Goal: Task Accomplishment & Management: Complete application form

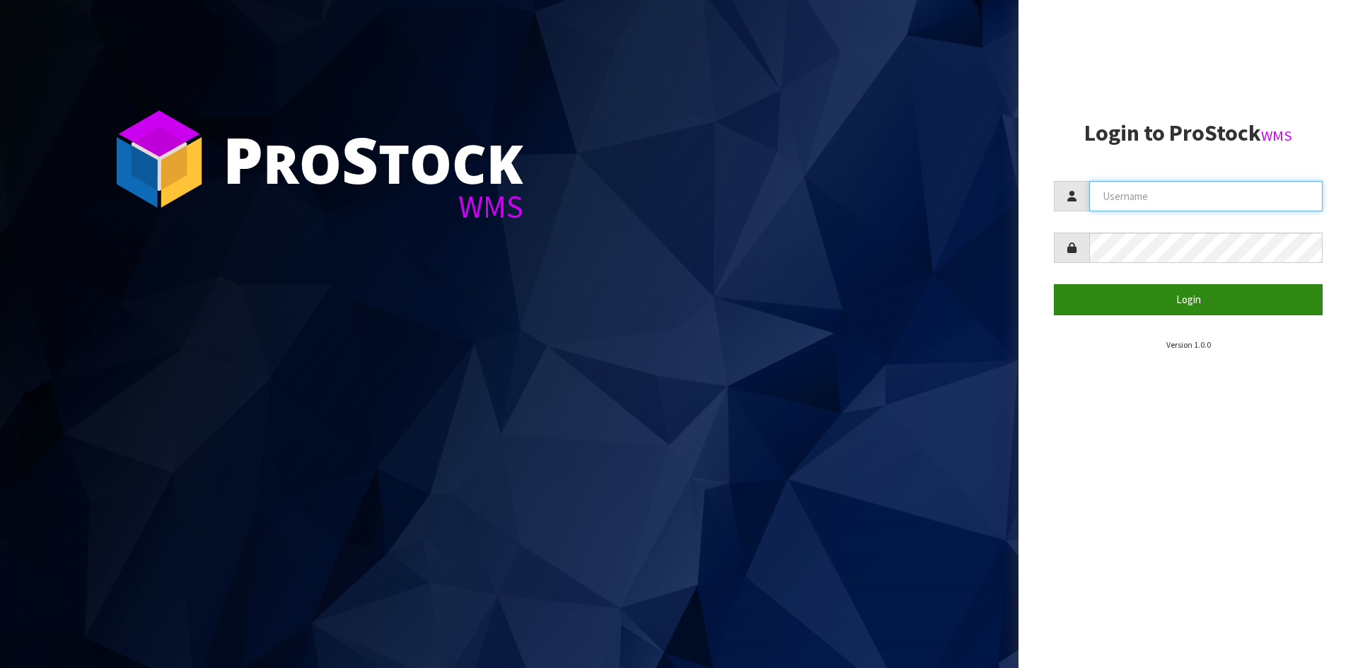
type input "YOURREFORMER"
click at [1233, 300] on button "Login" at bounding box center [1188, 299] width 269 height 30
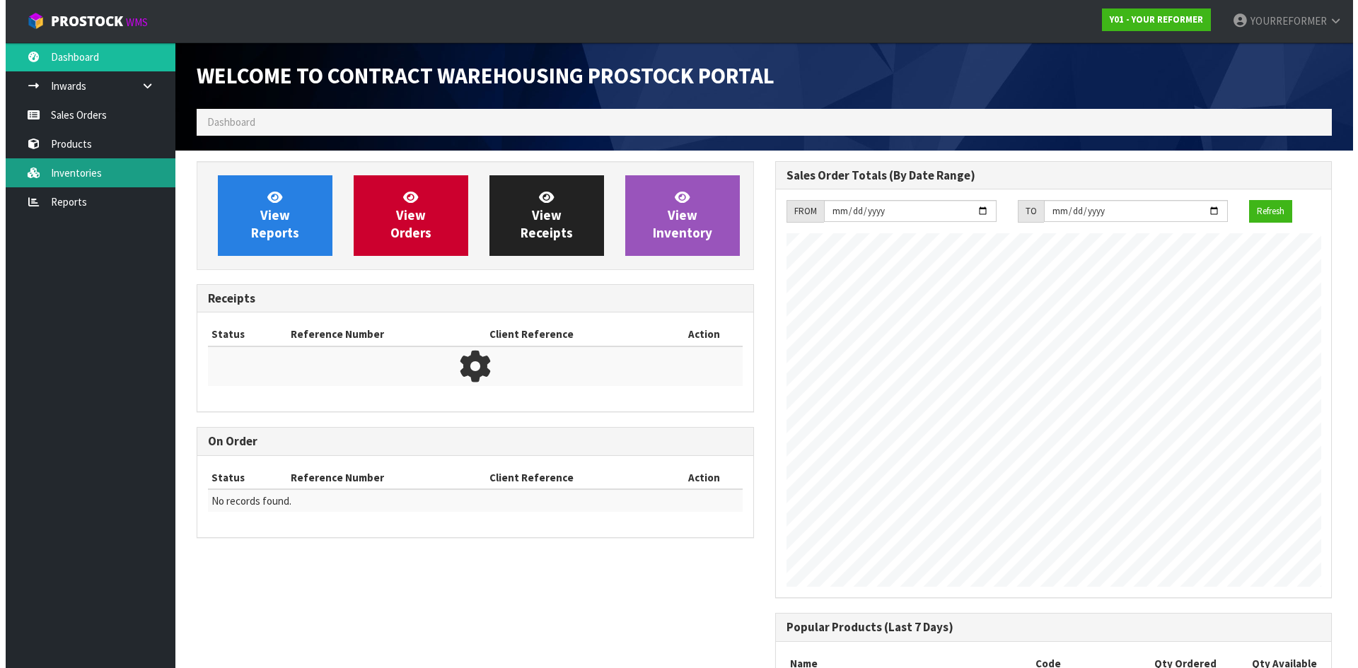
scroll to position [784, 578]
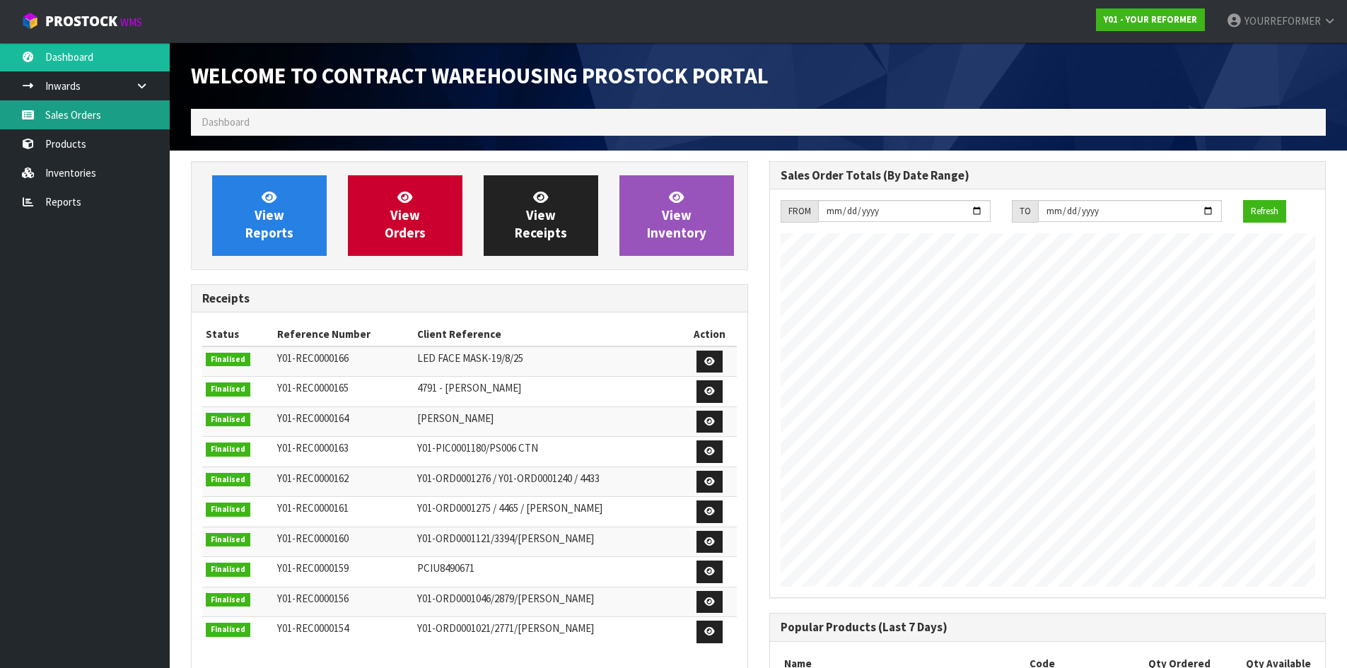
click at [91, 111] on link "Sales Orders" at bounding box center [85, 114] width 170 height 29
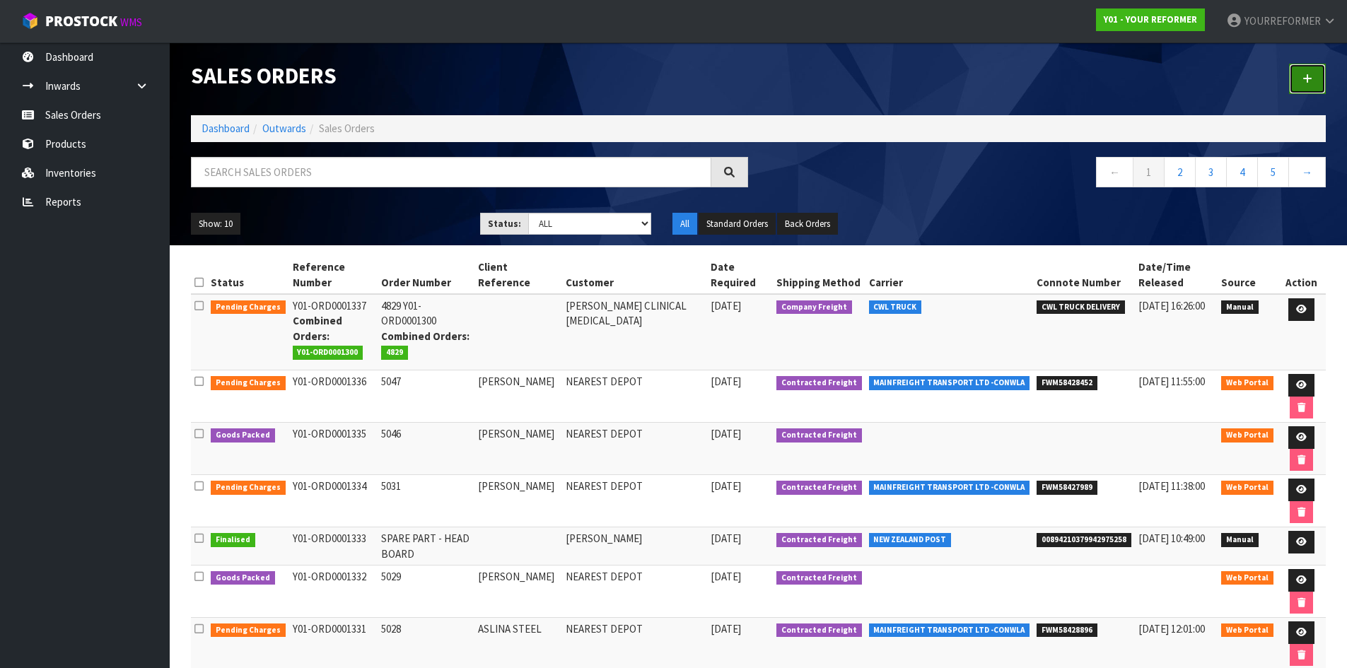
click at [1309, 72] on link at bounding box center [1307, 79] width 37 height 30
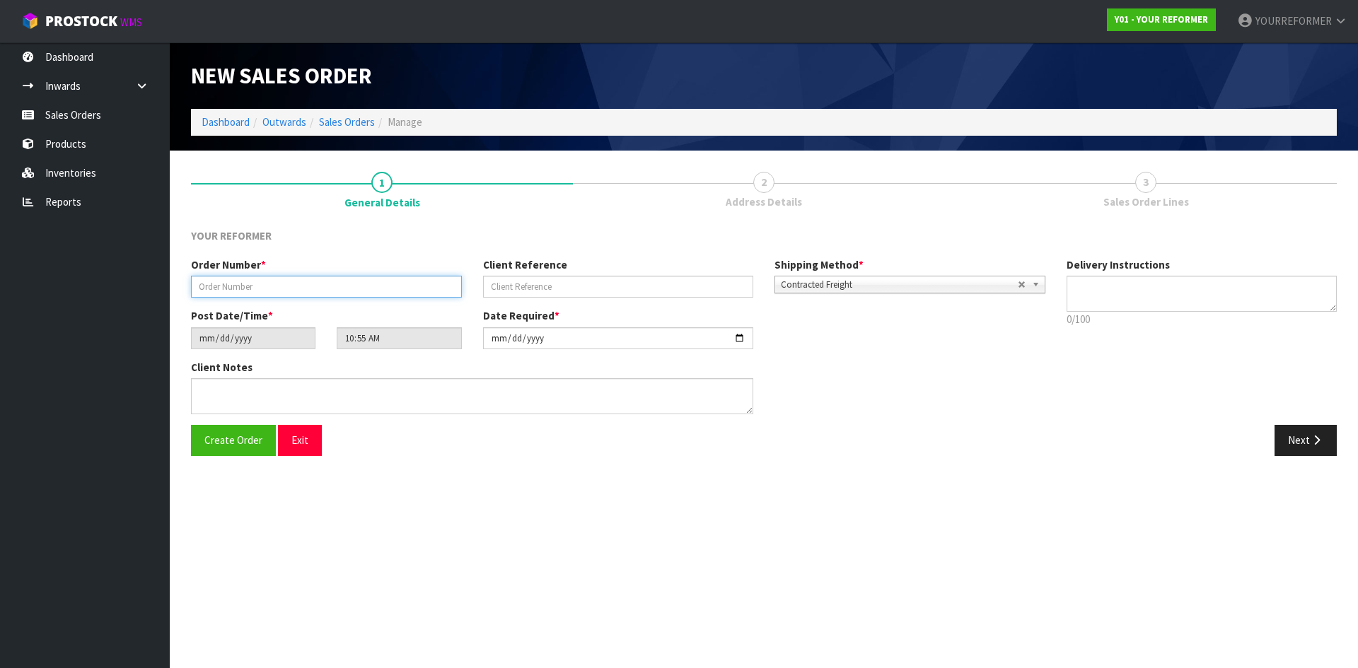
click at [391, 282] on input "text" at bounding box center [326, 287] width 271 height 22
paste input "5061"
type input "5061"
click at [608, 287] on input "text" at bounding box center [618, 287] width 271 height 22
click at [580, 287] on input "text" at bounding box center [618, 287] width 271 height 22
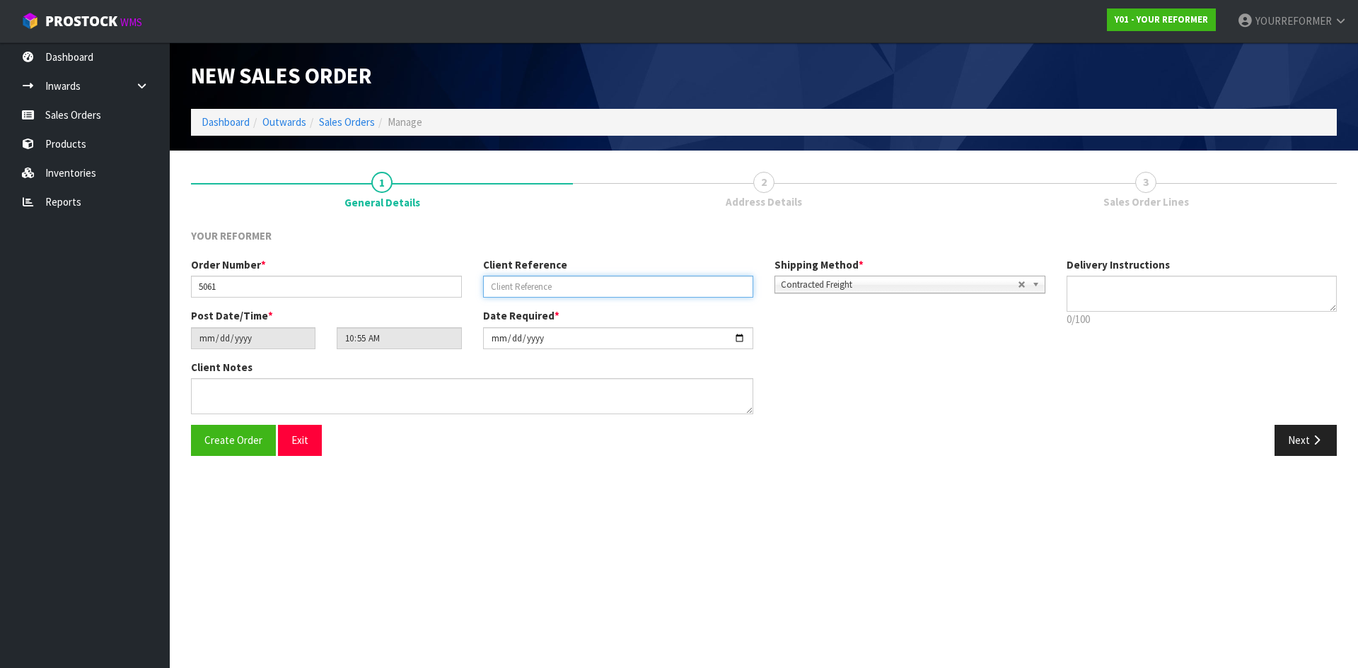
paste input "[PERSON_NAME]"
type input "[PERSON_NAME]"
click at [1183, 286] on textarea at bounding box center [1202, 294] width 271 height 36
click at [1129, 296] on textarea at bounding box center [1202, 294] width 271 height 36
paste textarea
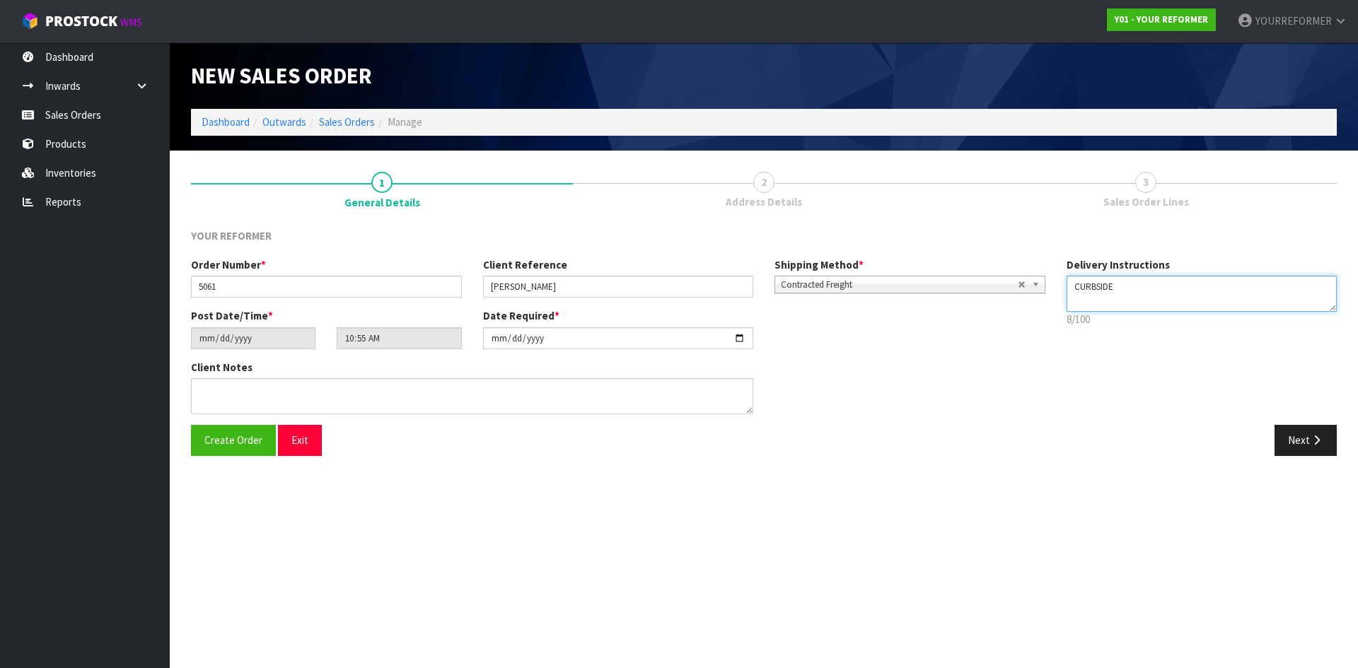
click at [1156, 290] on textarea at bounding box center [1202, 294] width 271 height 36
paste textarea "[PHONE_NUMBER]"
type textarea "CURBSIDE [PHONE_NUMBER]"
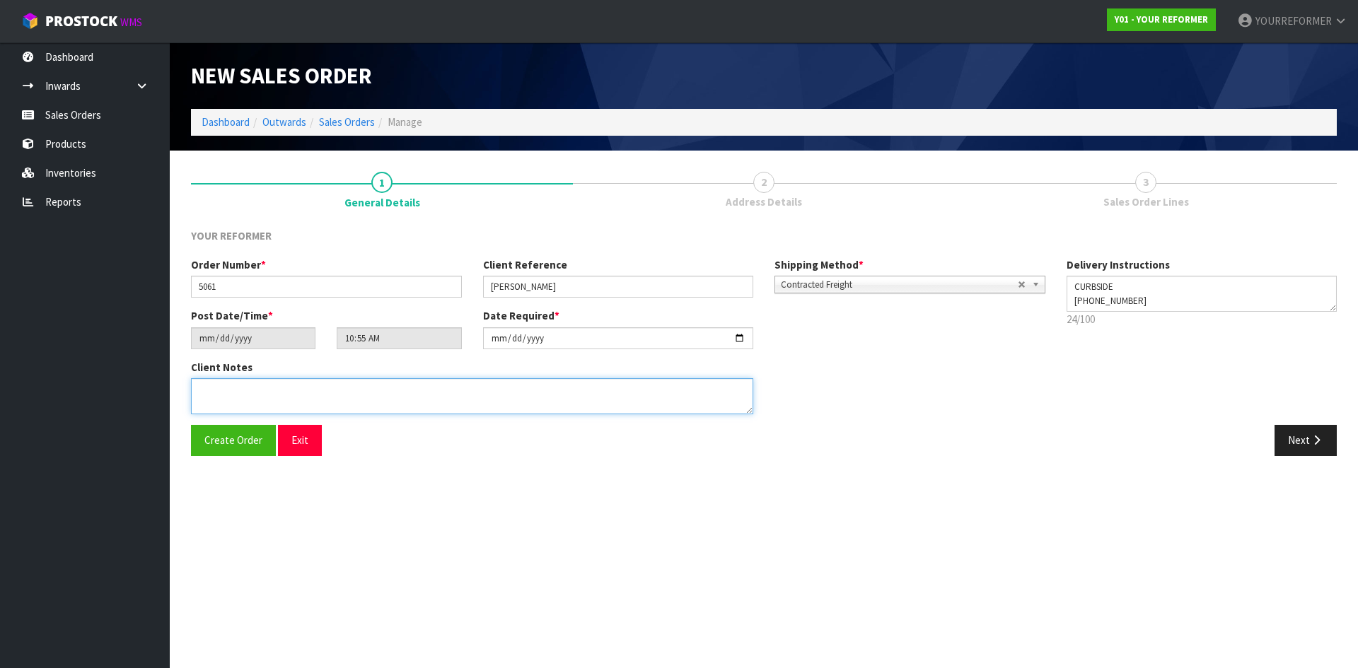
click at [291, 403] on textarea at bounding box center [472, 396] width 562 height 36
paste textarea "[PERSON_NAME] [STREET_ADDRESS][PERSON_NAME] [PHONE_NUMBER]"
type textarea "[PERSON_NAME] [STREET_ADDRESS][PERSON_NAME] [PHONE_NUMBER]"
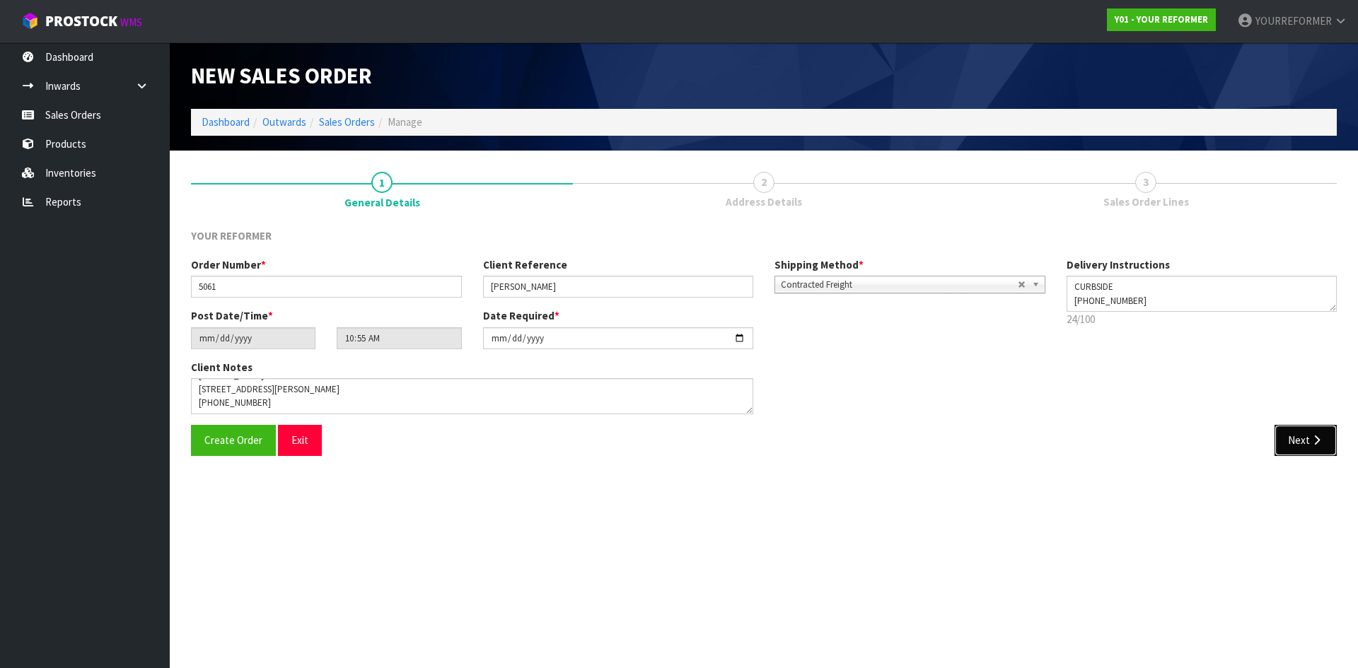
click at [1301, 454] on button "Next" at bounding box center [1306, 440] width 62 height 30
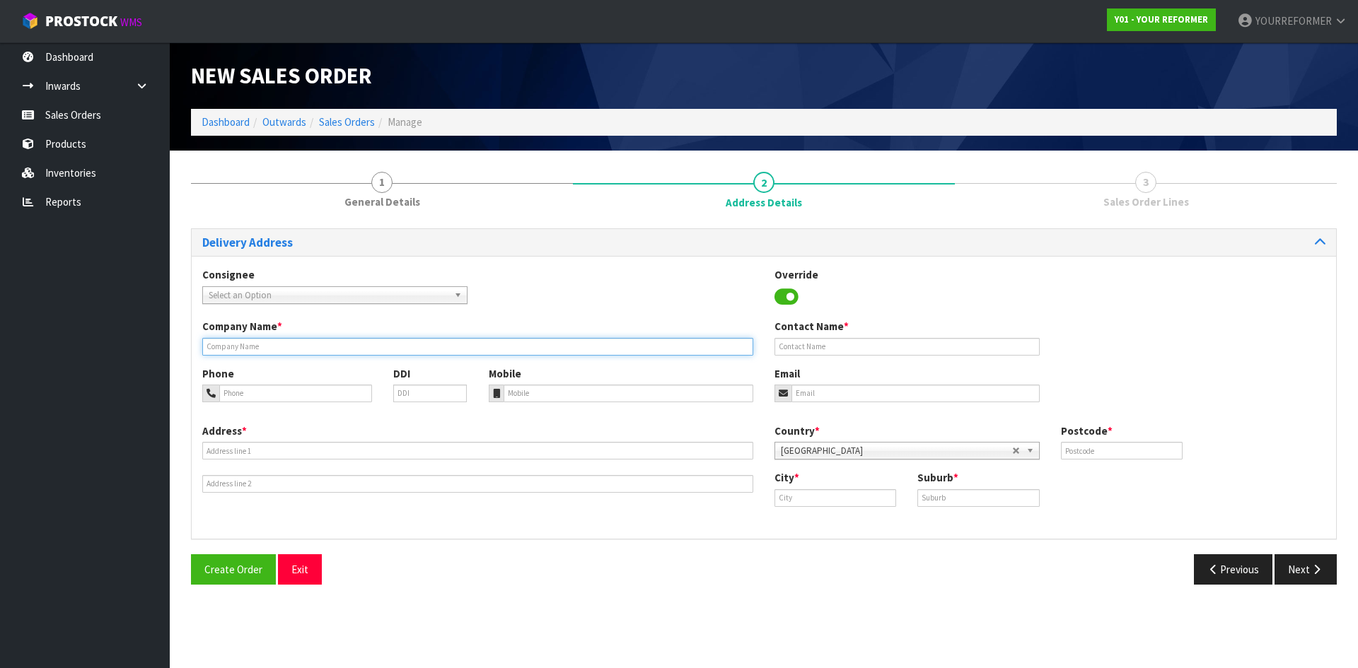
drag, startPoint x: 245, startPoint y: 343, endPoint x: 271, endPoint y: 354, distance: 28.5
click at [245, 343] on input "text" at bounding box center [477, 347] width 551 height 18
type input "CURBSIDE"
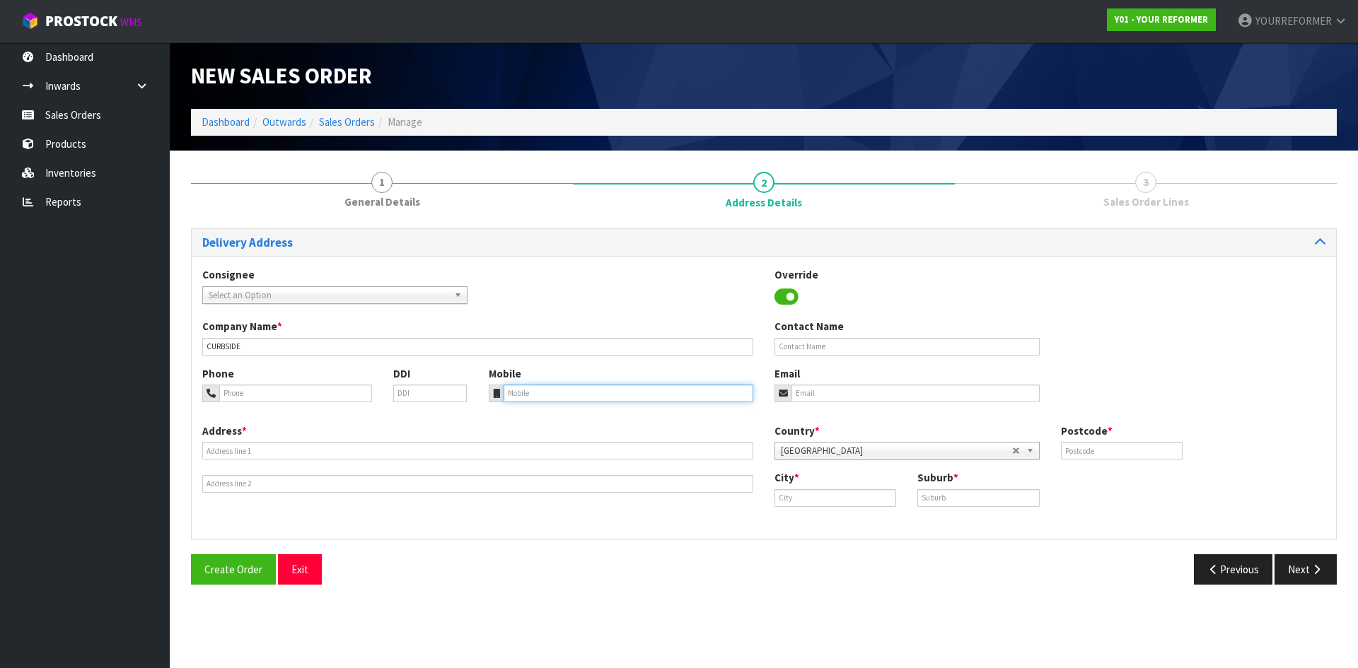
drag, startPoint x: 518, startPoint y: 395, endPoint x: 511, endPoint y: 396, distance: 7.8
click at [518, 395] on input "tel" at bounding box center [629, 394] width 250 height 18
click at [579, 405] on div "Phone DDI Mobile Email" at bounding box center [764, 394] width 1144 height 57
click at [513, 397] on input "tel" at bounding box center [629, 394] width 250 height 18
paste input "[PHONE_NUMBER]"
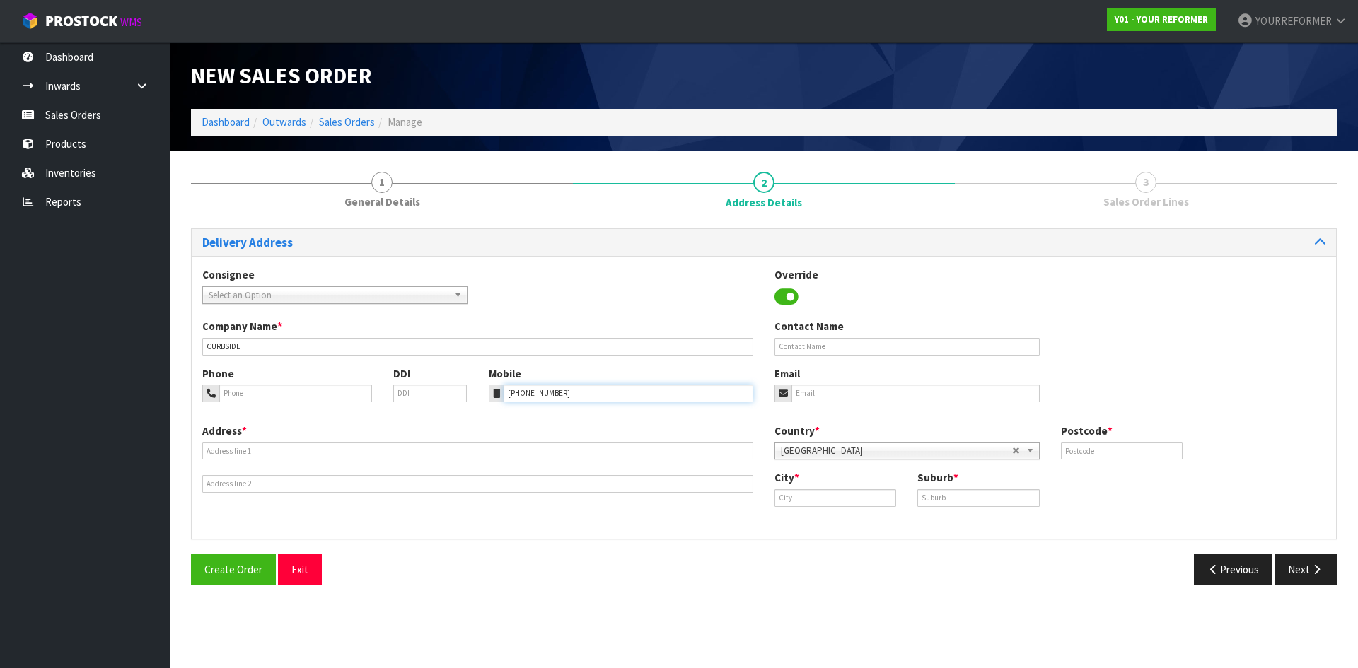
type input "[PHONE_NUMBER]"
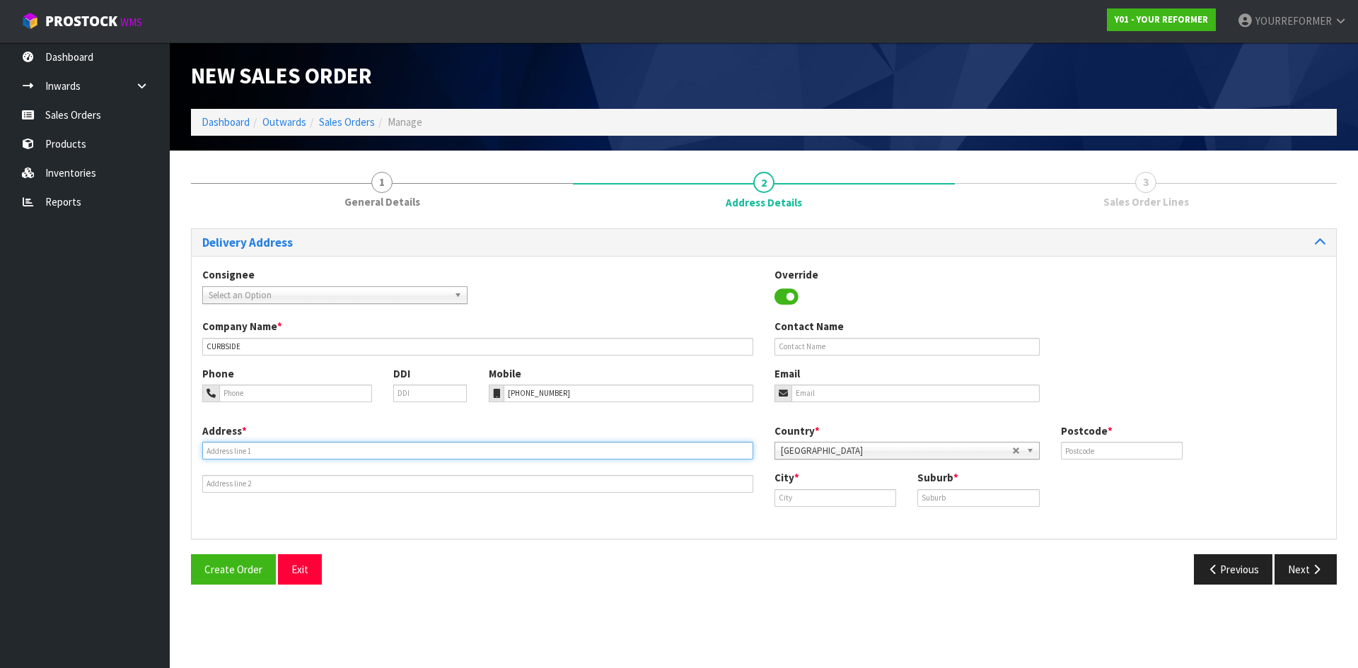
click at [336, 454] on input "text" at bounding box center [477, 451] width 551 height 18
drag, startPoint x: 267, startPoint y: 456, endPoint x: 295, endPoint y: 458, distance: 27.7
click at [267, 456] on input "text" at bounding box center [477, 451] width 551 height 18
paste input "[STREET_ADDRESS][PERSON_NAME]"
type input "[STREET_ADDRESS][PERSON_NAME]"
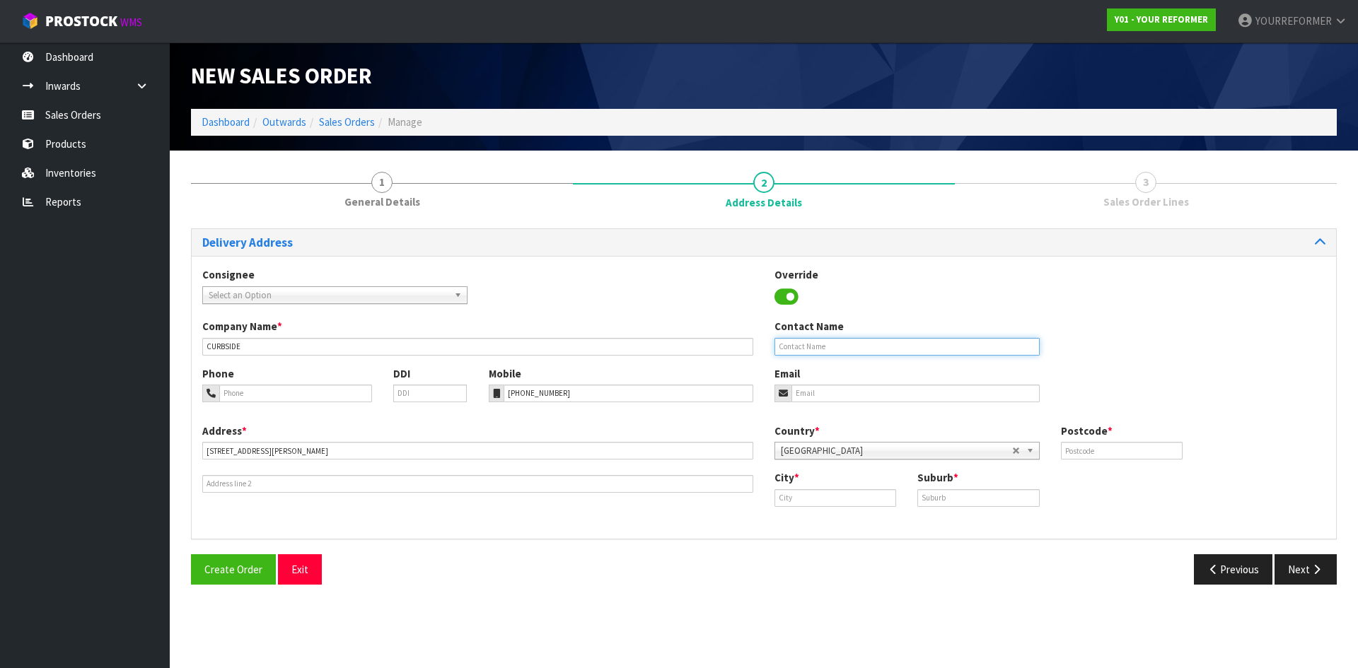
click at [804, 344] on input "text" at bounding box center [907, 347] width 265 height 18
drag, startPoint x: 827, startPoint y: 349, endPoint x: 830, endPoint y: 370, distance: 20.8
click at [827, 349] on input "text" at bounding box center [907, 347] width 265 height 18
paste input "[PERSON_NAME]"
type input "[PERSON_NAME]"
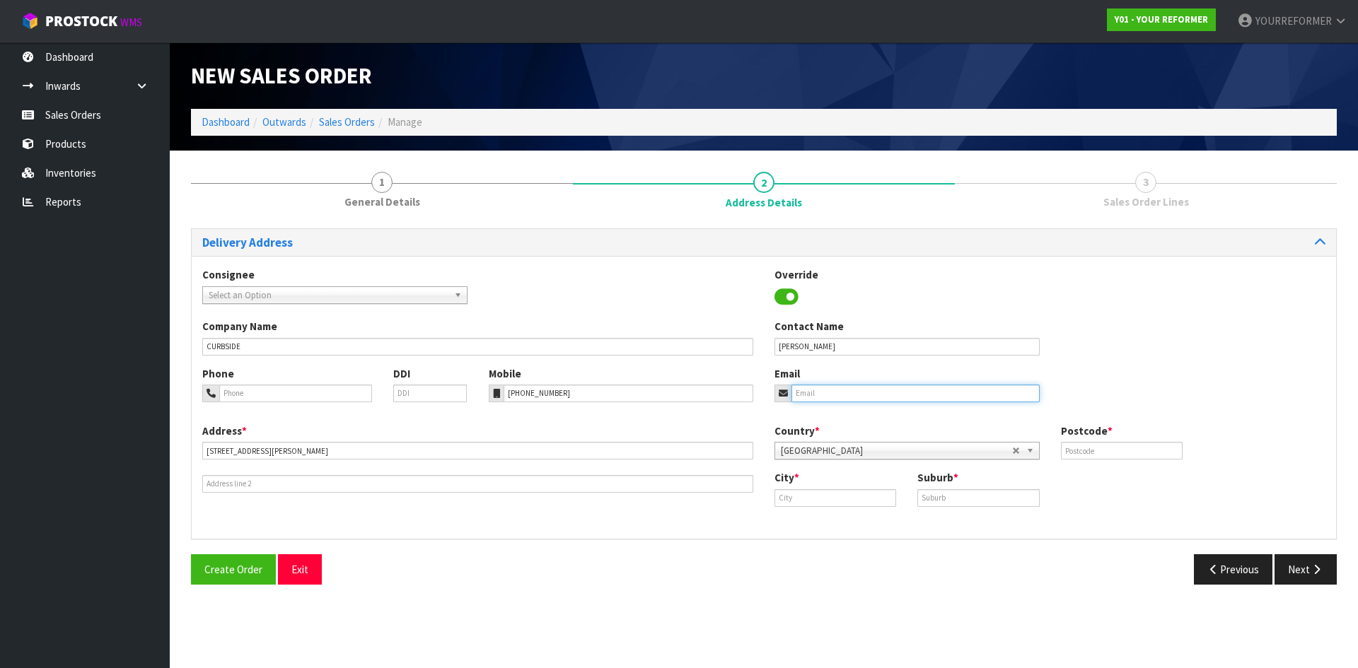
drag, startPoint x: 813, startPoint y: 397, endPoint x: 589, endPoint y: 397, distance: 224.9
click at [813, 397] on input "email" at bounding box center [916, 394] width 248 height 18
drag, startPoint x: 862, startPoint y: 401, endPoint x: 898, endPoint y: 402, distance: 36.8
click at [862, 401] on input "email" at bounding box center [916, 394] width 248 height 18
paste input "[EMAIL_ADDRESS][DOMAIN_NAME]"
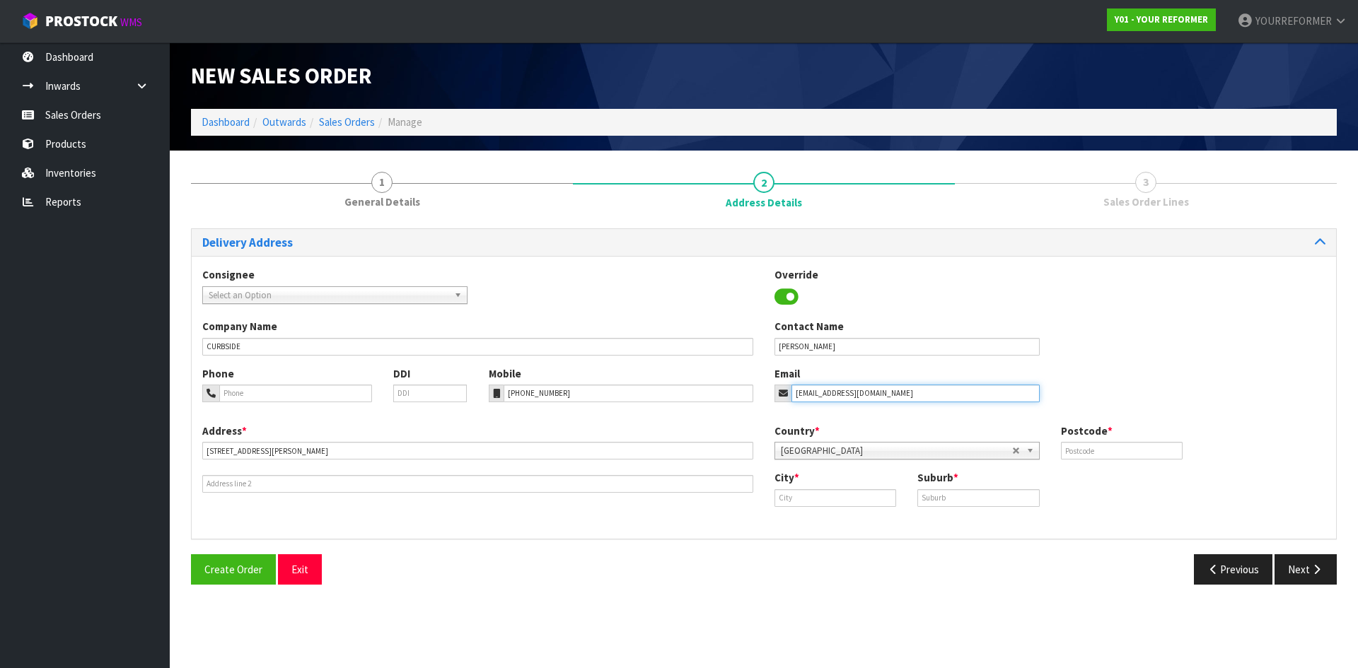
type input "[EMAIL_ADDRESS][DOMAIN_NAME]"
drag, startPoint x: 1121, startPoint y: 461, endPoint x: 138, endPoint y: 410, distance: 984.5
click at [1120, 461] on div "Country * [GEOGRAPHIC_DATA] [GEOGRAPHIC_DATA] [GEOGRAPHIC_DATA] [GEOGRAPHIC_DAT…" at bounding box center [1050, 447] width 572 height 47
click at [1132, 453] on input "text" at bounding box center [1122, 451] width 122 height 18
paste input "1025"
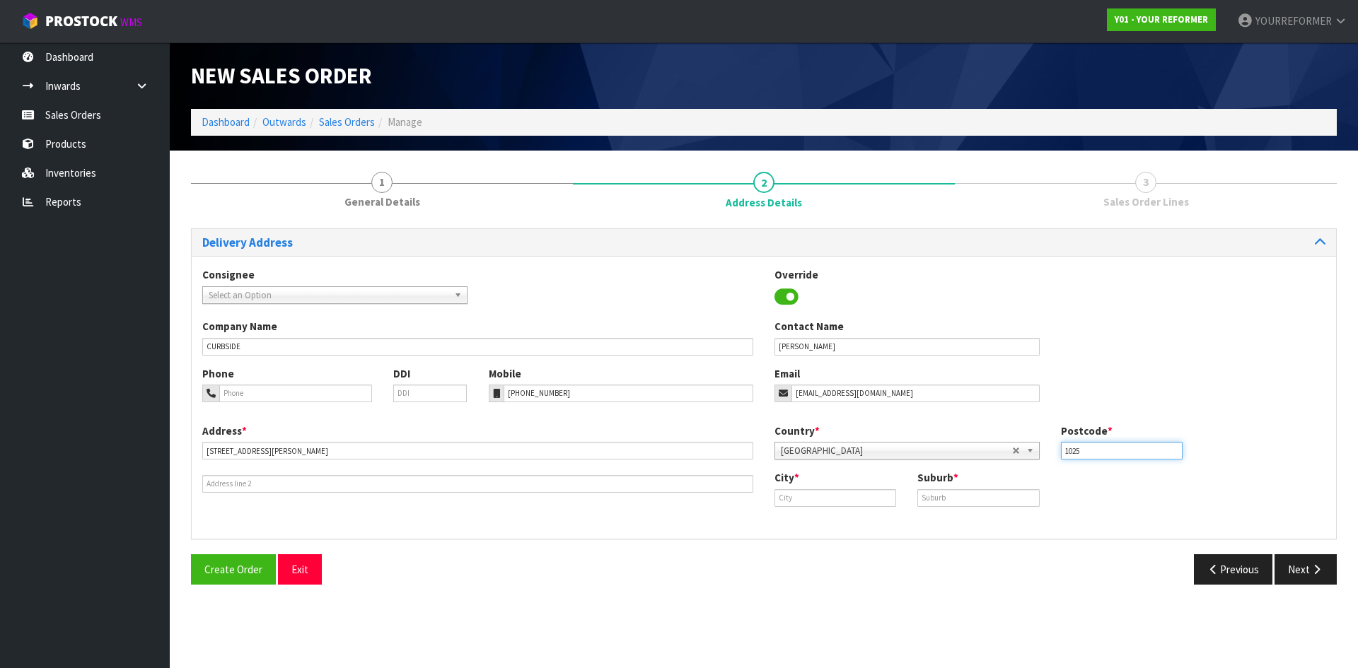
type input "1025"
click at [964, 491] on input "text" at bounding box center [978, 498] width 122 height 18
click at [870, 502] on input "text" at bounding box center [836, 498] width 122 height 18
paste input "[GEOGRAPHIC_DATA]"
type input "[GEOGRAPHIC_DATA]"
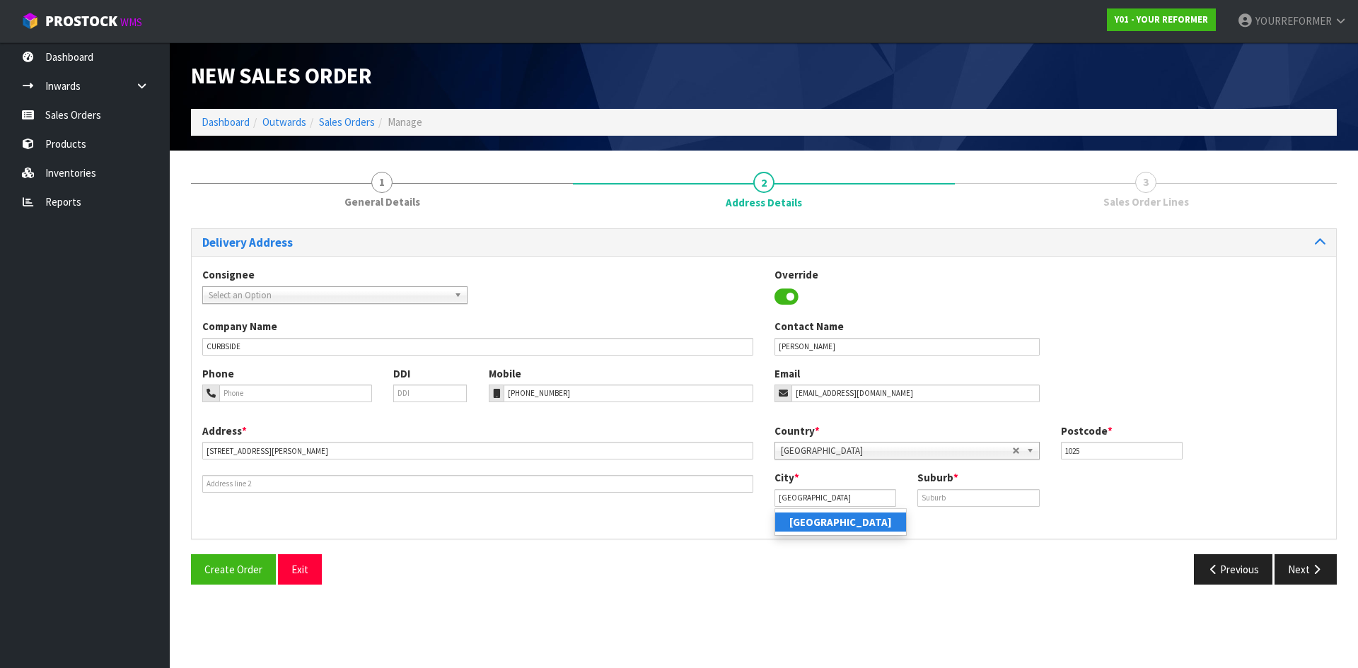
click at [817, 526] on strong "[GEOGRAPHIC_DATA]" at bounding box center [840, 522] width 103 height 13
click at [962, 495] on input "text" at bounding box center [978, 498] width 122 height 18
paste input "[GEOGRAPHIC_DATA][PERSON_NAME]"
type input "[GEOGRAPHIC_DATA][PERSON_NAME]"
click at [1294, 567] on button "Next" at bounding box center [1306, 570] width 62 height 30
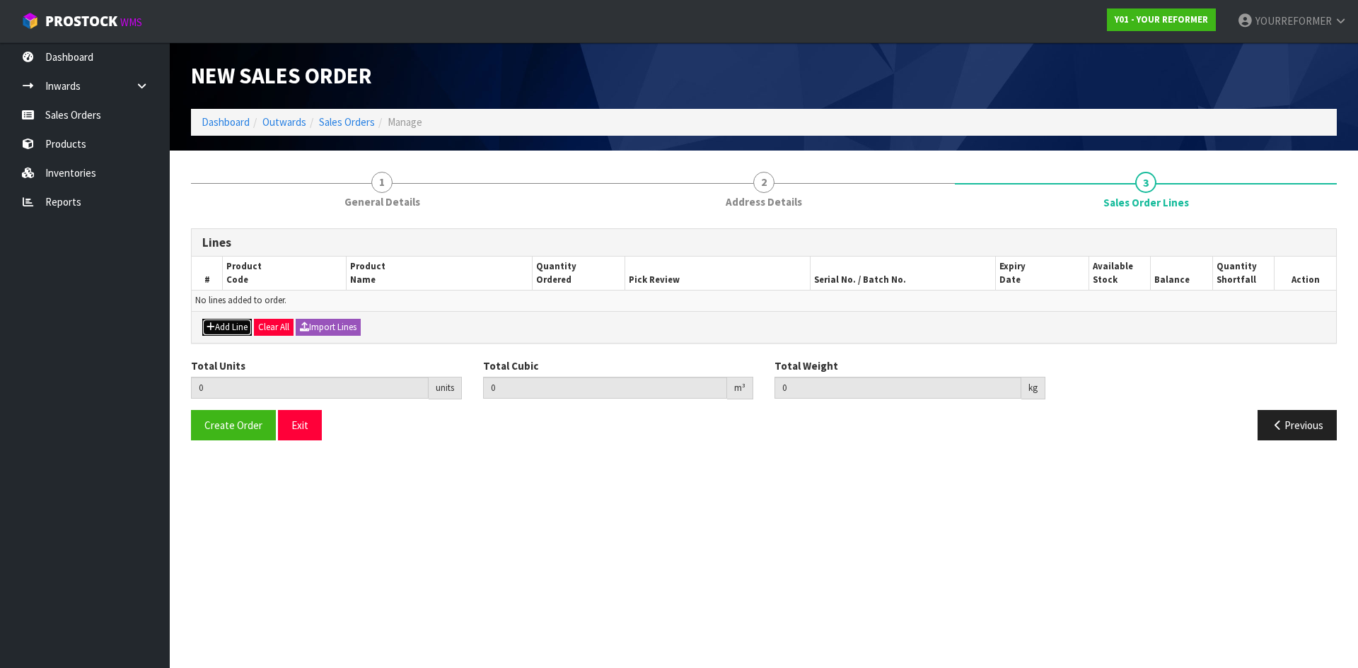
click at [229, 324] on button "Add Line" at bounding box center [227, 327] width 50 height 17
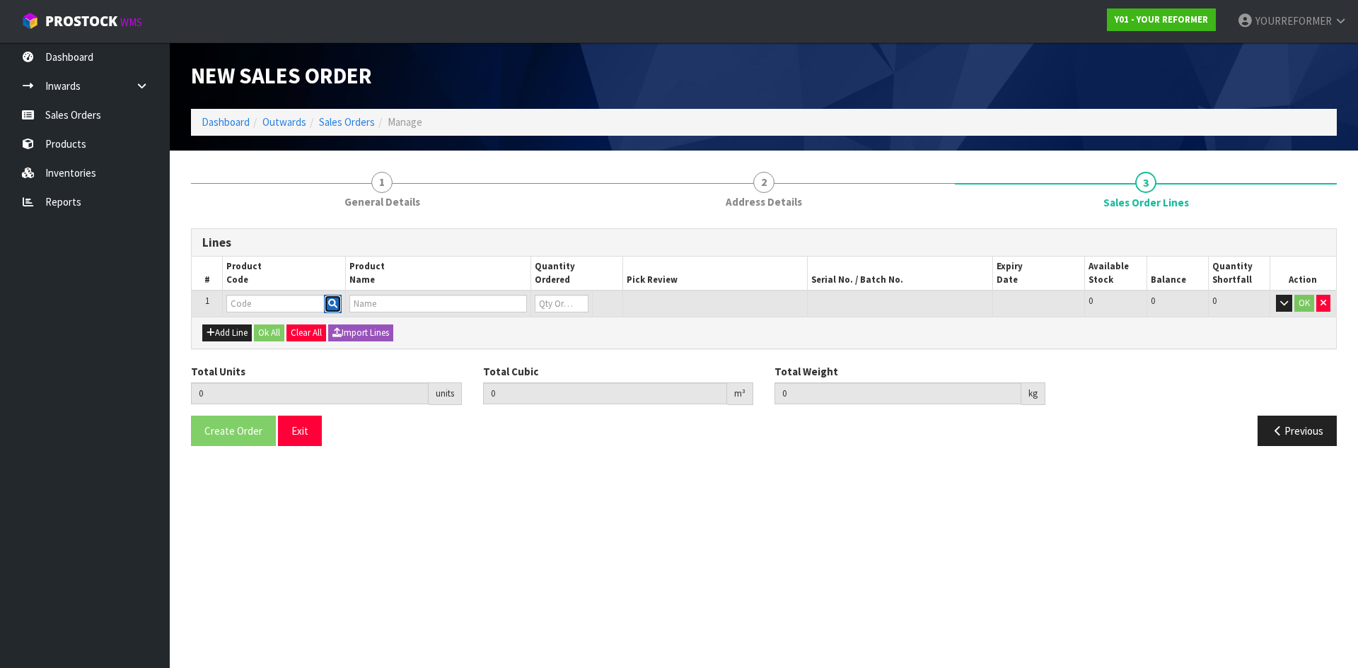
click at [339, 302] on button "button" at bounding box center [333, 304] width 18 height 18
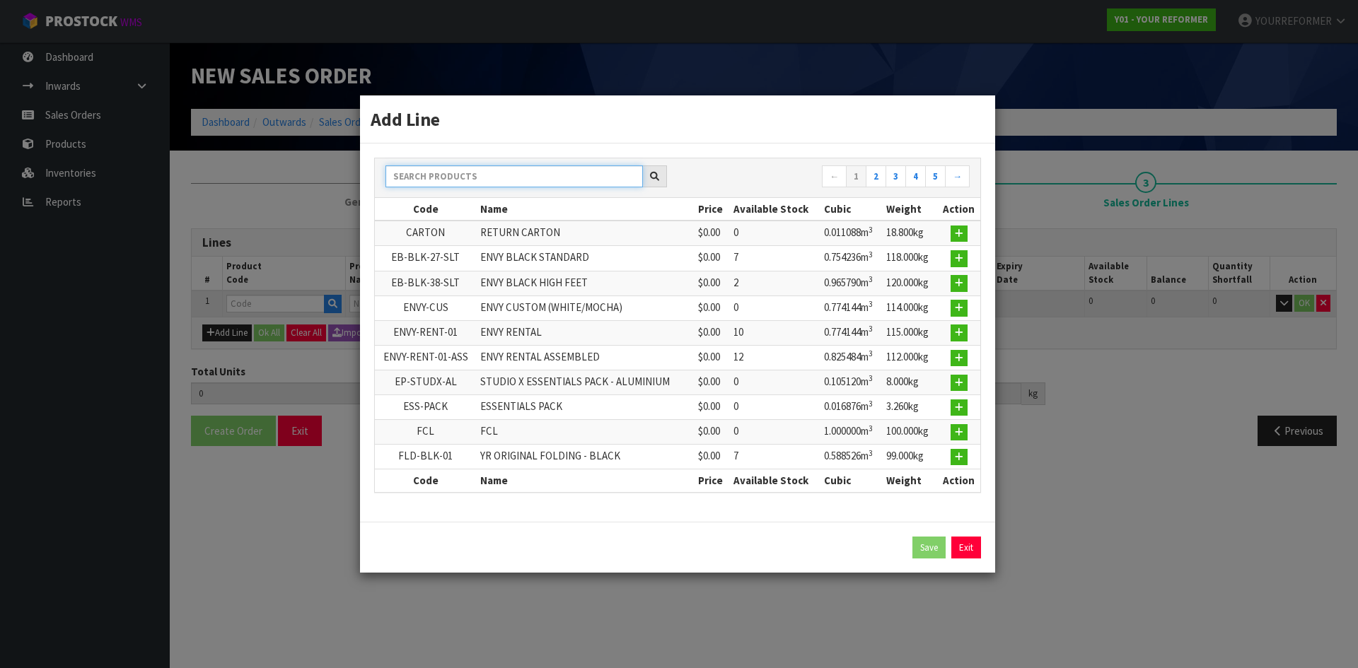
click at [460, 170] on input "text" at bounding box center [513, 177] width 257 height 22
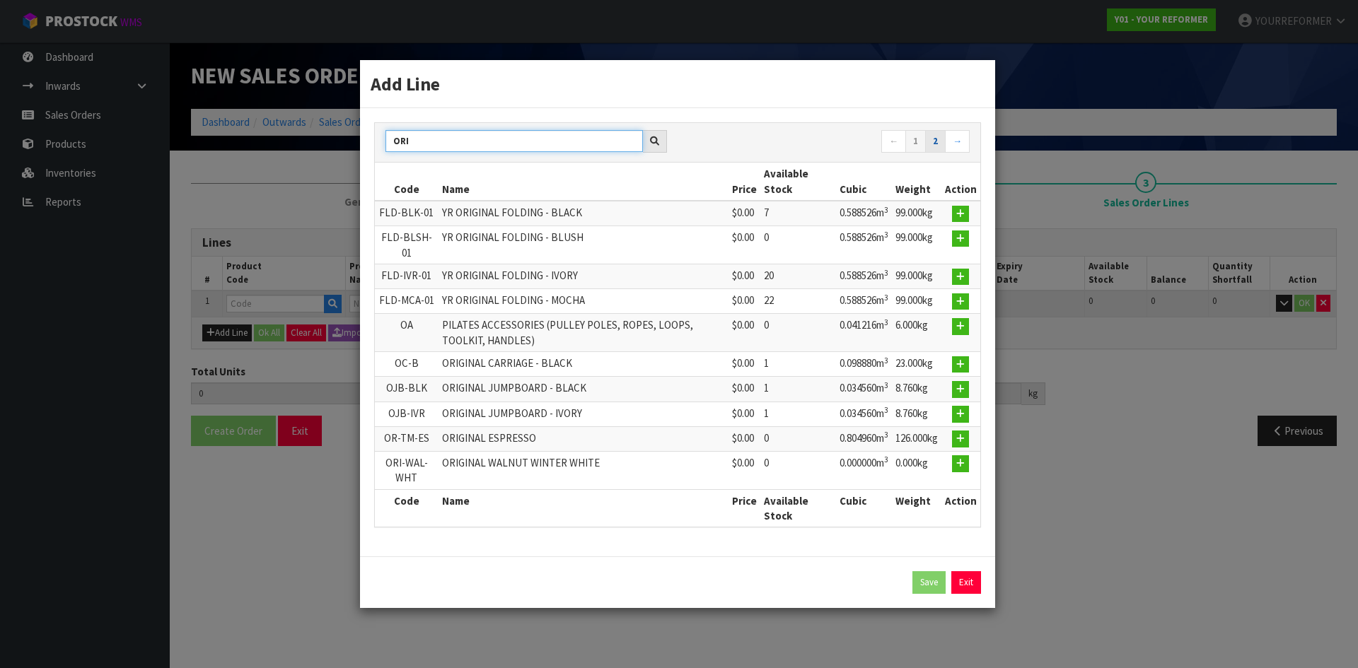
type input "ORI"
drag, startPoint x: 936, startPoint y: 146, endPoint x: 928, endPoint y: 152, distance: 10.1
click at [936, 146] on link "2" at bounding box center [935, 141] width 21 height 23
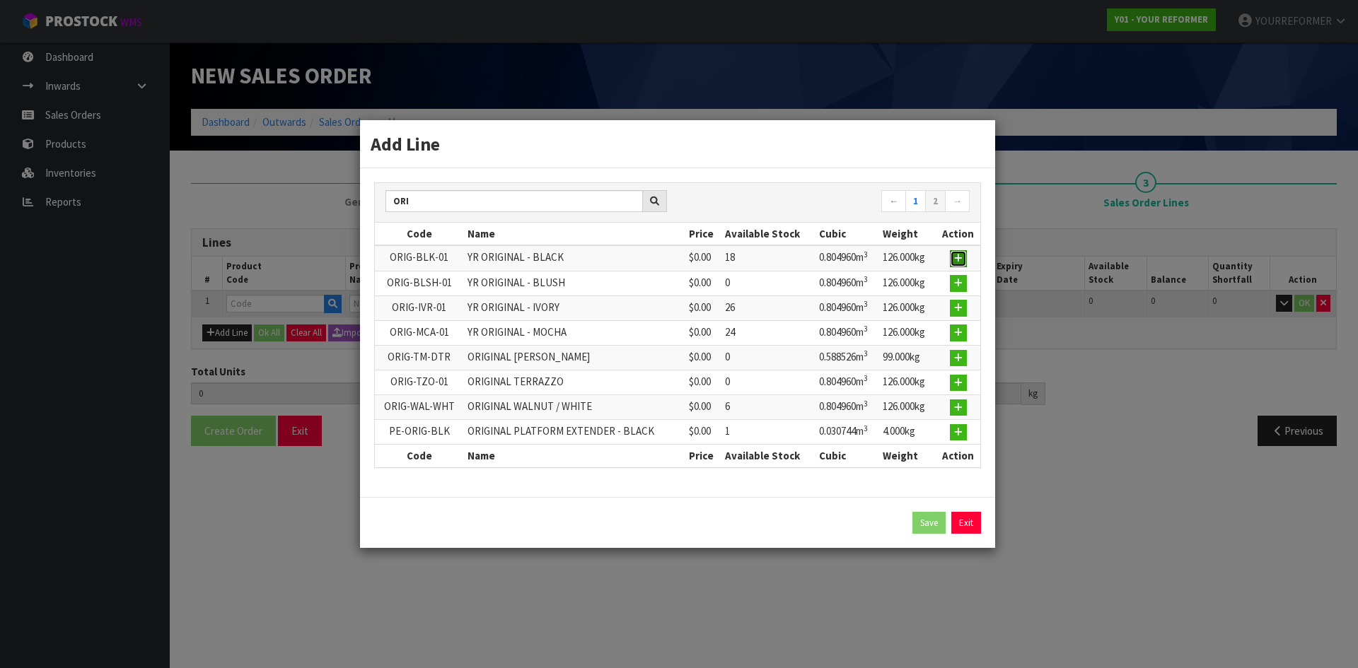
click at [958, 252] on button "button" at bounding box center [958, 258] width 17 height 17
type input "0.000000"
type input "0.000"
type input "ORIG-BLK-01"
type input "YR ORIGINAL - BLACK"
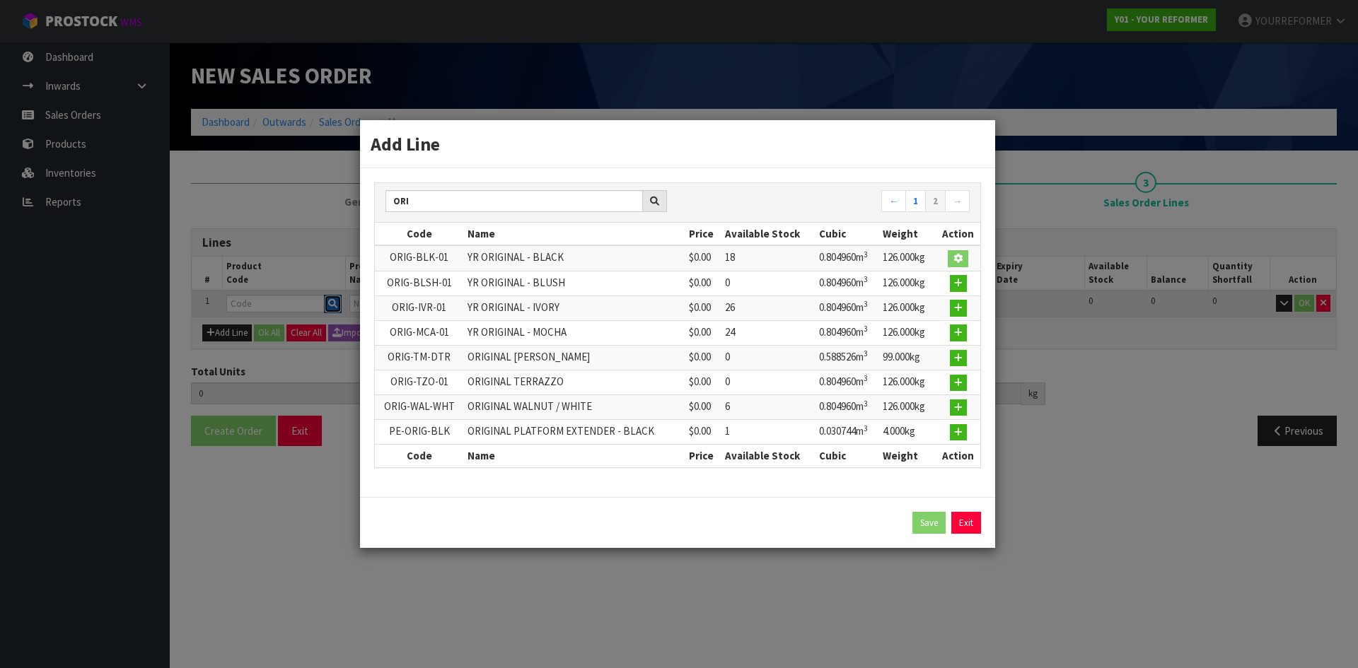
type input "0"
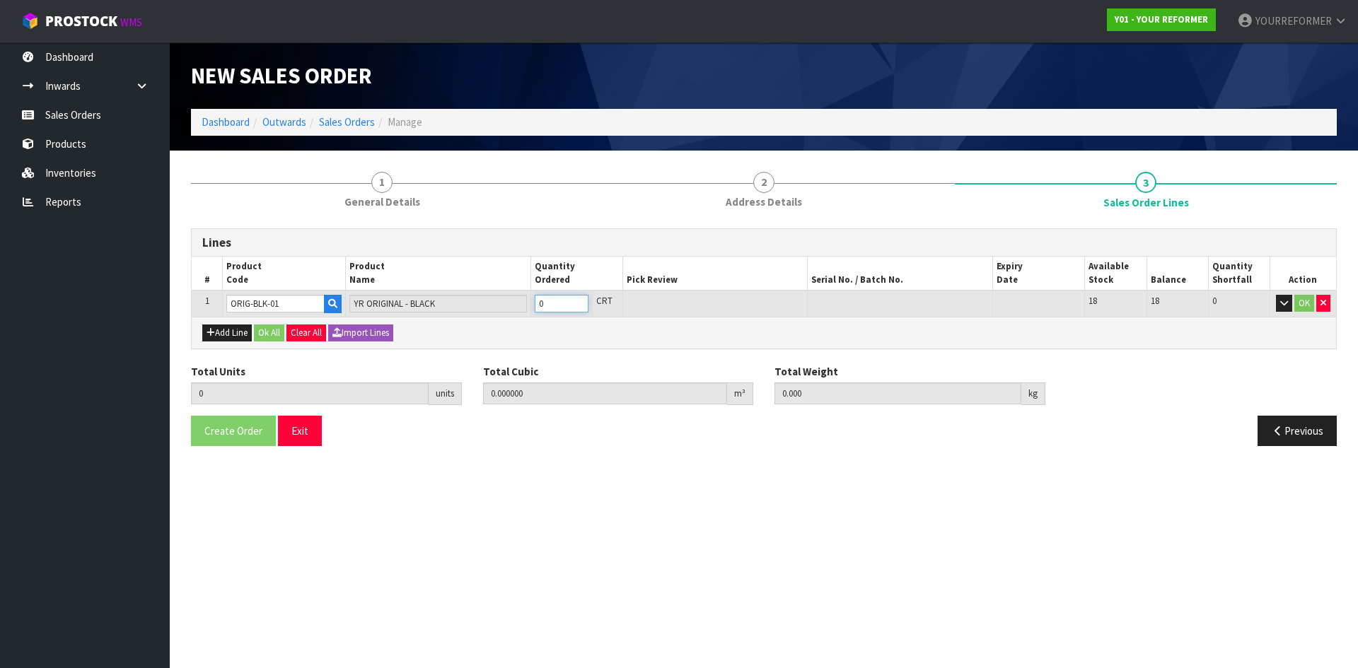
click at [578, 297] on input "0" at bounding box center [562, 304] width 54 height 18
type input "1"
type input "0.80496"
type input "126"
type input "1"
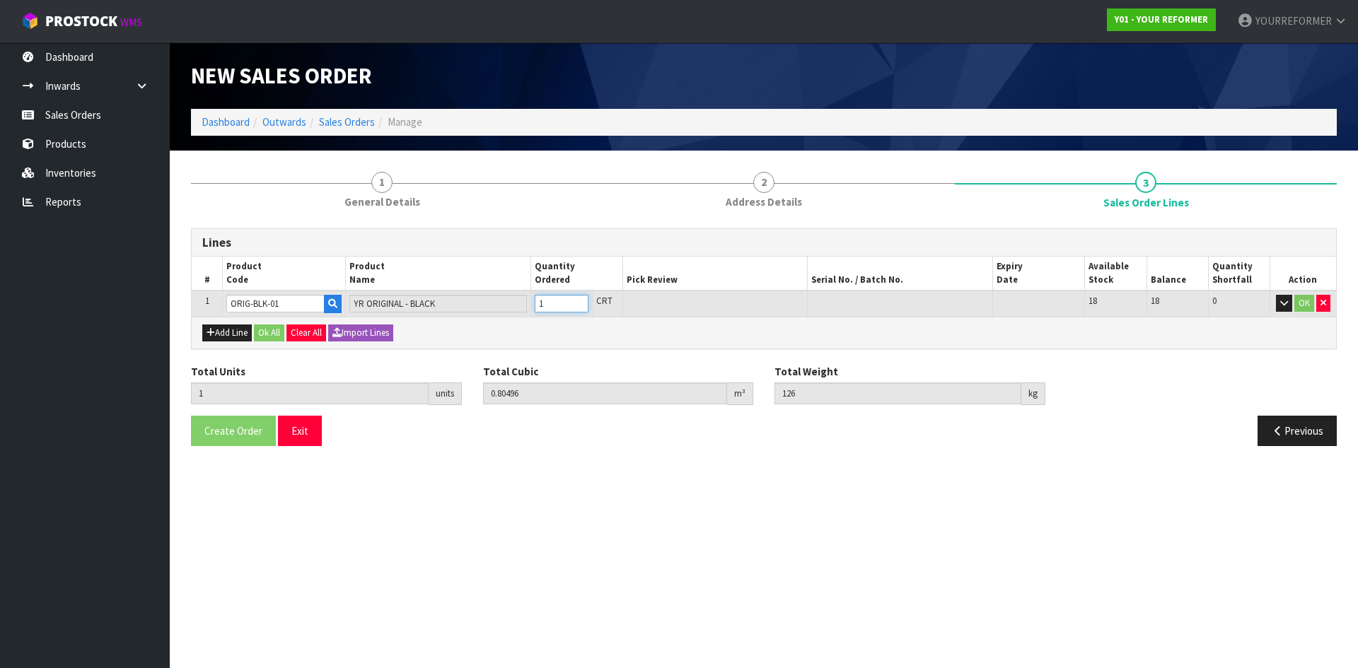
click at [574, 298] on input "1" at bounding box center [562, 304] width 54 height 18
click at [204, 333] on button "Add Line" at bounding box center [227, 333] width 50 height 17
type input "0"
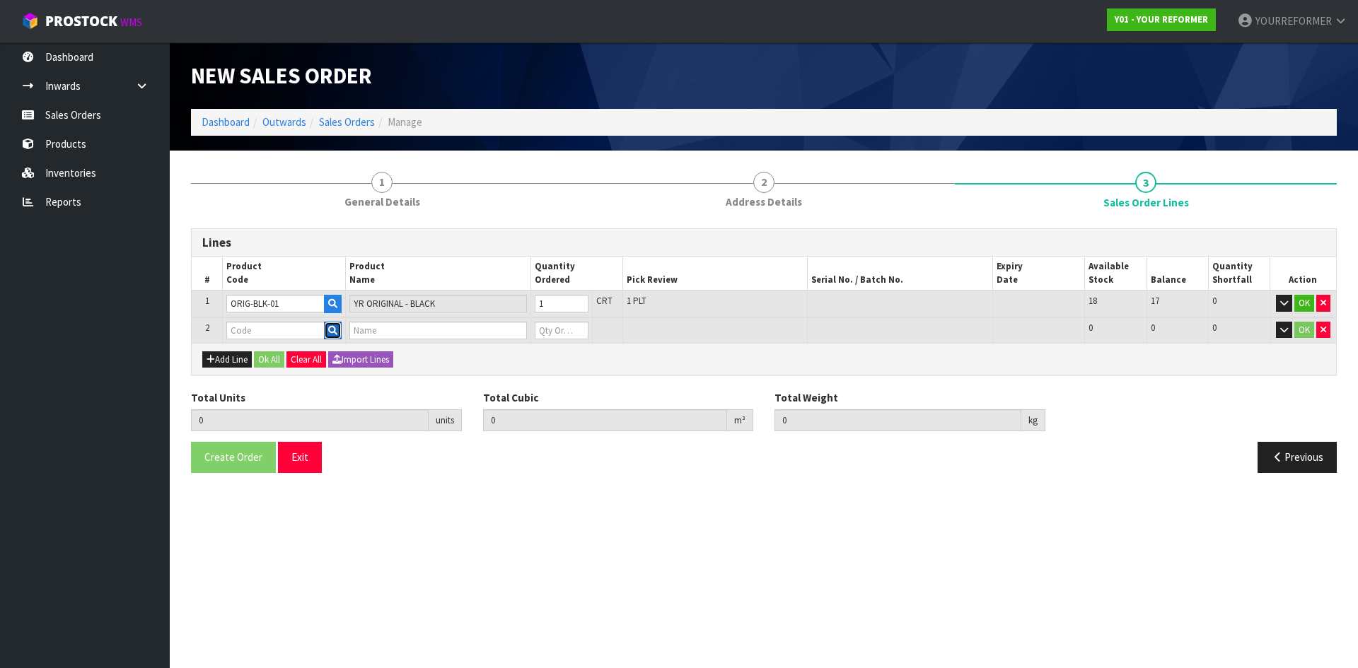
click at [332, 334] on icon "button" at bounding box center [332, 330] width 9 height 9
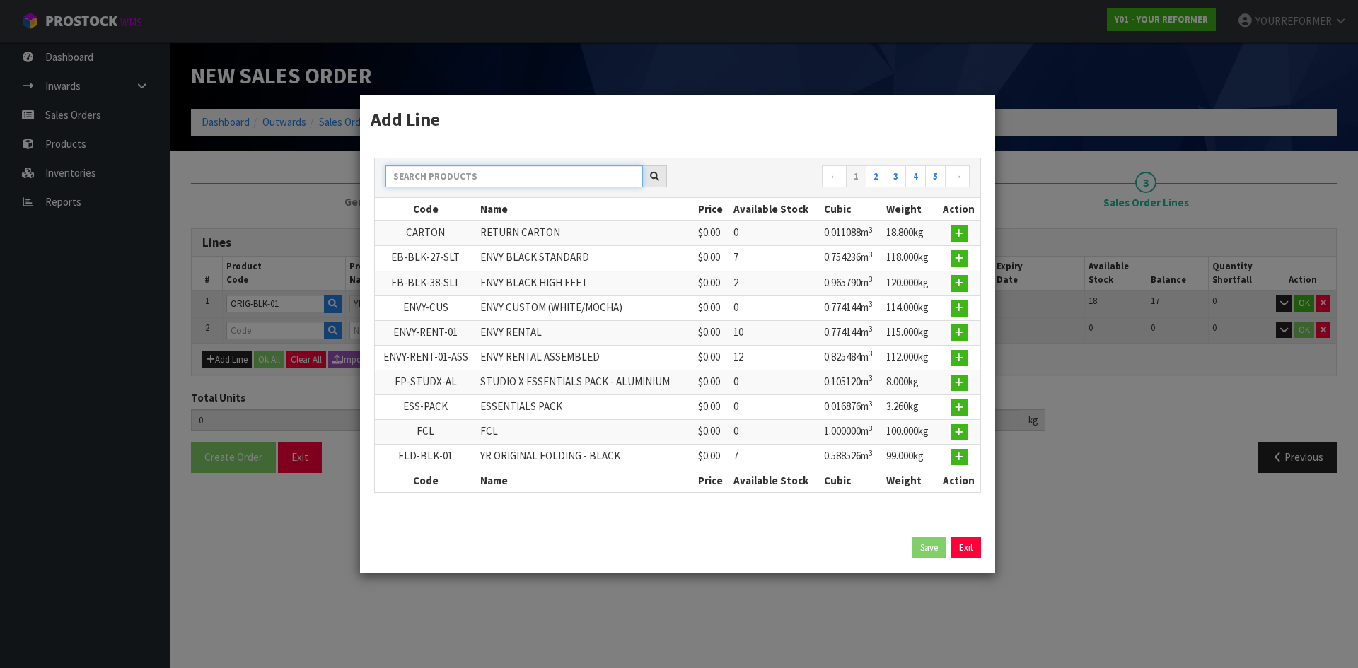
click at [441, 171] on input "text" at bounding box center [513, 177] width 257 height 22
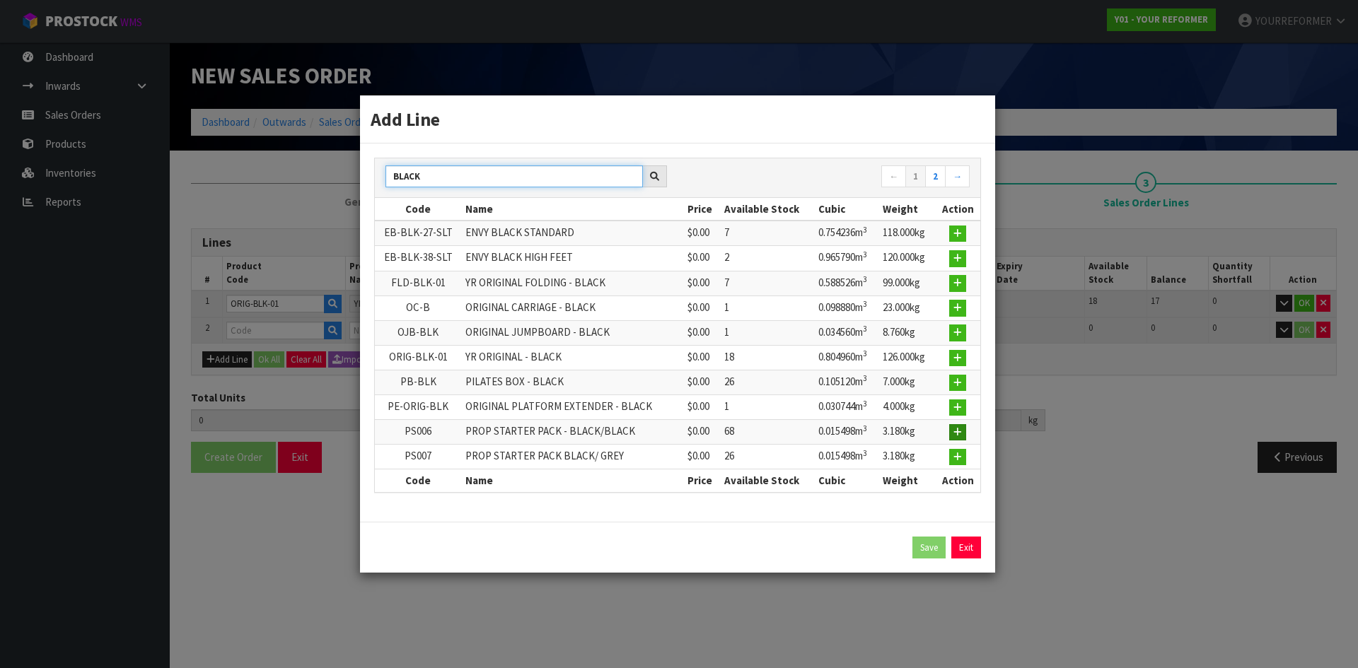
type input "BLACK"
click at [956, 436] on icon "button" at bounding box center [957, 432] width 8 height 9
type input "1"
type input "0.80496"
type input "126"
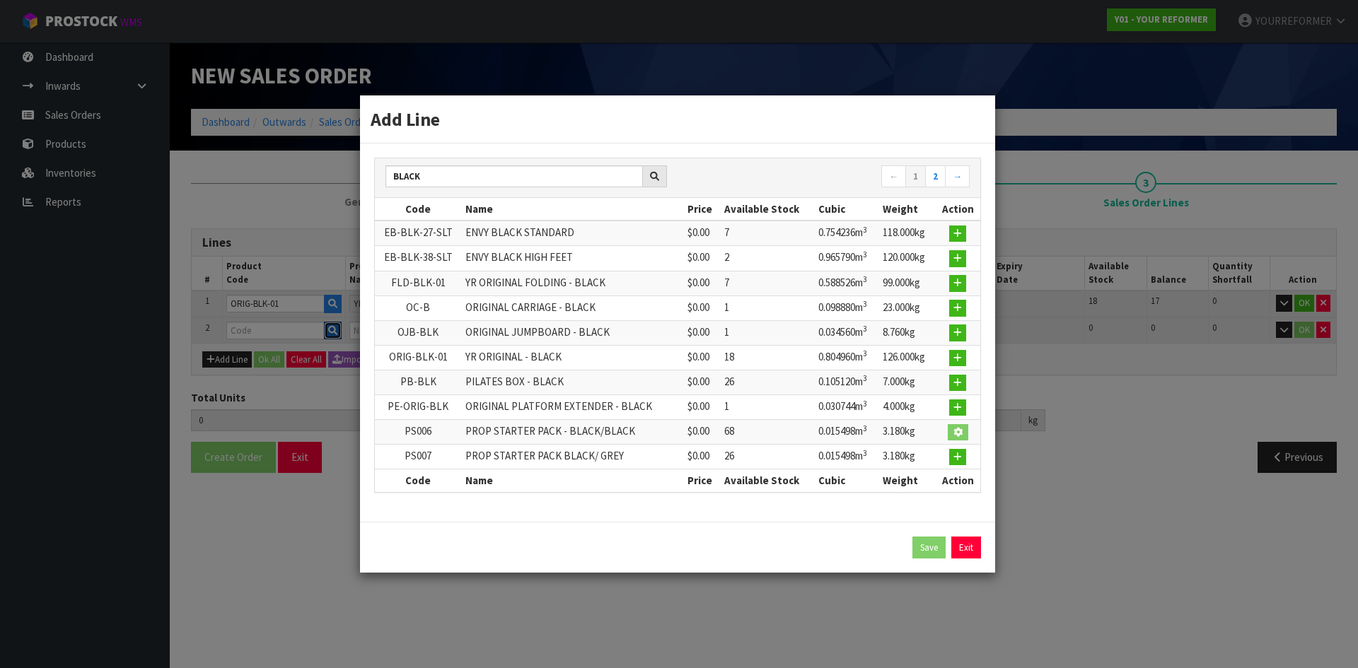
type input "PS006"
type input "PROP STARTER PACK - BLACK/BLACK"
type input "0"
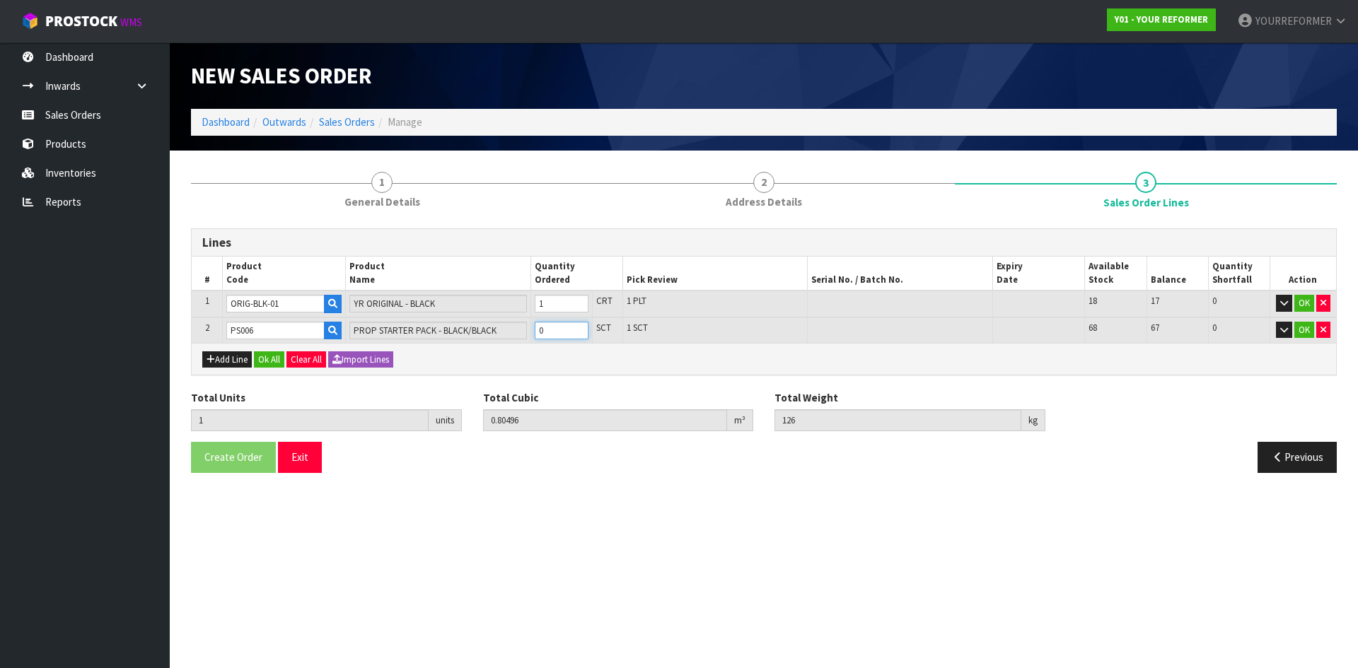
type input "2"
type input "0.820458"
type input "129.18"
type input "1"
click at [574, 328] on input "1" at bounding box center [562, 331] width 54 height 18
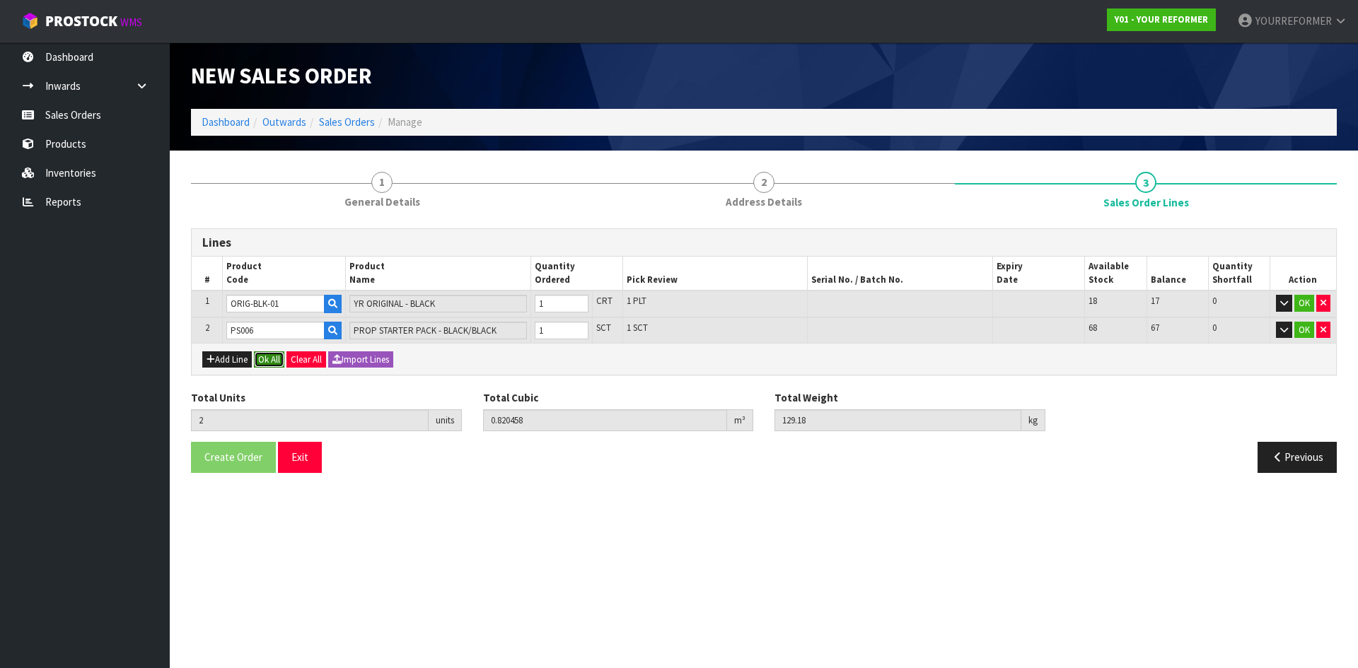
click at [265, 361] on button "Ok All" at bounding box center [269, 360] width 30 height 17
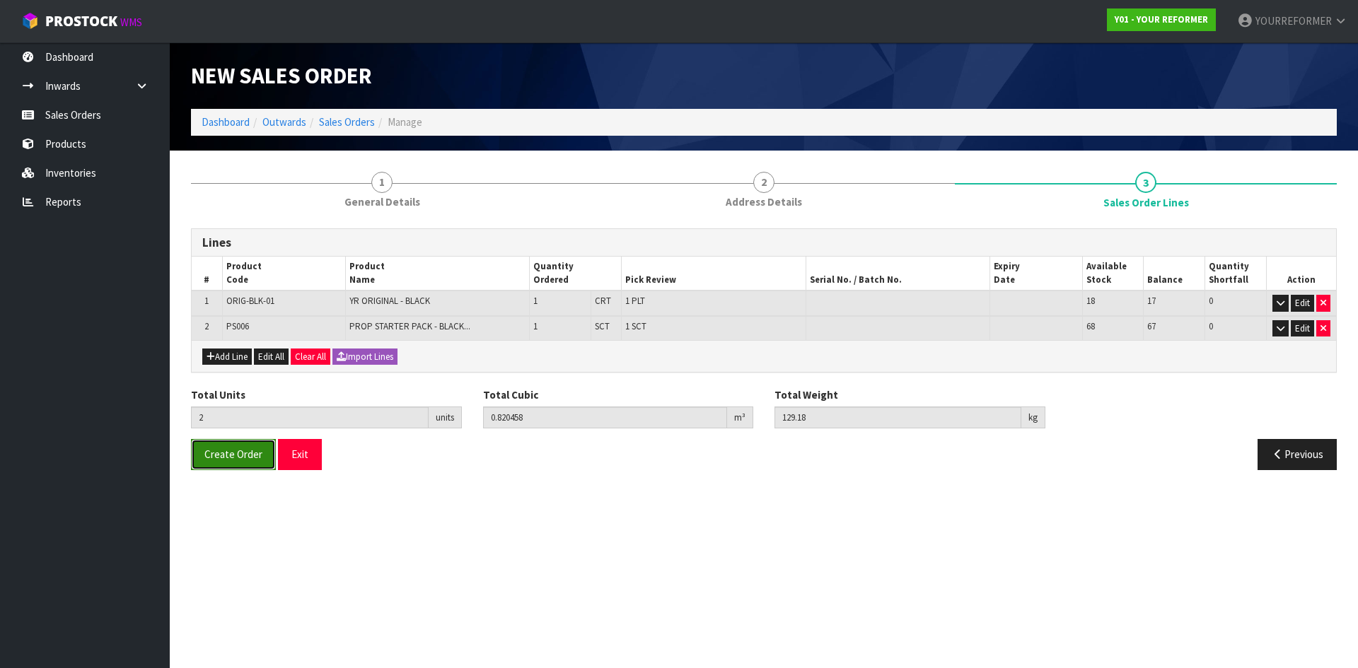
click at [250, 449] on span "Create Order" at bounding box center [233, 454] width 58 height 13
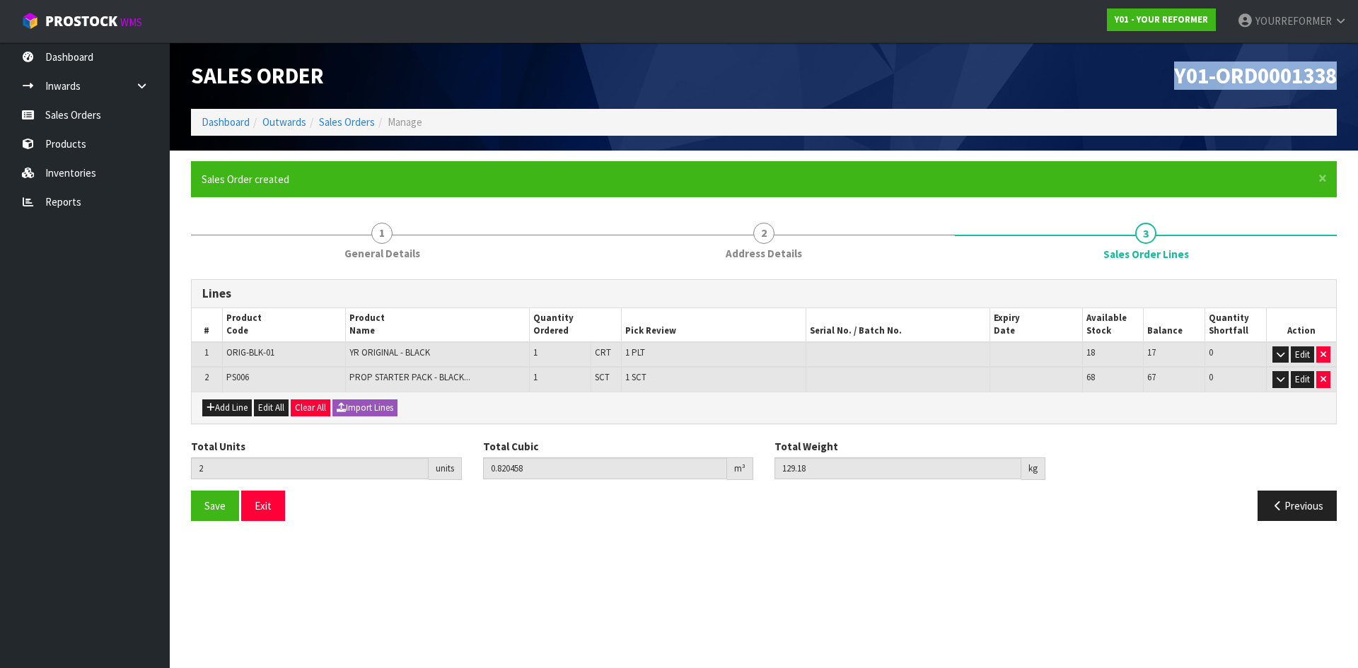
drag, startPoint x: 1342, startPoint y: 82, endPoint x: 1057, endPoint y: 88, distance: 284.4
click at [1072, 83] on div "Y01-ORD0001338" at bounding box center [1056, 75] width 584 height 66
copy span "Y01-ORD0001338"
click at [86, 110] on link "Sales Orders" at bounding box center [85, 114] width 170 height 29
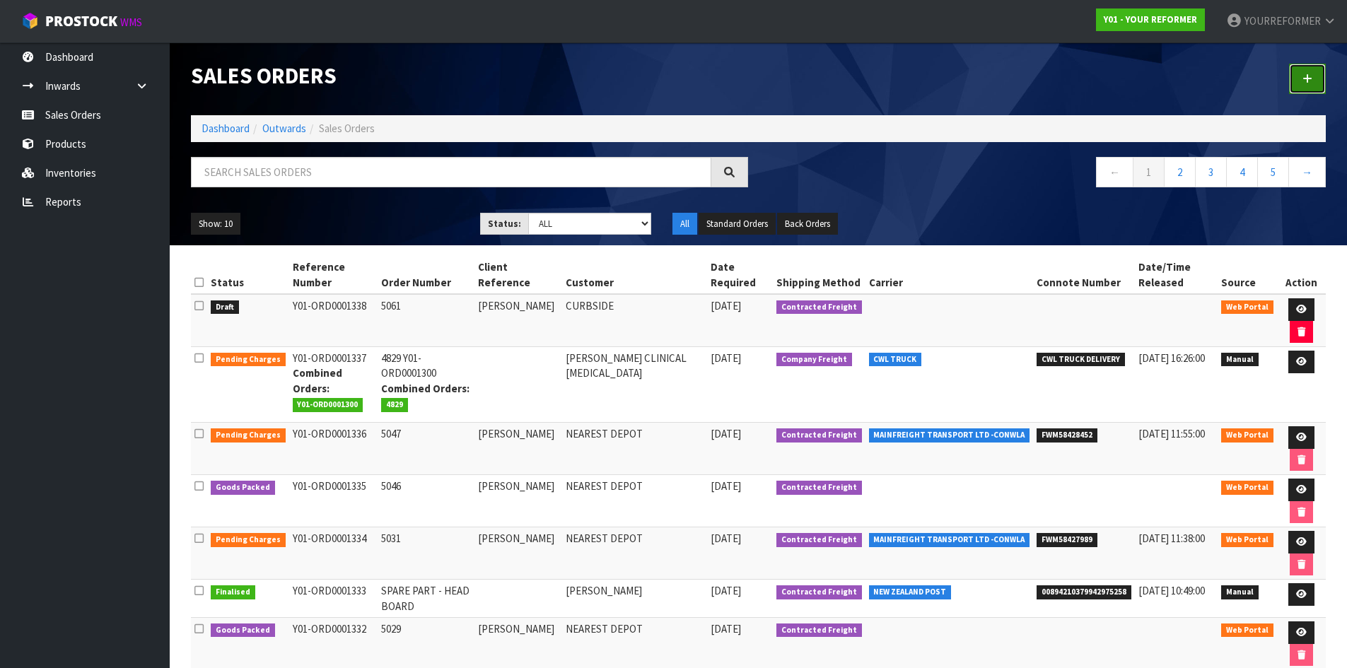
click at [1307, 81] on icon at bounding box center [1308, 79] width 10 height 11
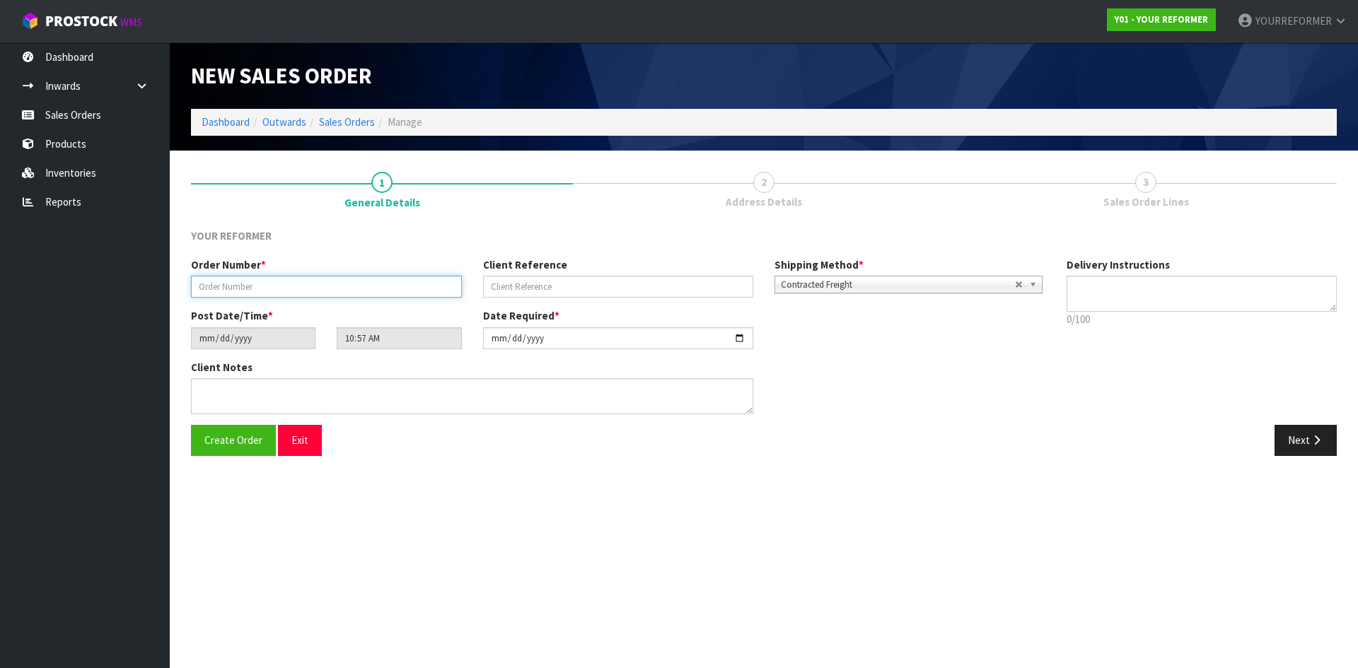
click at [365, 294] on input "text" at bounding box center [326, 287] width 271 height 22
paste input "5062"
type input "5062"
click at [600, 283] on input "text" at bounding box center [618, 287] width 271 height 22
drag, startPoint x: 569, startPoint y: 299, endPoint x: 593, endPoint y: 287, distance: 26.9
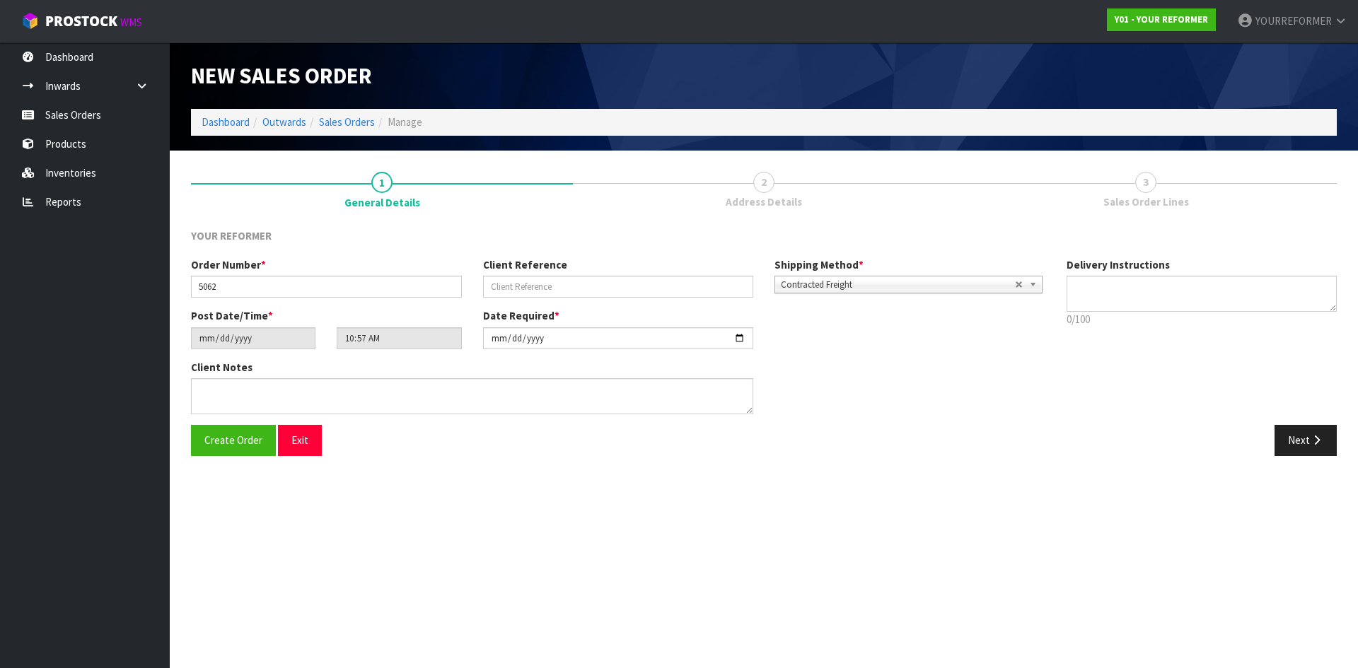
click at [569, 299] on div "Order Number * 5062 Client Reference Shipping Method * Pickup Contracted Freigh…" at bounding box center [618, 282] width 876 height 51
click at [594, 286] on input "text" at bounding box center [618, 287] width 271 height 22
paste input "[PERSON_NAME]"
type input "[PERSON_NAME]"
drag, startPoint x: 1150, startPoint y: 278, endPoint x: 1201, endPoint y: 291, distance: 52.5
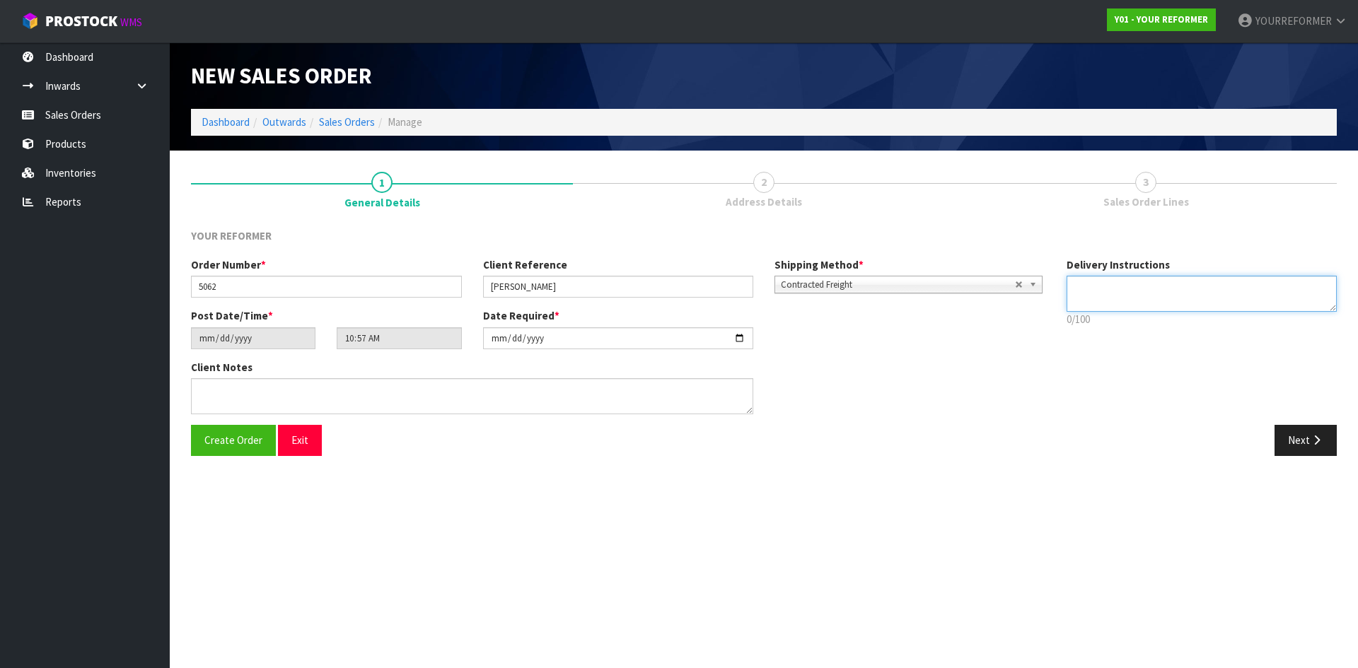
click at [1151, 277] on textarea at bounding box center [1202, 294] width 271 height 36
drag, startPoint x: 1117, startPoint y: 301, endPoint x: 859, endPoint y: 349, distance: 261.9
click at [1115, 302] on textarea at bounding box center [1202, 294] width 271 height 36
paste textarea "[PHONE_NUMBER]"
type textarea "NEAREST DEPOT [PHONE_NUMBER]"
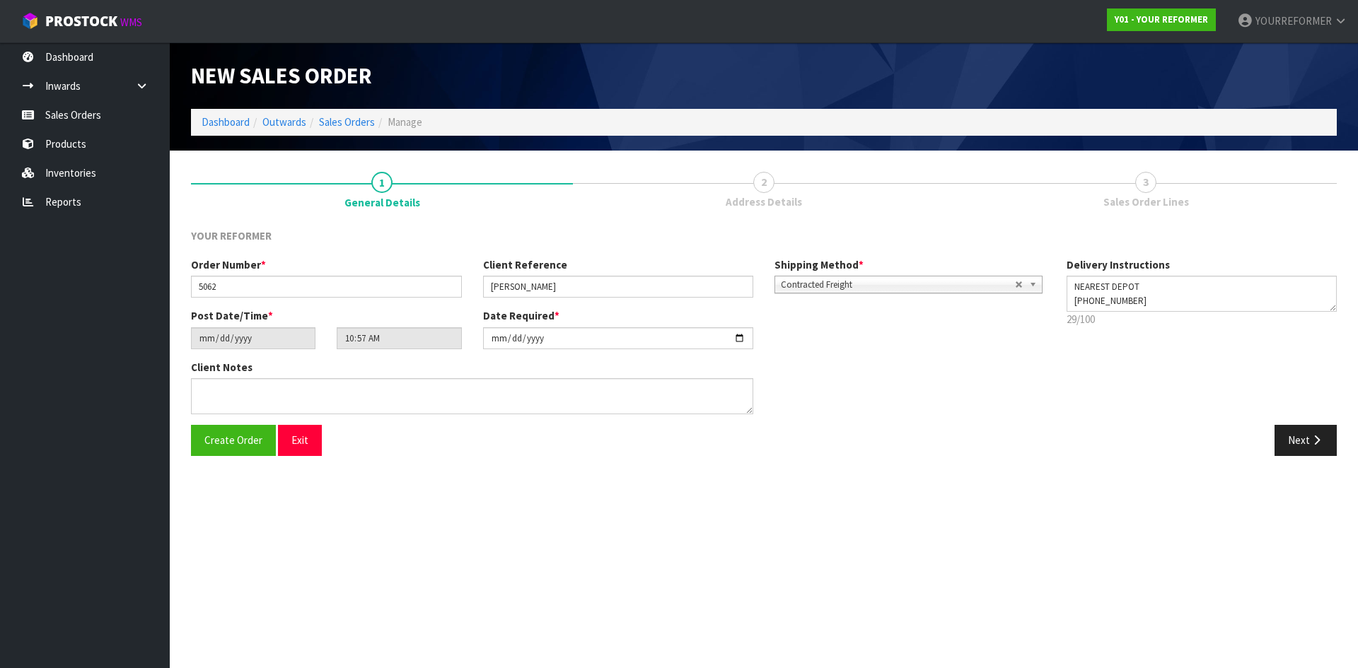
click at [343, 424] on div "Client Notes" at bounding box center [472, 392] width 584 height 65
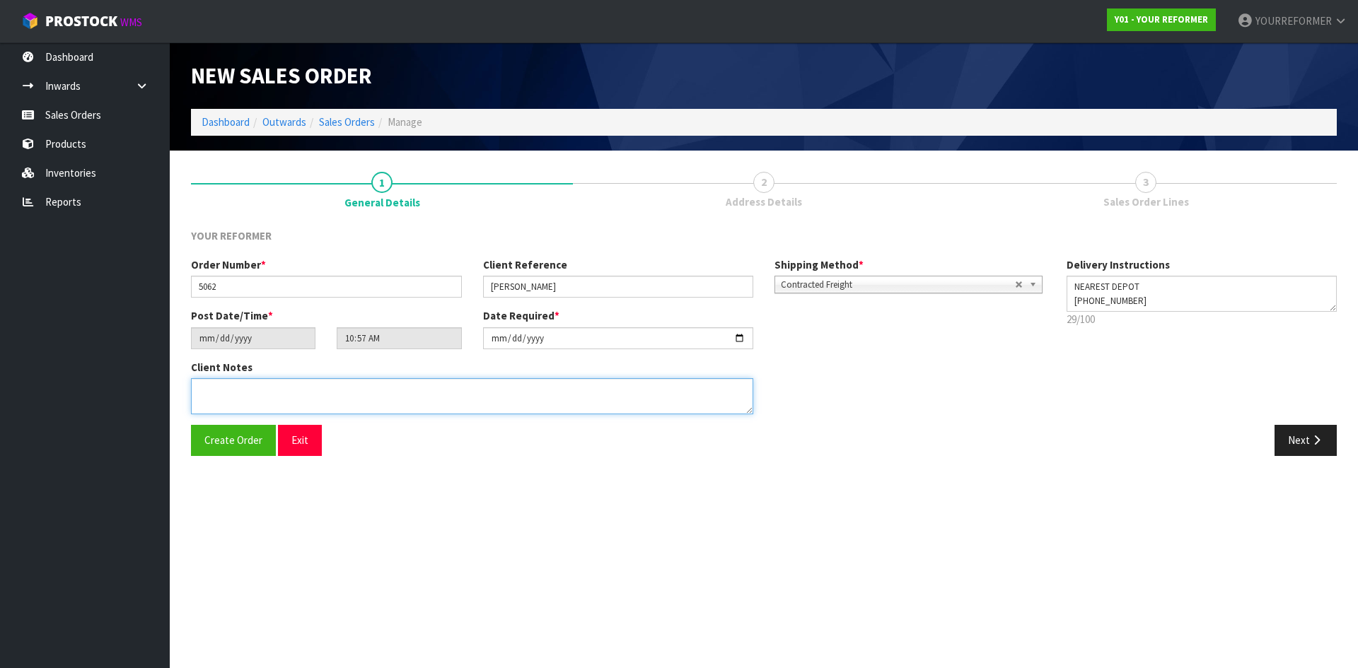
drag, startPoint x: 341, startPoint y: 398, endPoint x: 391, endPoint y: 395, distance: 50.3
click at [343, 398] on textarea at bounding box center [472, 396] width 562 height 36
paste textarea "[PERSON_NAME] [STREET_ADDRESS] [PHONE_NUMBER]"
type textarea "[PERSON_NAME] [STREET_ADDRESS] [PHONE_NUMBER]"
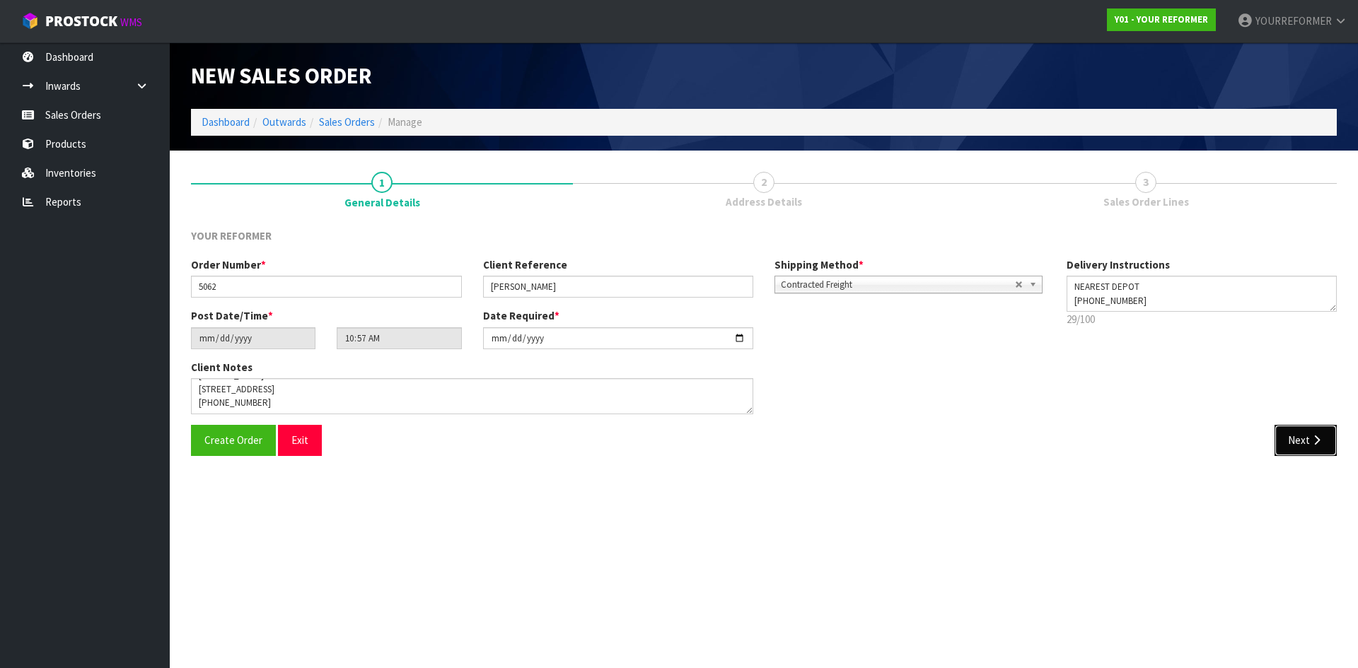
click at [1307, 451] on button "Next" at bounding box center [1306, 440] width 62 height 30
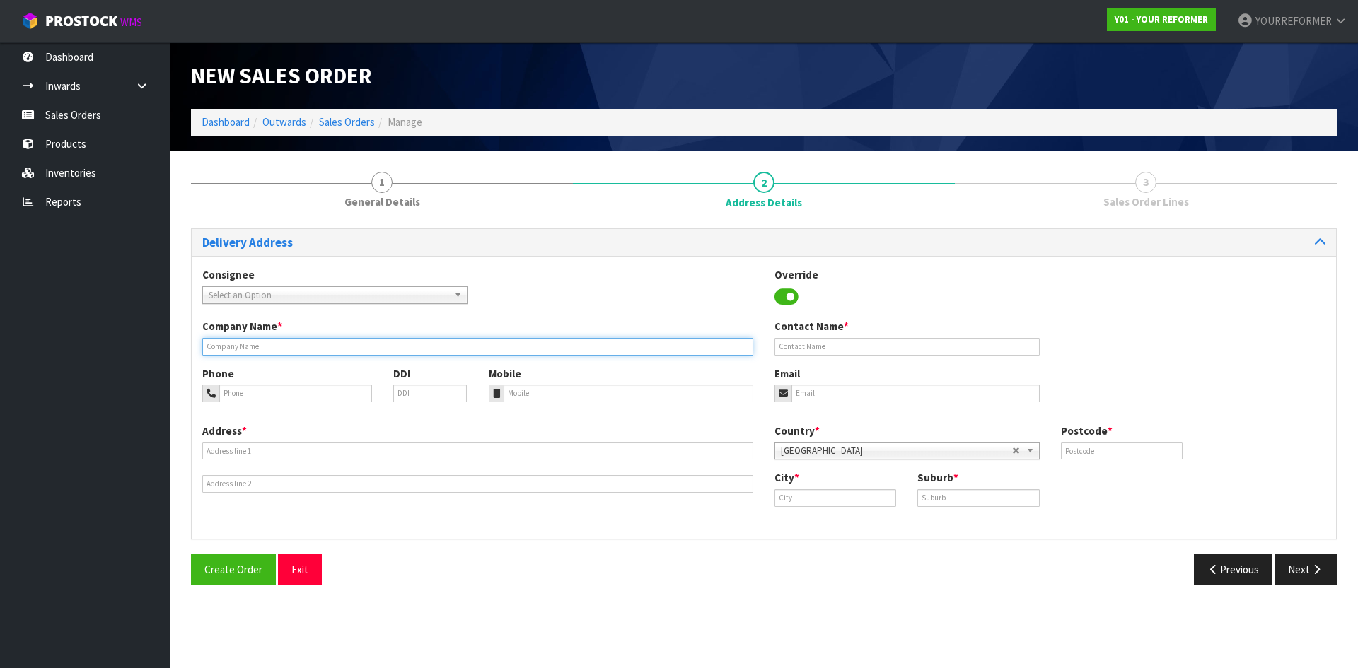
click at [272, 354] on input "text" at bounding box center [477, 347] width 551 height 18
type input "NEAREST DEPOT"
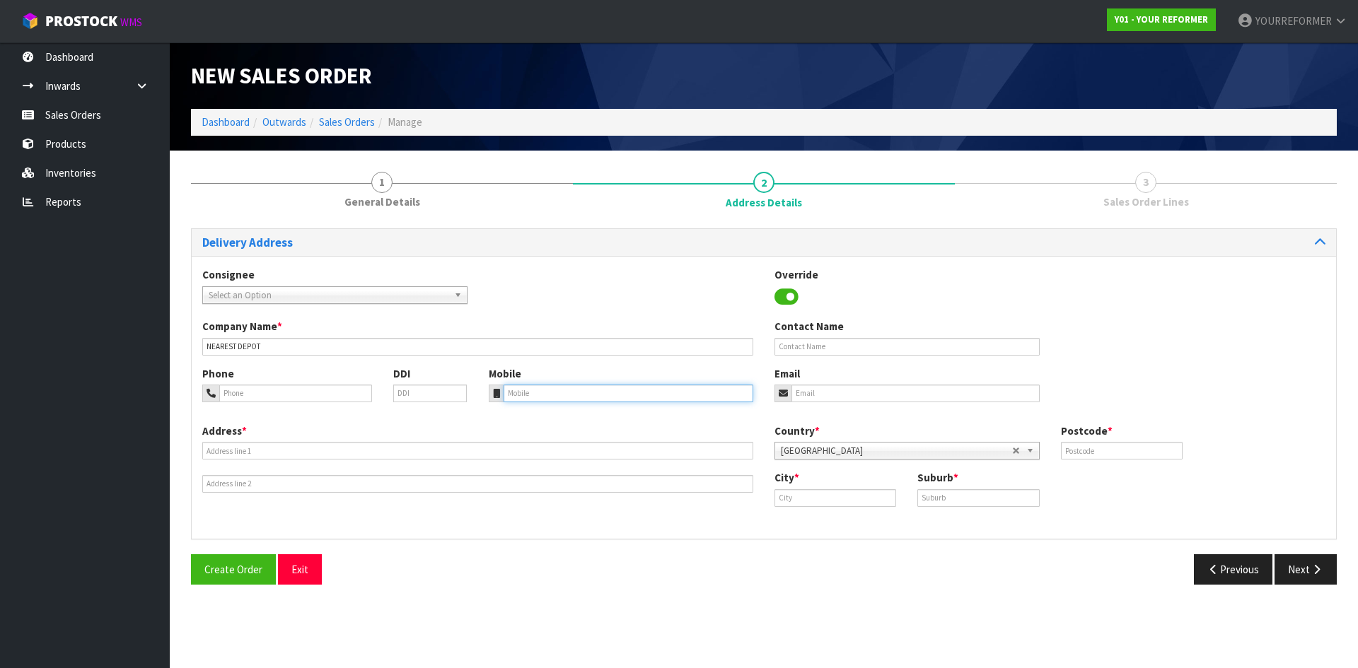
click at [556, 393] on input "tel" at bounding box center [629, 394] width 250 height 18
click at [502, 385] on div at bounding box center [496, 394] width 15 height 18
click at [502, 393] on div at bounding box center [496, 394] width 15 height 18
drag, startPoint x: 521, startPoint y: 390, endPoint x: 497, endPoint y: 403, distance: 27.8
click at [522, 390] on input "tel" at bounding box center [629, 394] width 250 height 18
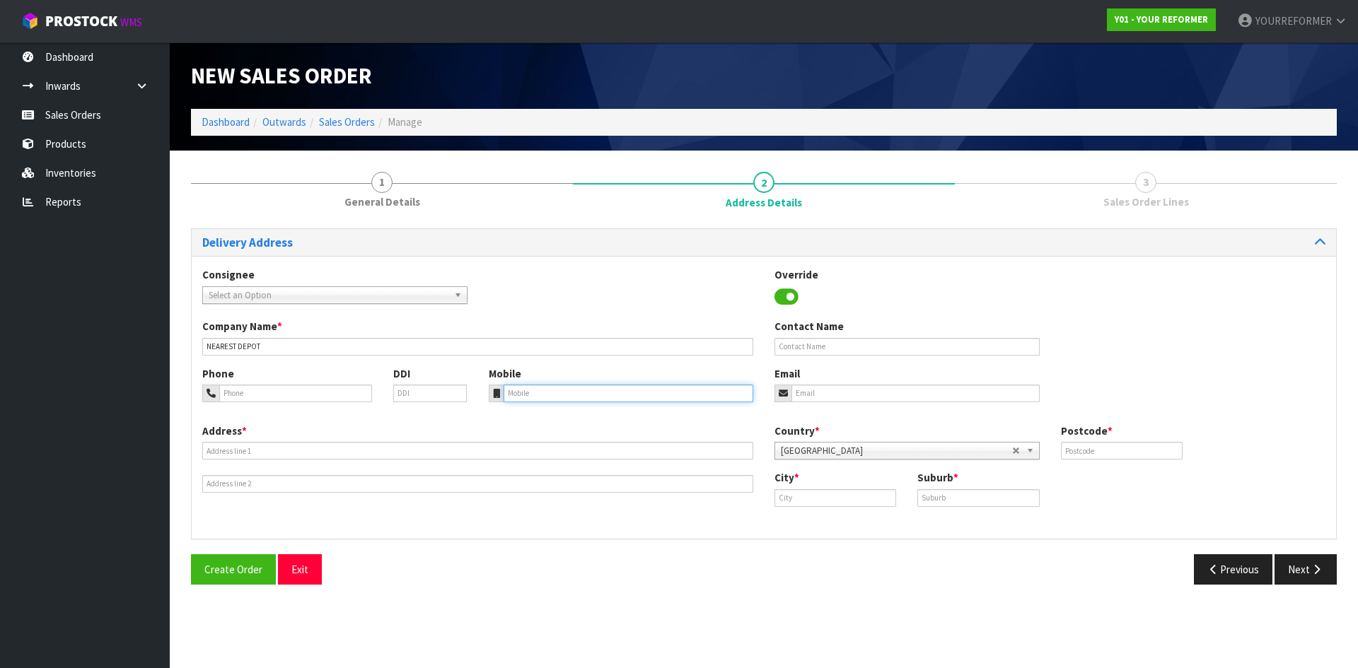
paste input "[PHONE_NUMBER]"
type input "[PHONE_NUMBER]"
click at [224, 460] on div "Address *" at bounding box center [478, 458] width 572 height 69
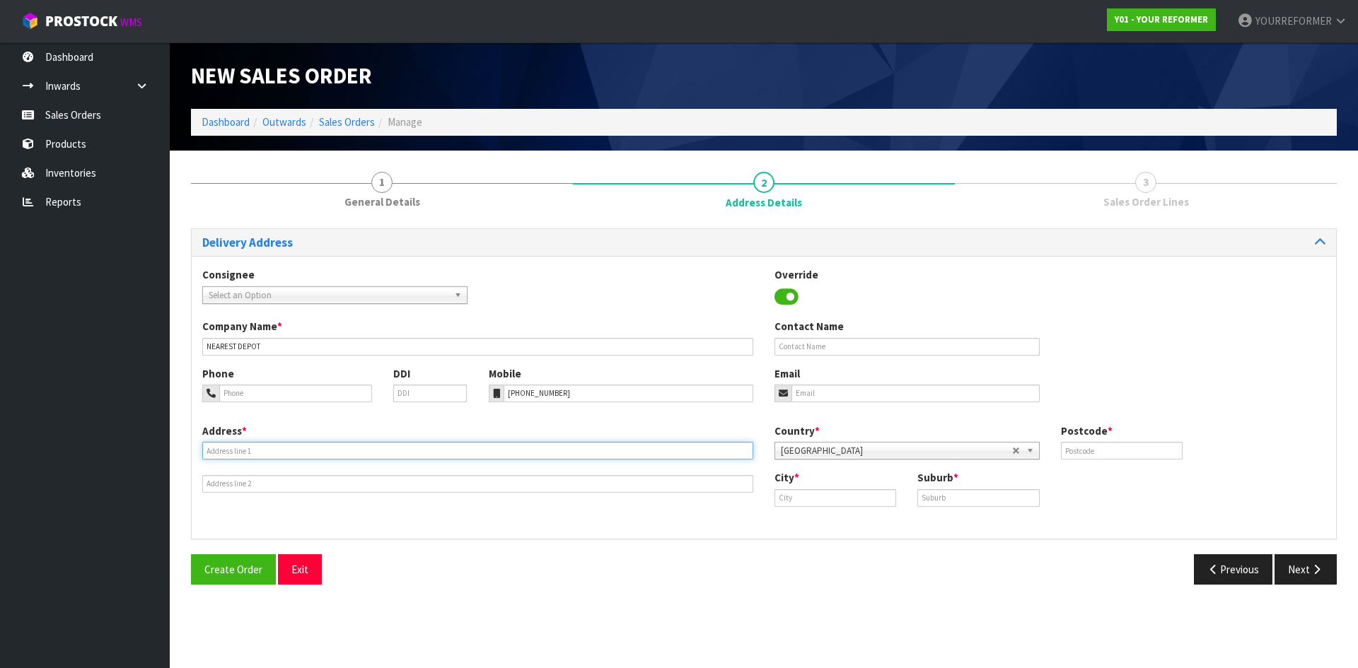
click at [224, 451] on input "text" at bounding box center [477, 451] width 551 height 18
drag, startPoint x: 311, startPoint y: 453, endPoint x: 323, endPoint y: 451, distance: 12.9
click at [312, 453] on input "text" at bounding box center [477, 451] width 551 height 18
paste input "[STREET_ADDRESS]"
type input "[STREET_ADDRESS]"
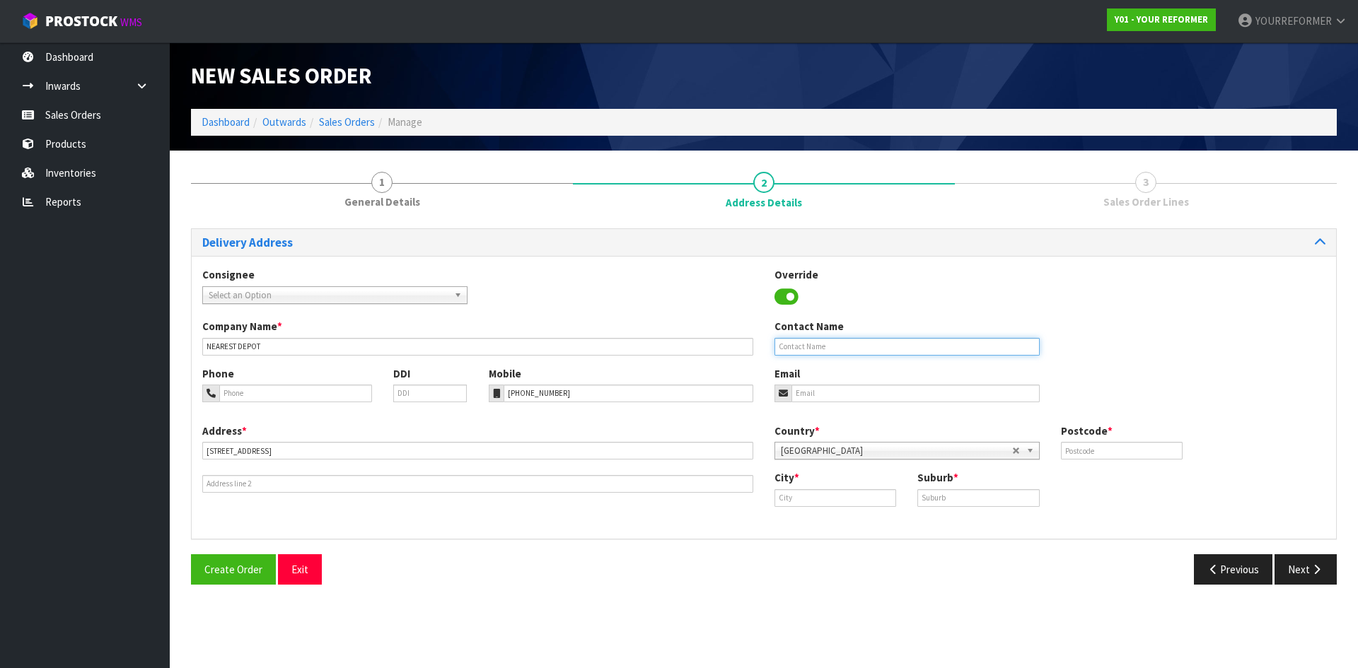
click at [823, 352] on input "text" at bounding box center [907, 347] width 265 height 18
drag, startPoint x: 816, startPoint y: 327, endPoint x: 819, endPoint y: 341, distance: 14.6
click at [816, 331] on label "Contact Name" at bounding box center [809, 326] width 69 height 15
click at [819, 344] on input "text" at bounding box center [907, 347] width 265 height 18
paste input "[PERSON_NAME]"
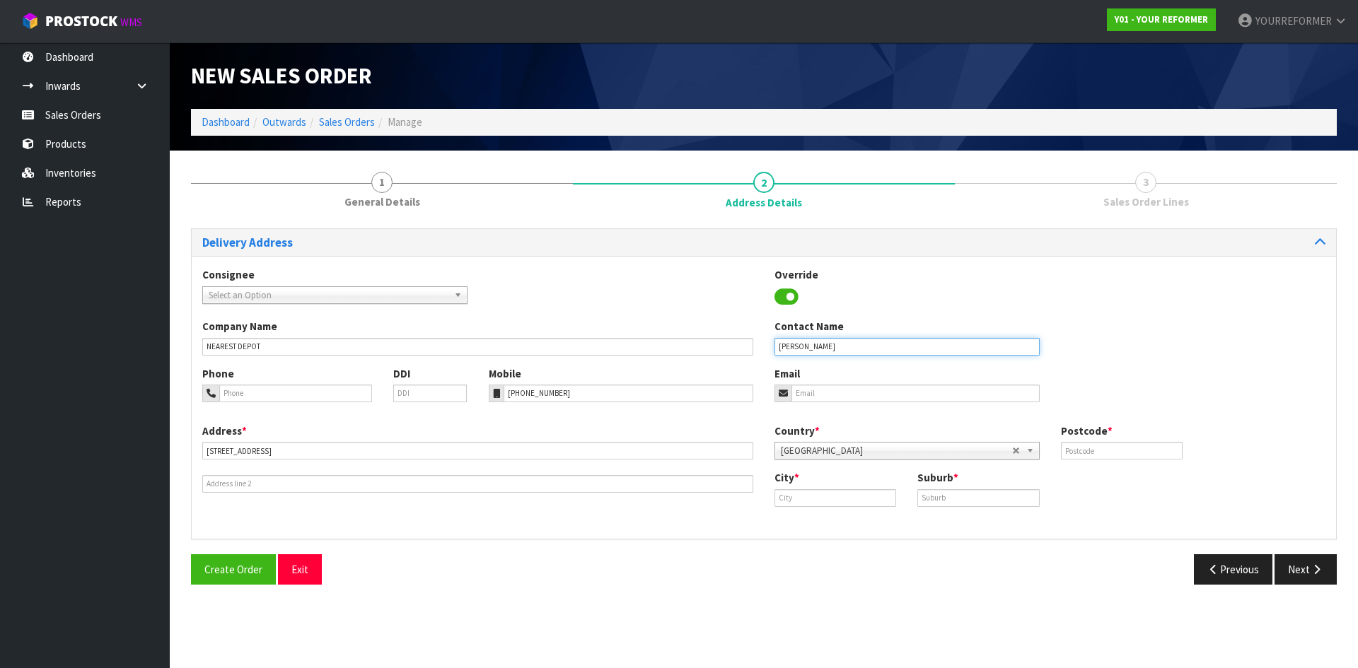
type input "[PERSON_NAME]"
drag, startPoint x: 824, startPoint y: 395, endPoint x: 564, endPoint y: 397, distance: 260.3
click at [824, 395] on input "email" at bounding box center [916, 394] width 248 height 18
drag, startPoint x: 835, startPoint y: 398, endPoint x: 1009, endPoint y: 422, distance: 175.7
click at [835, 398] on input "email" at bounding box center [916, 394] width 248 height 18
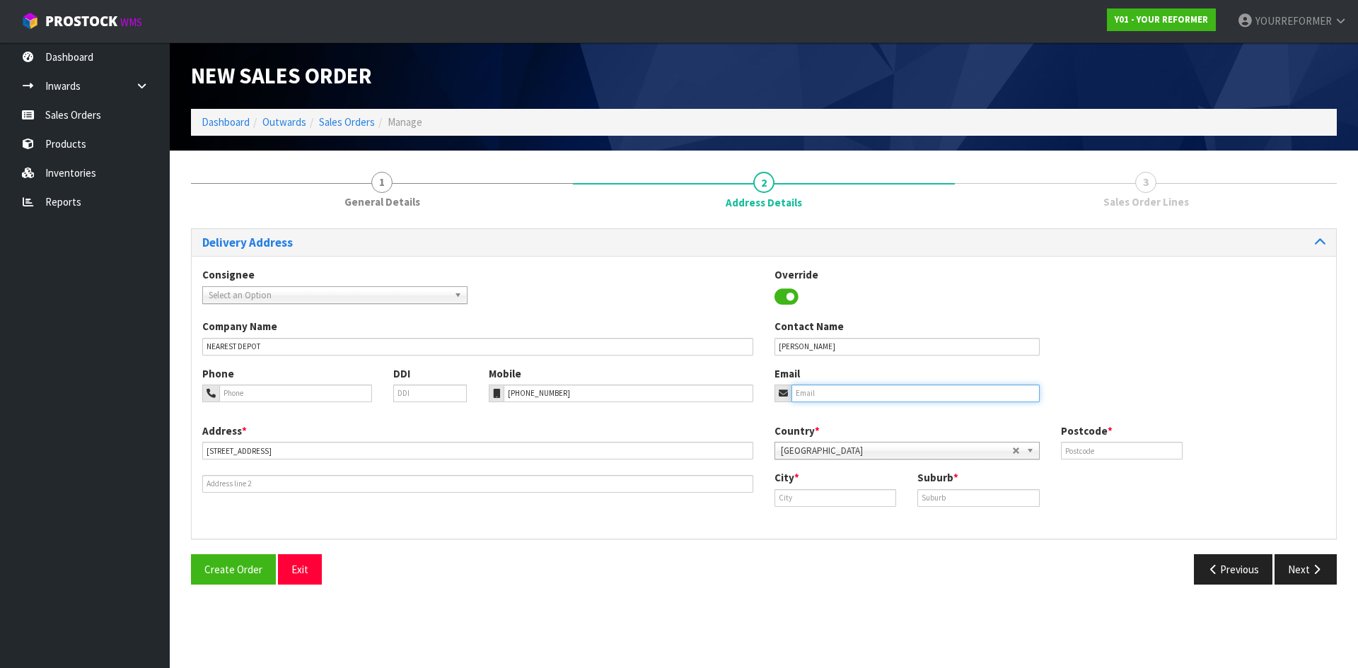
paste input "[EMAIL_ADDRESS][DOMAIN_NAME]"
type input "[EMAIL_ADDRESS][DOMAIN_NAME]"
click at [1101, 451] on input "text" at bounding box center [1122, 451] width 122 height 18
type input "00"
click at [988, 498] on input "text" at bounding box center [978, 498] width 122 height 18
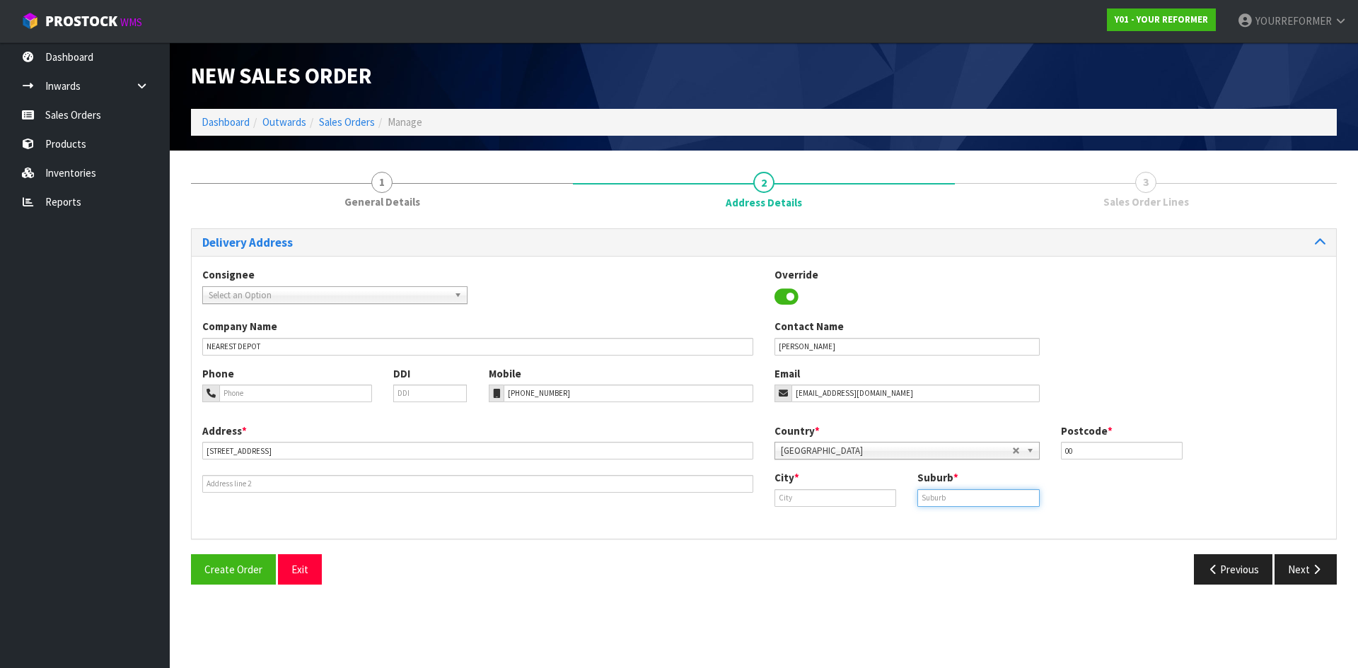
paste input "[GEOGRAPHIC_DATA]"
type input "[GEOGRAPHIC_DATA]"
click at [857, 499] on input "text" at bounding box center [836, 498] width 122 height 18
paste input "[GEOGRAPHIC_DATA]"
type input "[GEOGRAPHIC_DATA]"
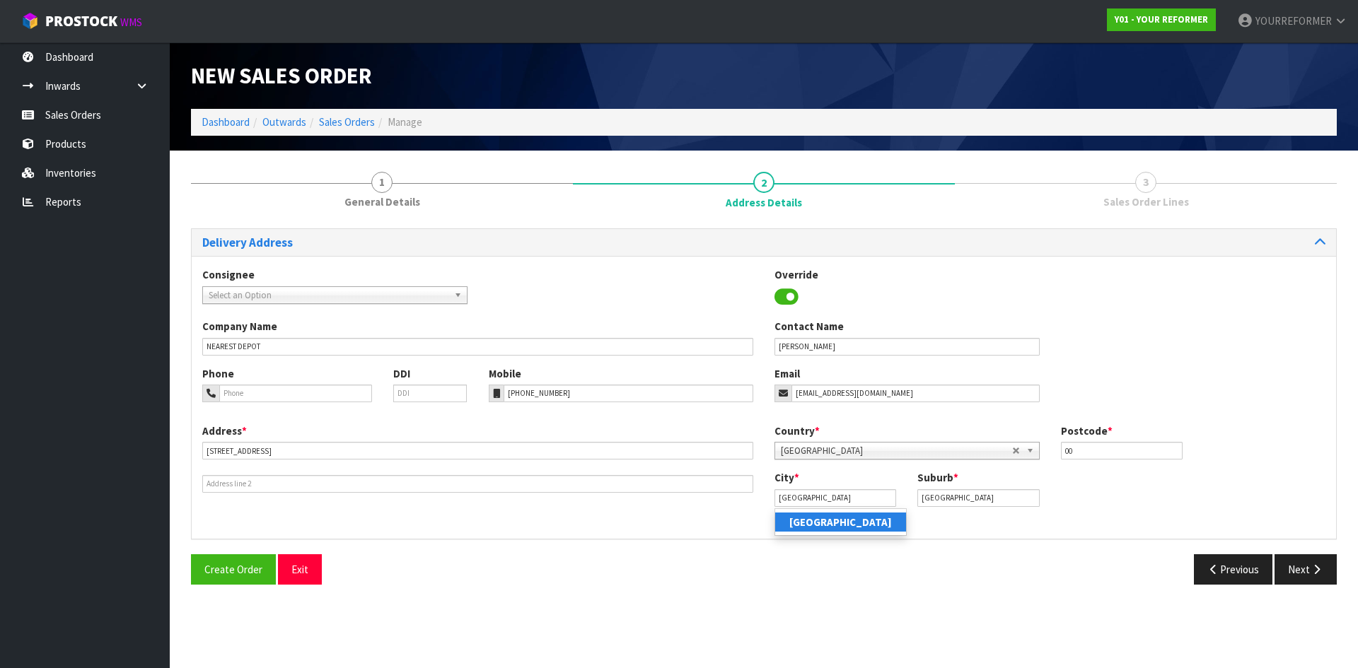
drag, startPoint x: 833, startPoint y: 524, endPoint x: 65, endPoint y: 520, distance: 767.5
click at [832, 524] on strong "[GEOGRAPHIC_DATA]" at bounding box center [840, 522] width 103 height 13
drag, startPoint x: 929, startPoint y: 495, endPoint x: 830, endPoint y: 495, distance: 98.3
click at [831, 495] on div "City * [GEOGRAPHIC_DATA] Suburb * [GEOGRAPHIC_DATA]" at bounding box center [1050, 493] width 572 height 47
paste input "[GEOGRAPHIC_DATA]"
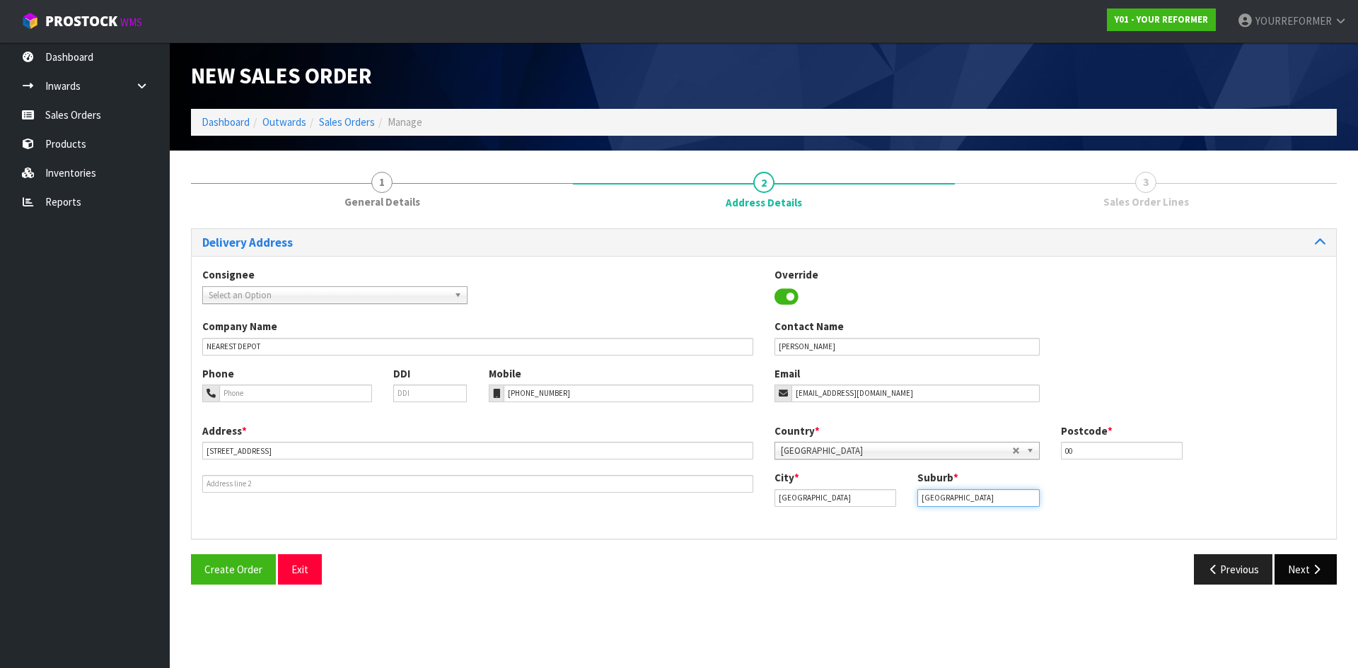
type input "[GEOGRAPHIC_DATA]"
click at [1321, 569] on icon "button" at bounding box center [1316, 569] width 13 height 11
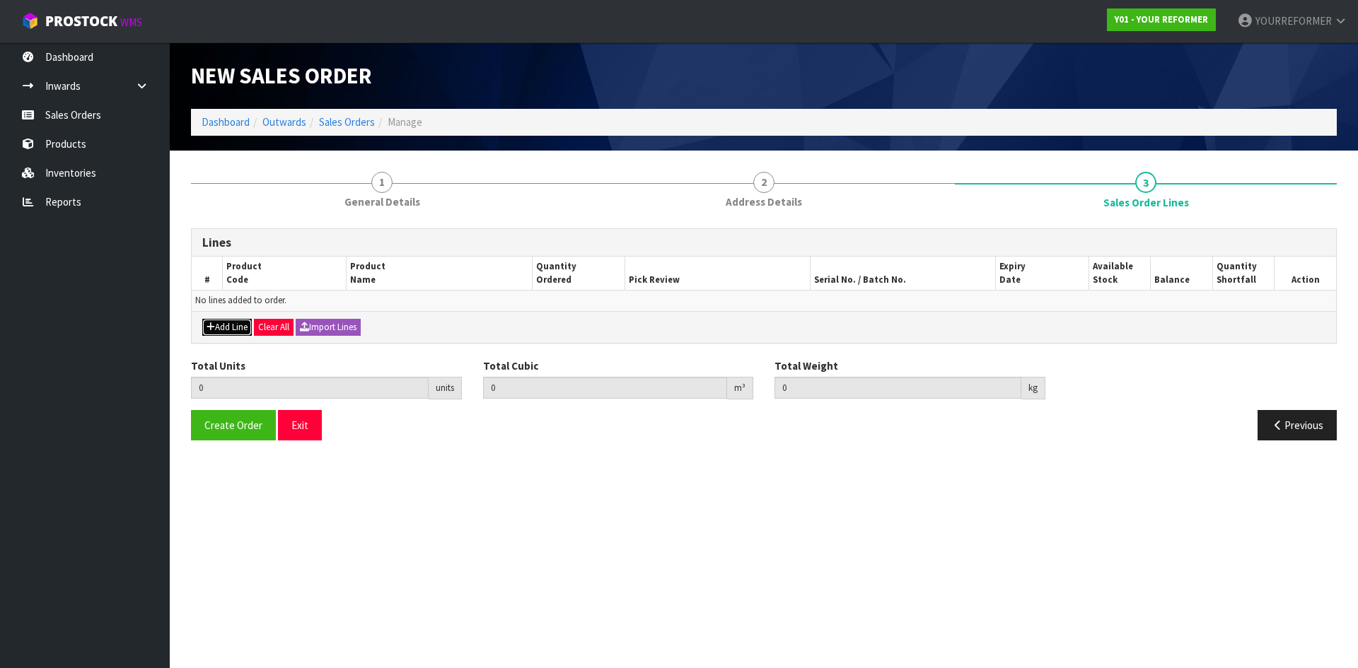
click at [238, 331] on button "Add Line" at bounding box center [227, 327] width 50 height 17
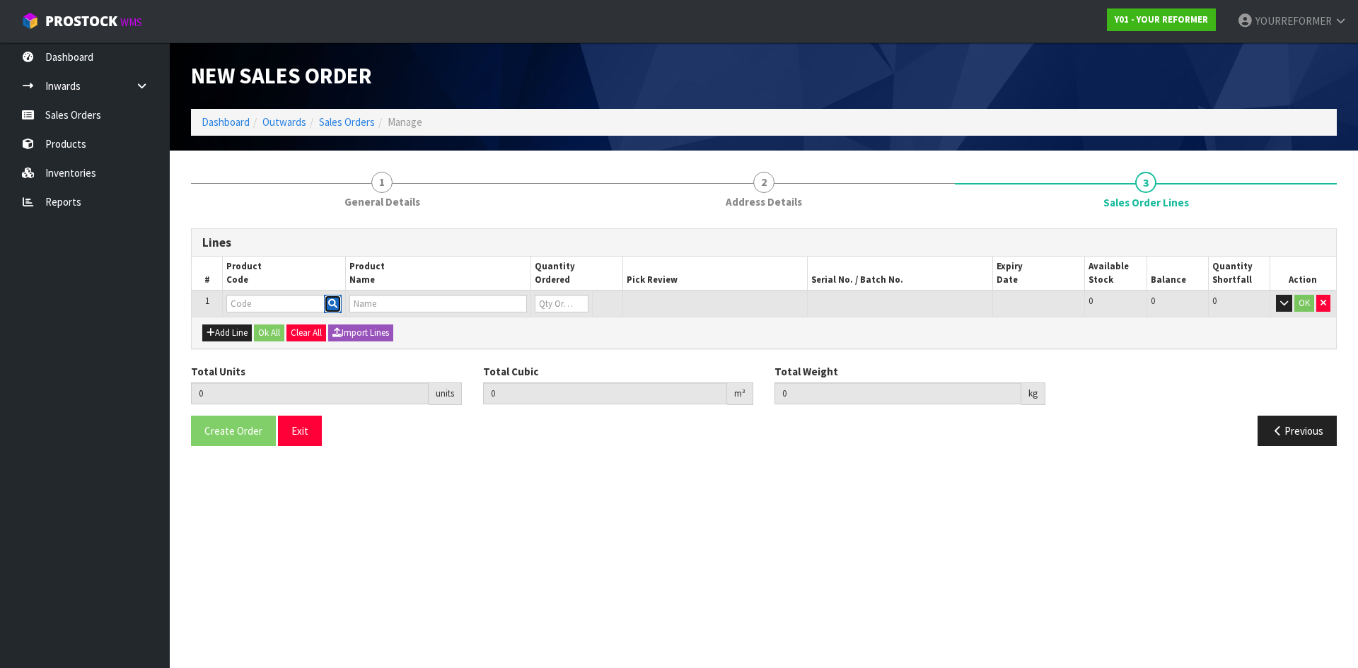
click at [331, 305] on icon "button" at bounding box center [332, 303] width 9 height 9
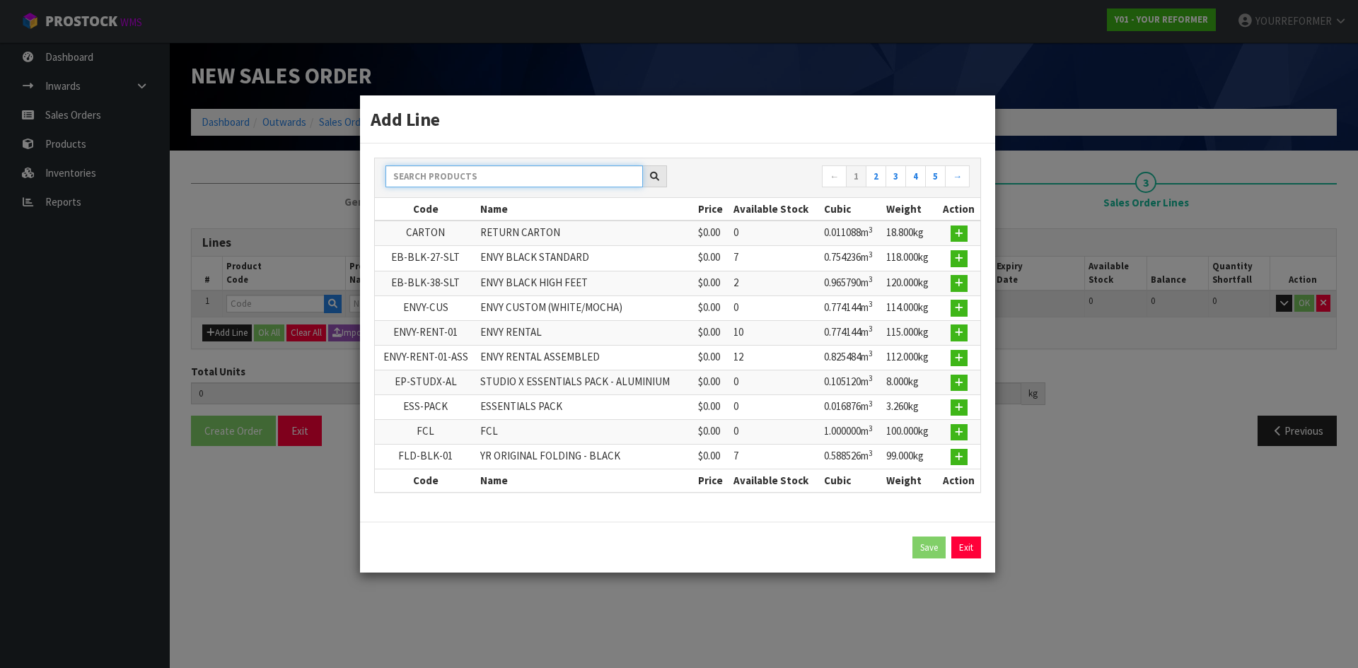
click at [442, 180] on input "text" at bounding box center [513, 177] width 257 height 22
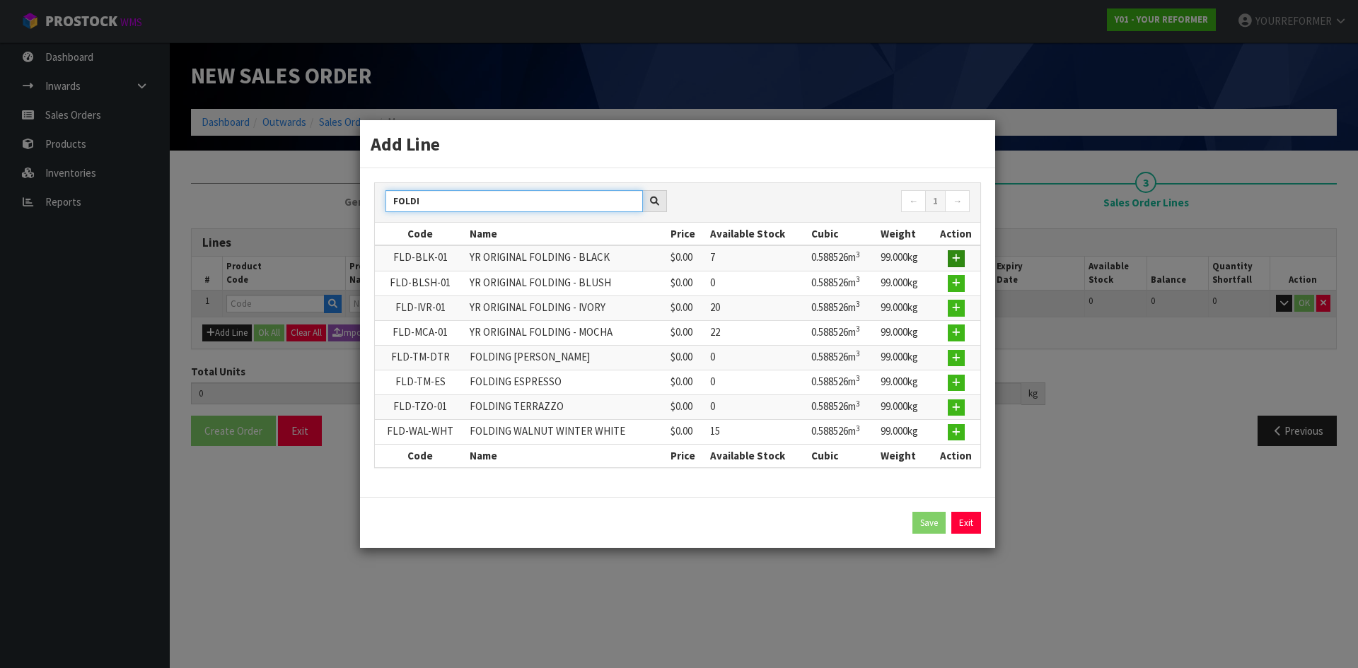
type input "FOLDI"
click at [953, 255] on icon "button" at bounding box center [956, 258] width 8 height 9
type input "0.000000"
type input "0.000"
type input "FLD-BLK-01"
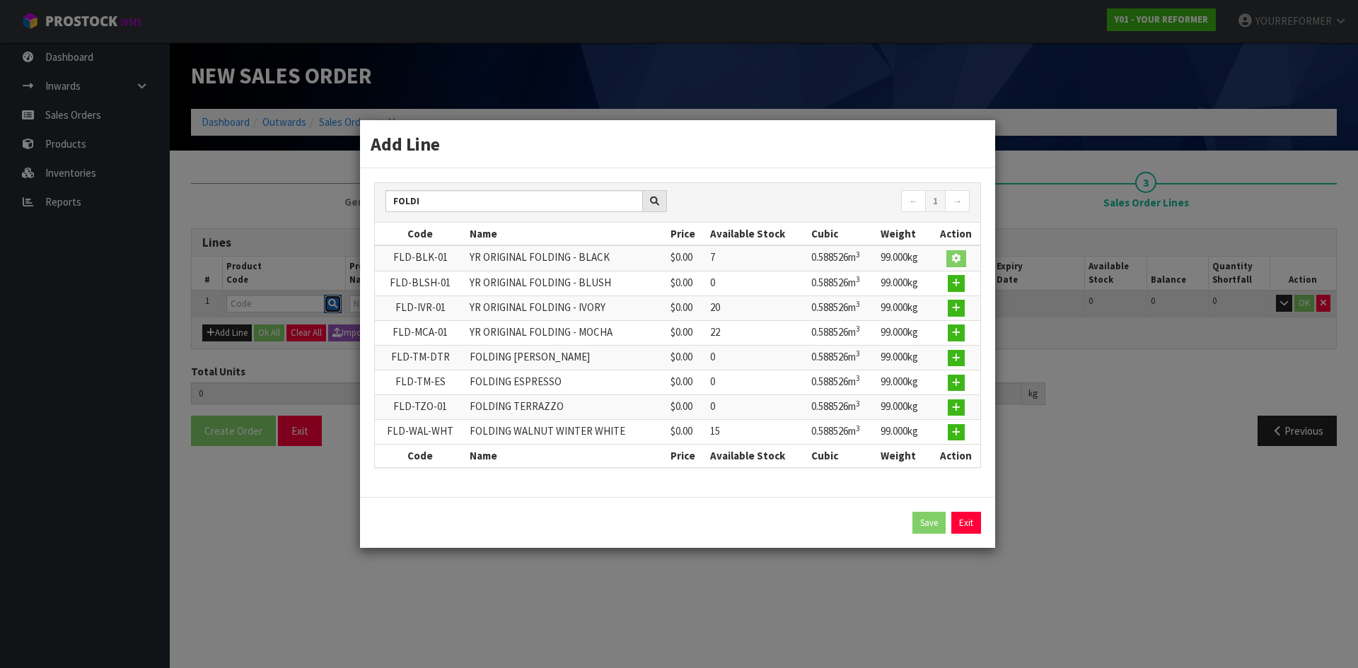
type input "YR ORIGINAL FOLDING - BLACK"
type input "0"
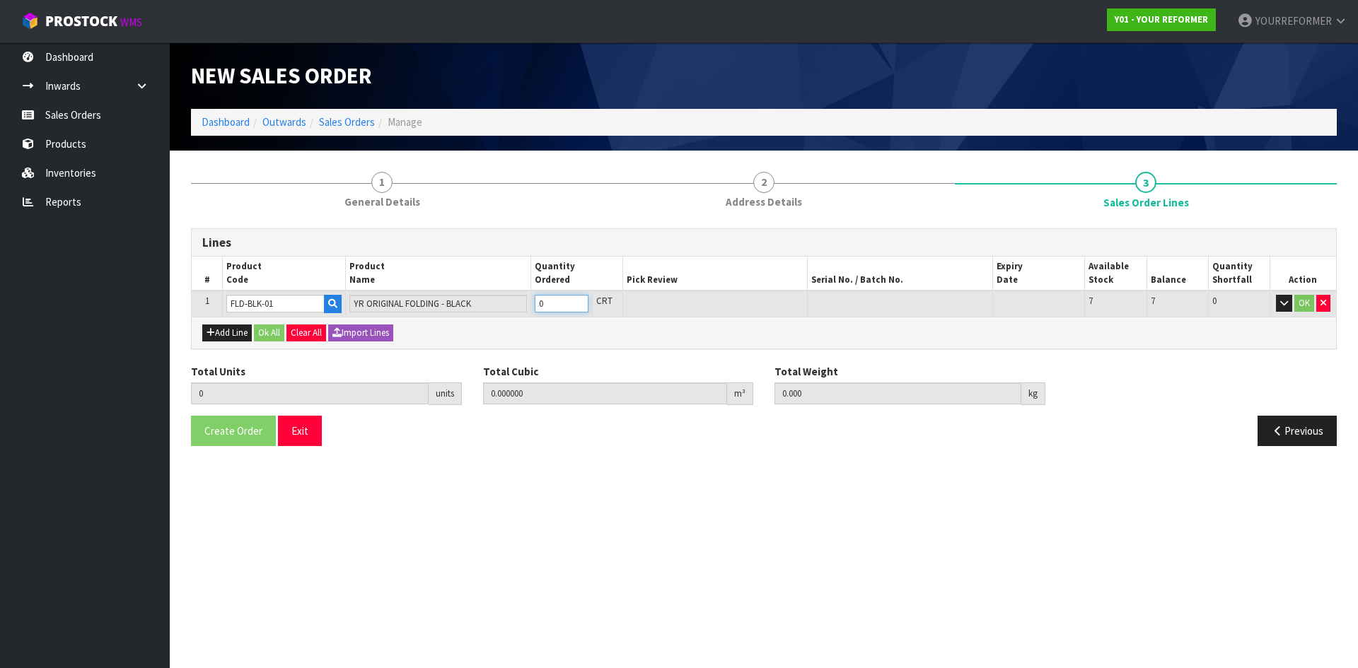
type input "1"
type input "0.588526"
type input "99"
type input "1"
click at [576, 301] on input "1" at bounding box center [562, 304] width 54 height 18
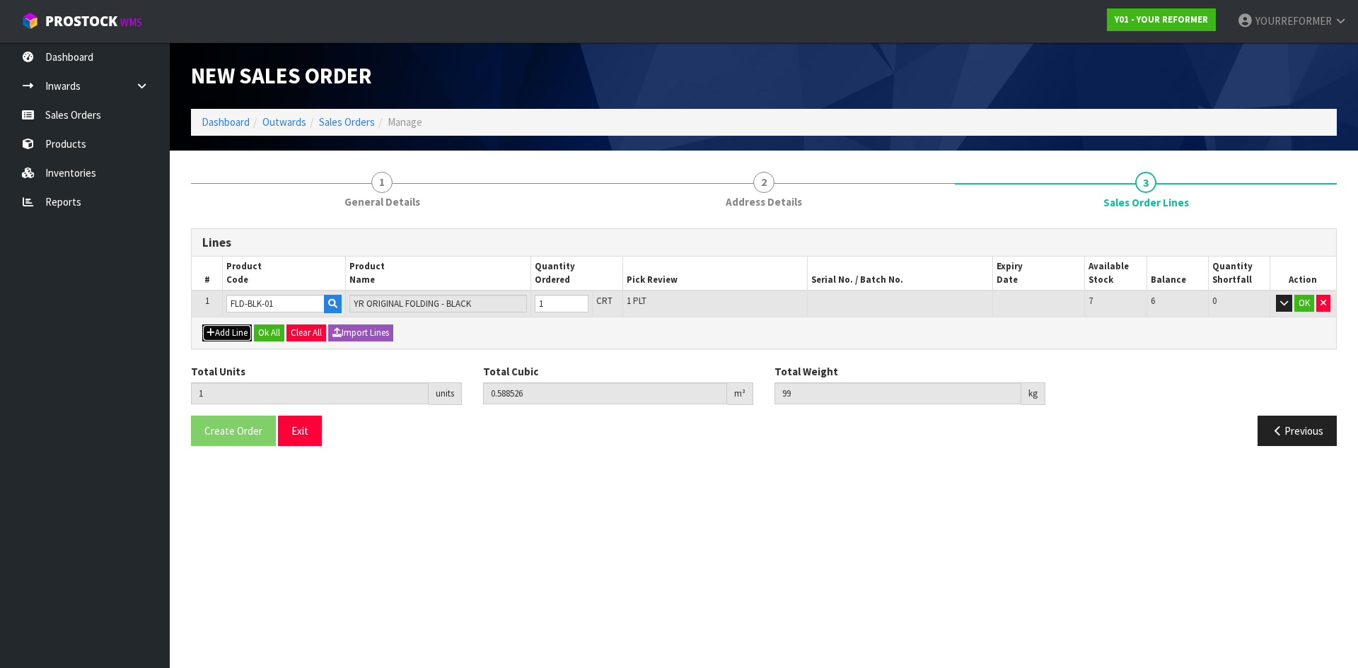
click at [236, 333] on button "Add Line" at bounding box center [227, 333] width 50 height 17
type input "0"
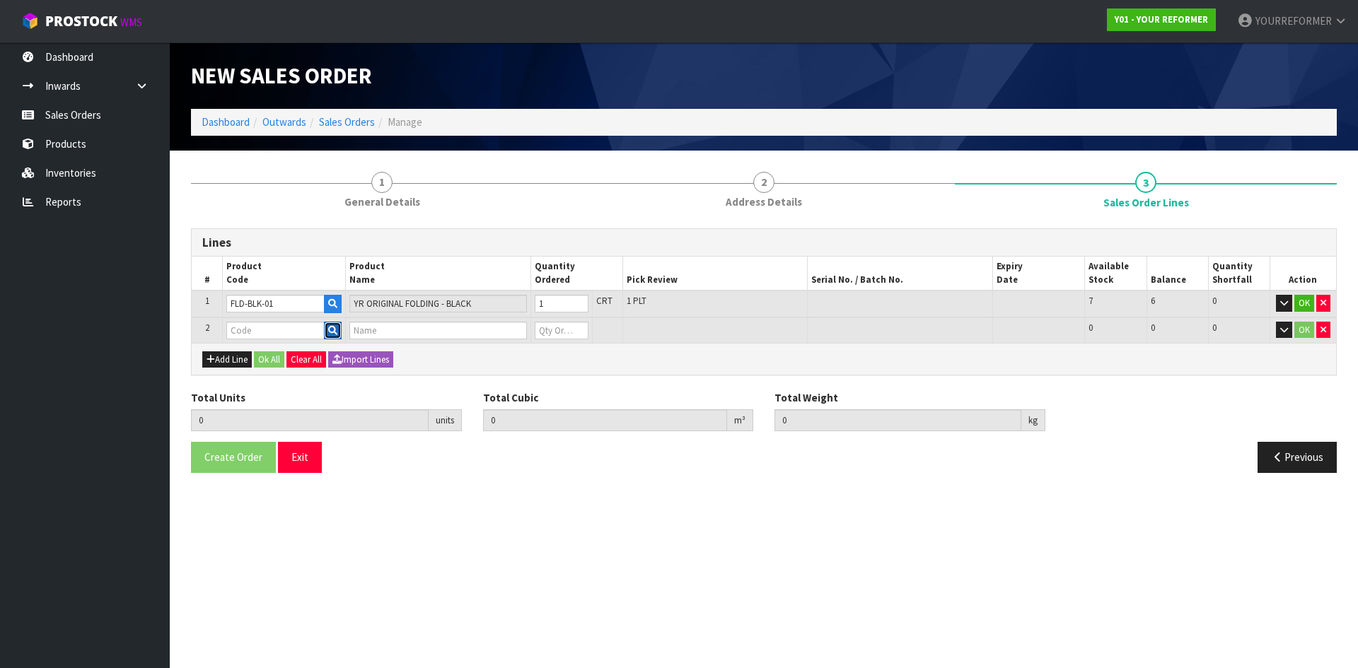
click at [333, 330] on icon "button" at bounding box center [332, 330] width 9 height 9
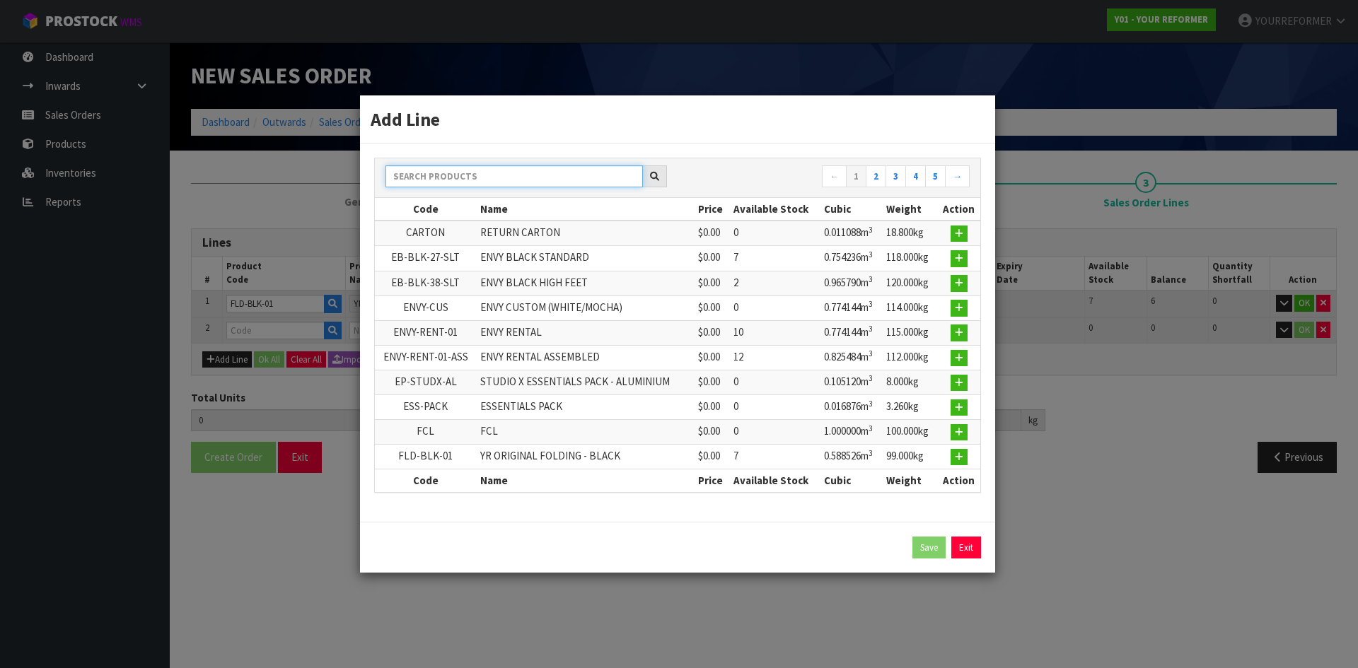
click at [449, 179] on input "text" at bounding box center [513, 177] width 257 height 22
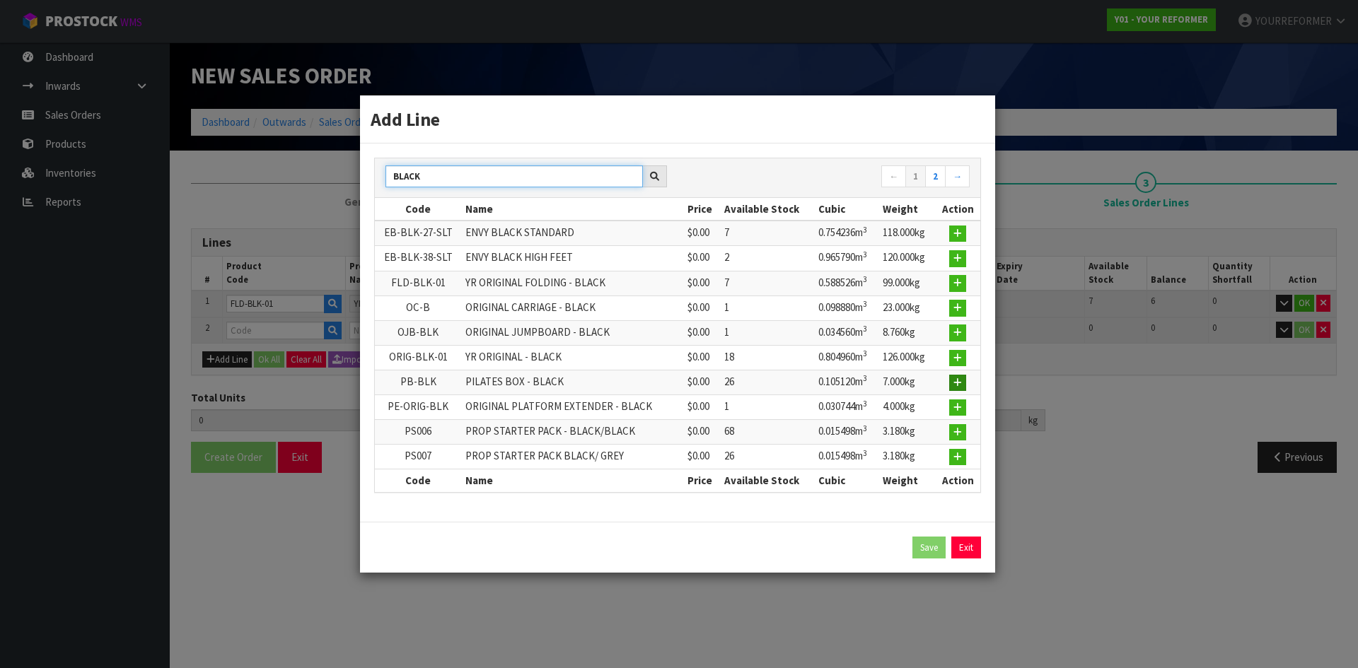
type input "BLACK"
click at [958, 383] on icon "button" at bounding box center [957, 382] width 8 height 9
type input "1"
type input "0.588526"
type input "99"
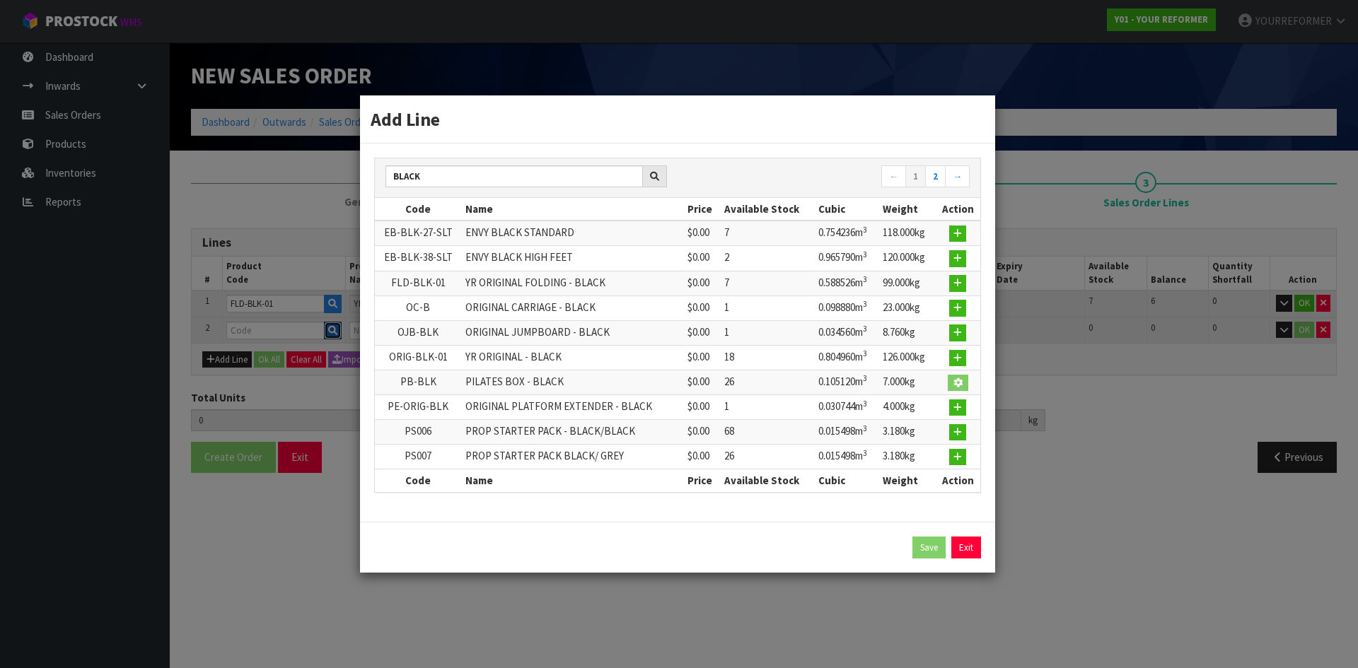
type input "PB-BLK"
type input "PILATES BOX - BLACK"
type input "0"
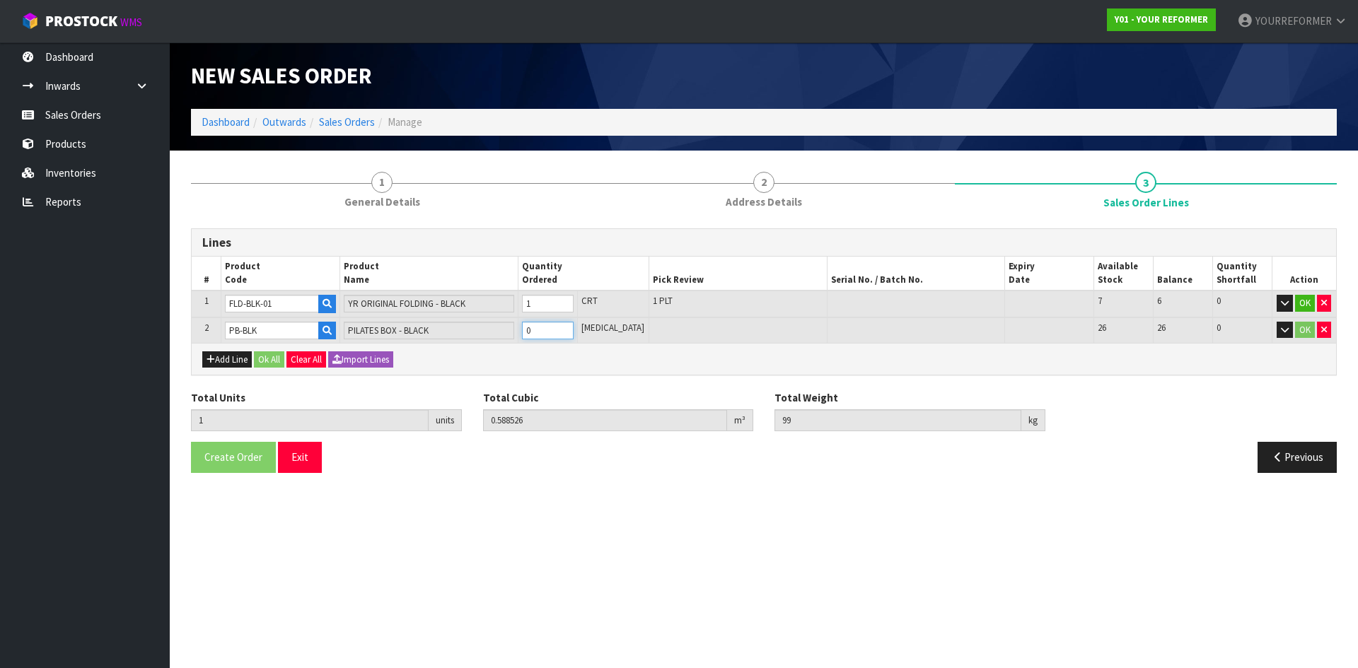
type input "2"
type input "0.693646"
type input "107"
type input "1"
click at [574, 326] on input "1" at bounding box center [548, 331] width 52 height 18
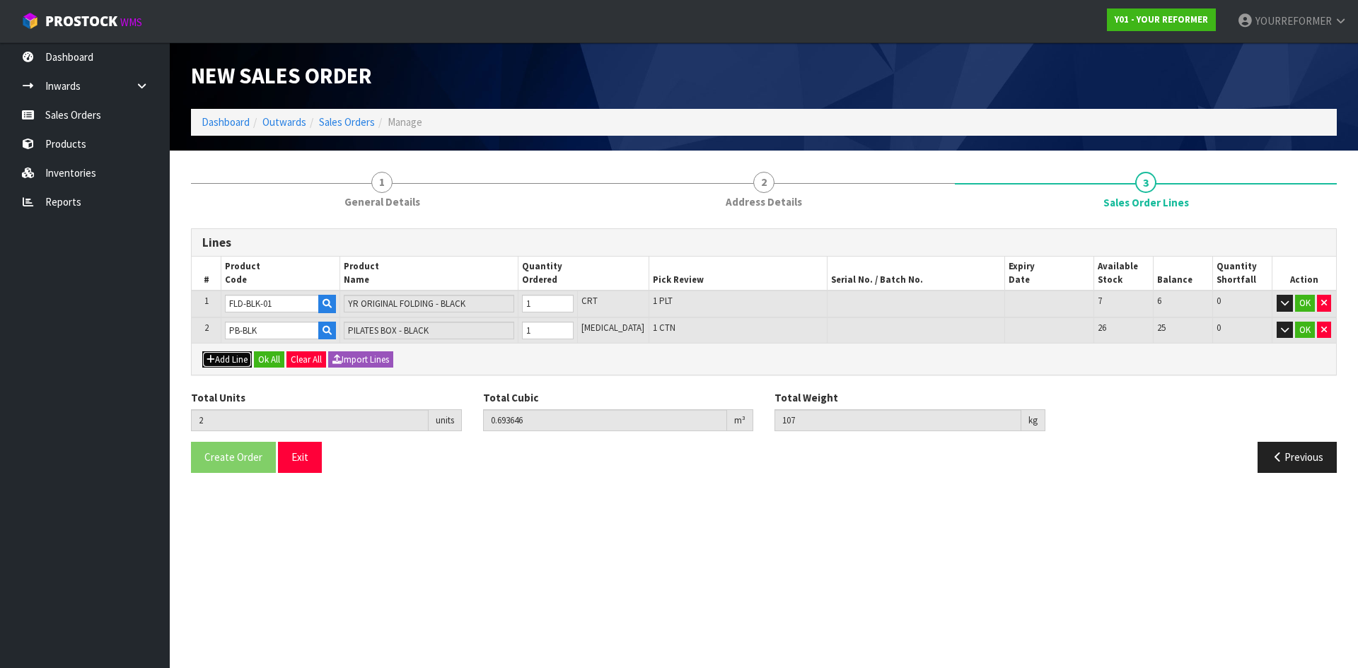
click at [233, 361] on button "Add Line" at bounding box center [227, 360] width 50 height 17
type input "0"
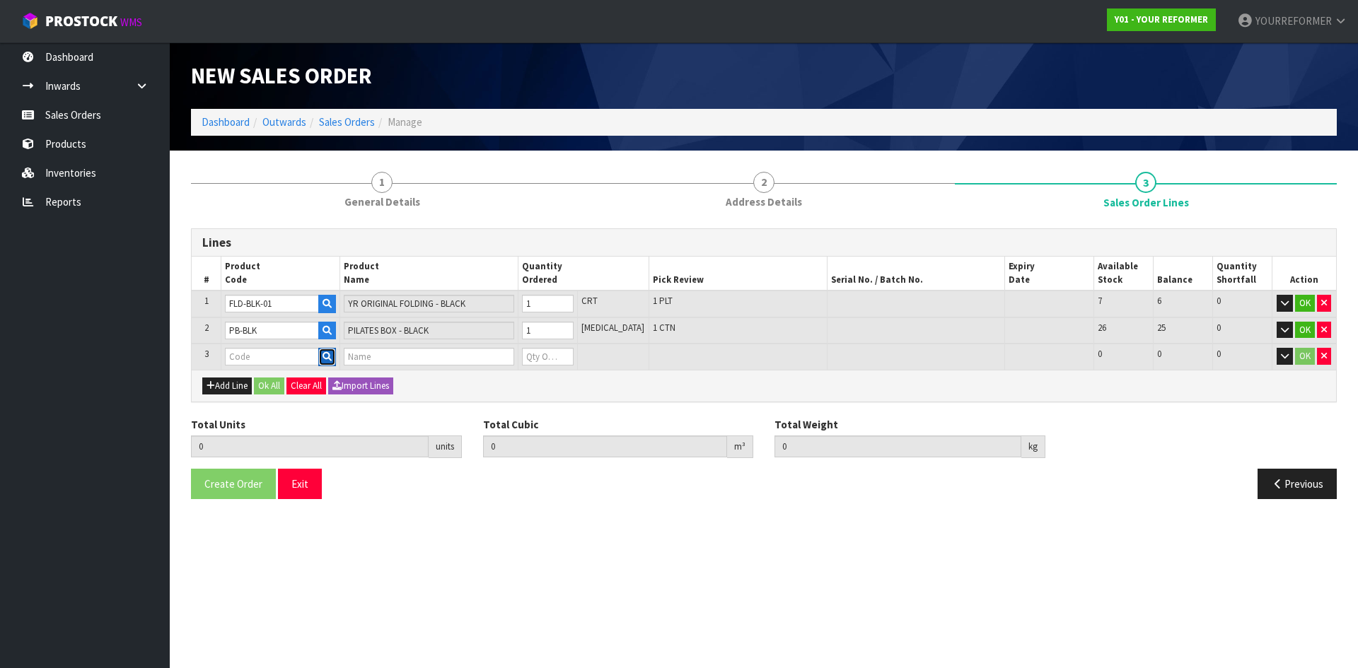
click at [336, 356] on button "button" at bounding box center [327, 357] width 18 height 18
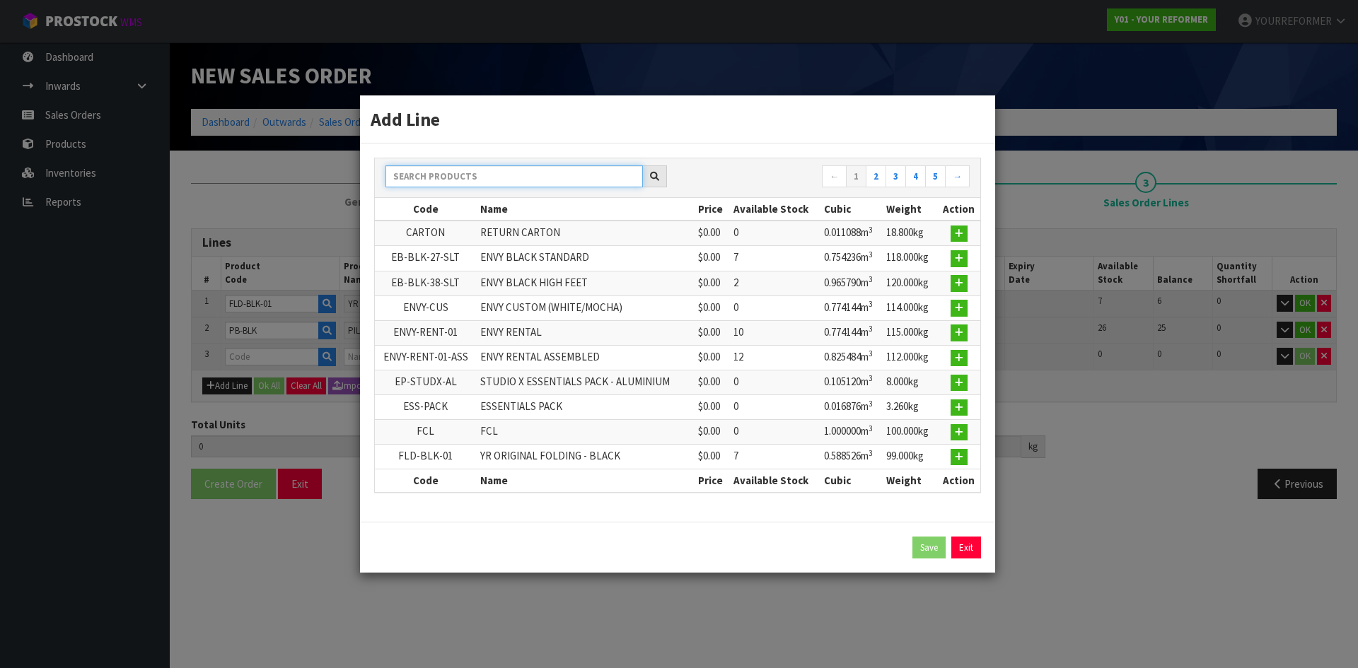
click at [484, 178] on input "text" at bounding box center [513, 177] width 257 height 22
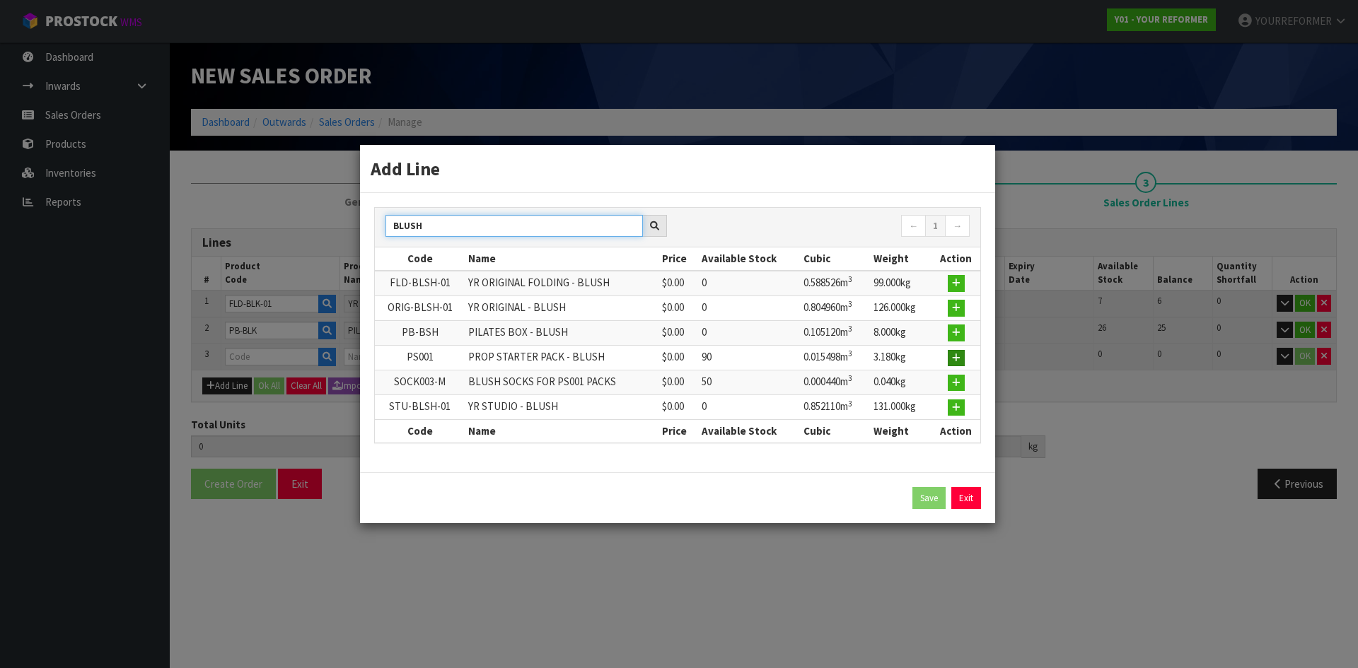
type input "BLUSH"
click at [961, 352] on button "button" at bounding box center [956, 358] width 17 height 17
type input "2"
type input "0.693646"
type input "107"
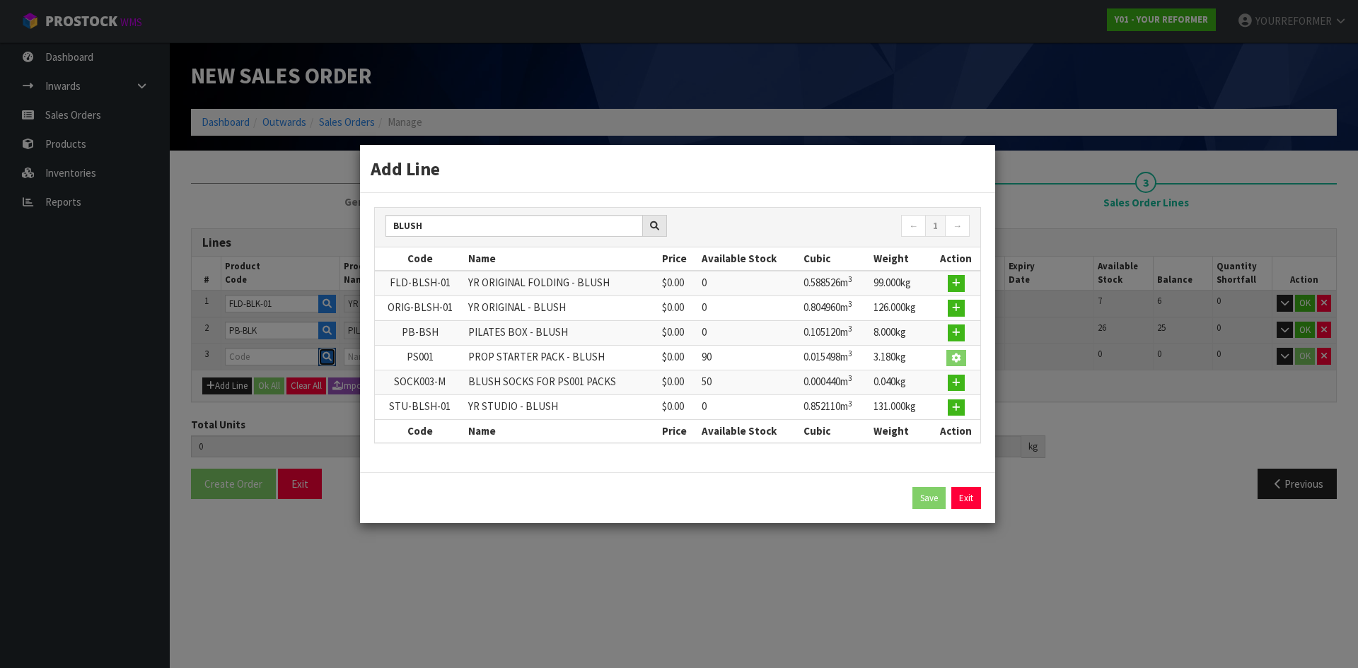
type input "PS001"
type input "PROP STARTER PACK - BLUSH"
type input "0"
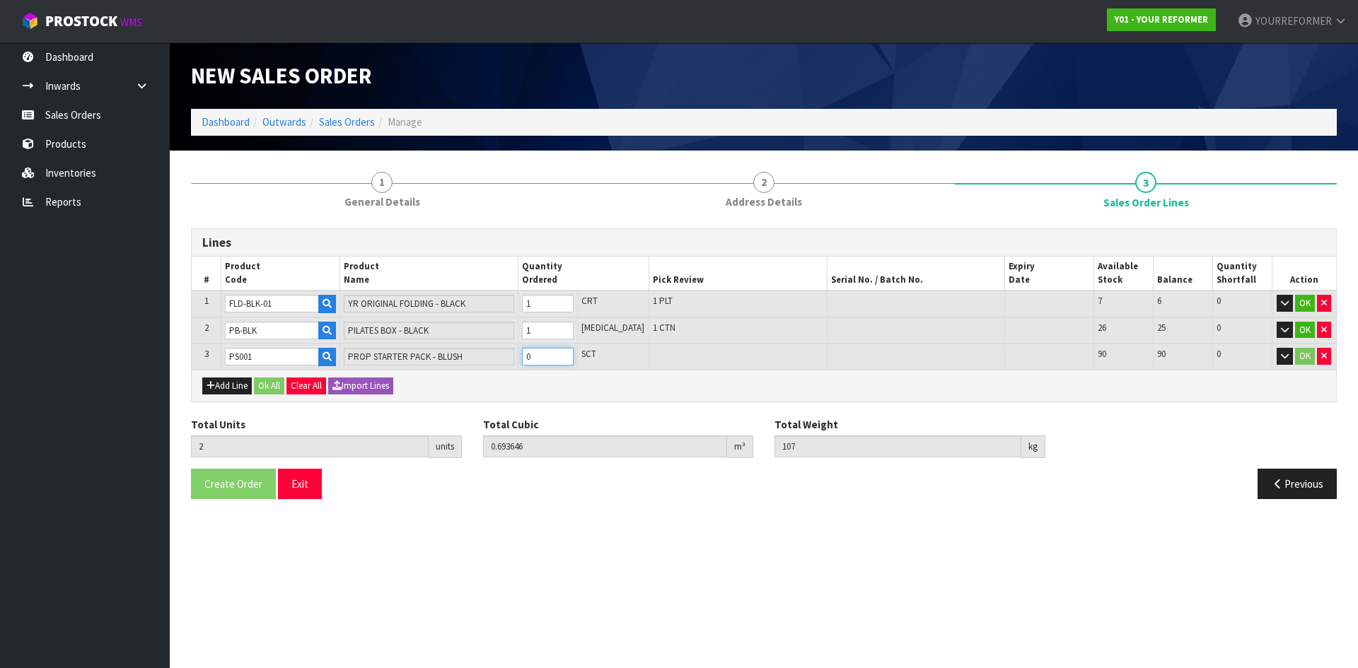
type input "3"
type input "0.709144"
type input "110.18"
type input "1"
click at [574, 356] on input "1" at bounding box center [548, 357] width 52 height 18
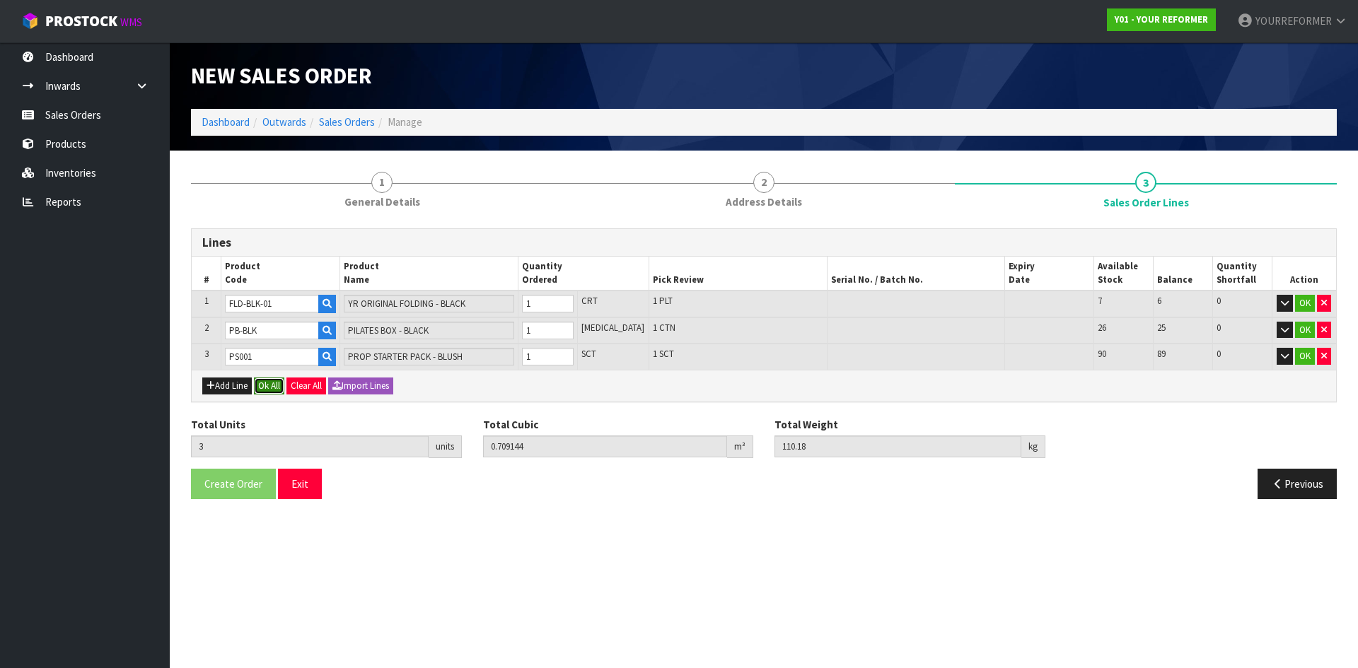
click at [279, 385] on button "Ok All" at bounding box center [269, 386] width 30 height 17
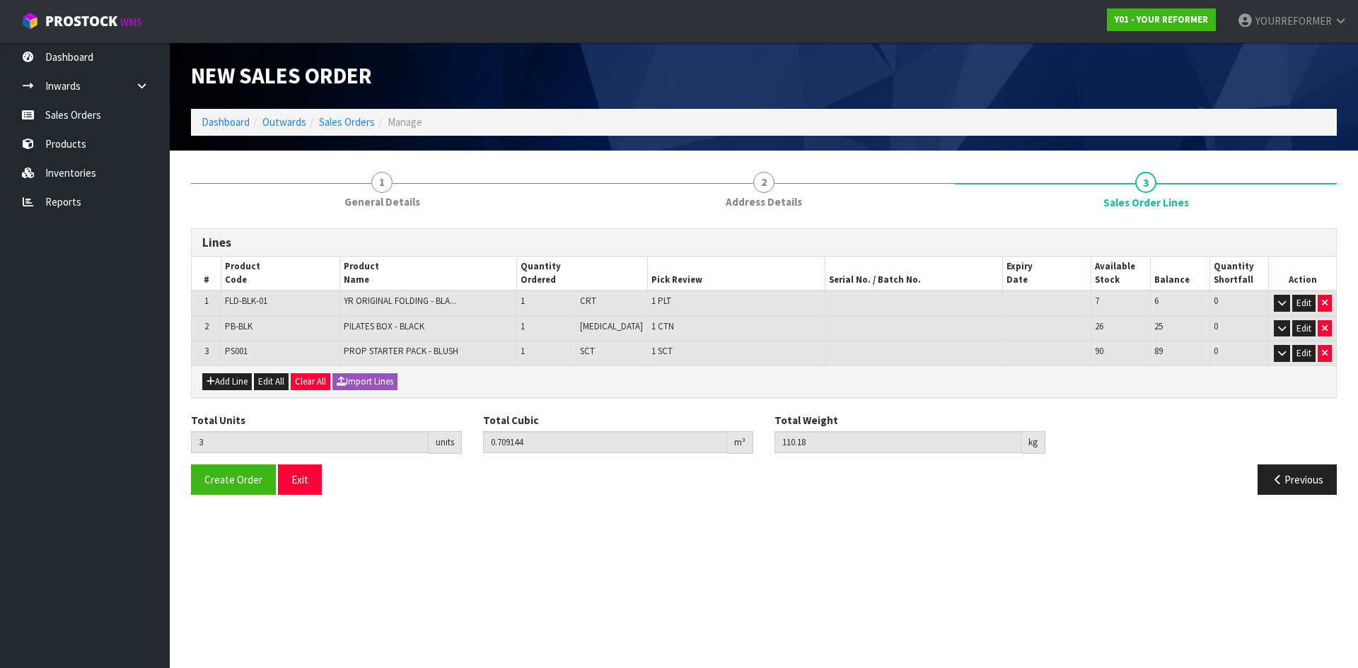
click at [234, 461] on div "Total Units 3 units Total Cubic 0.709144 m³ Total Weight 110.18 kg" at bounding box center [763, 439] width 1167 height 52
click at [239, 472] on button "Create Order" at bounding box center [233, 480] width 85 height 30
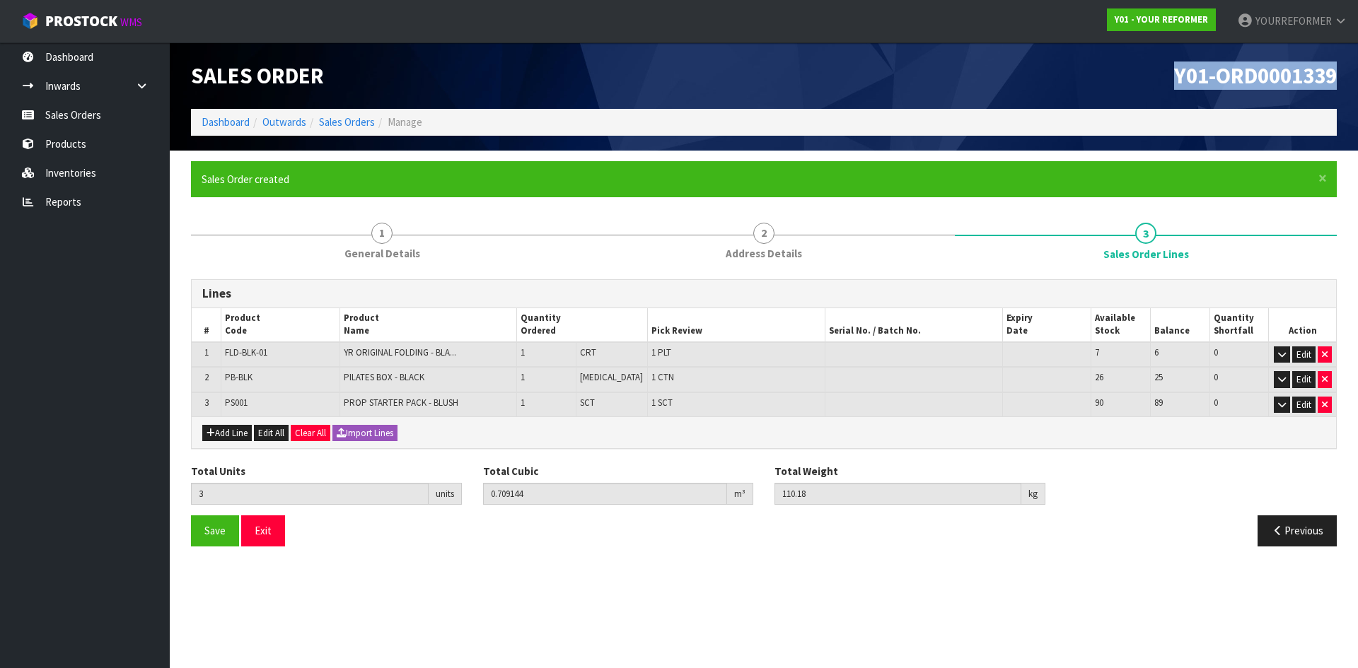
drag, startPoint x: 1335, startPoint y: 79, endPoint x: 1083, endPoint y: 79, distance: 251.8
click at [1083, 79] on div "Y01-ORD0001339" at bounding box center [1056, 75] width 584 height 66
copy span "Y01-ORD0001339"
click at [123, 102] on link "Sales Orders" at bounding box center [85, 114] width 170 height 29
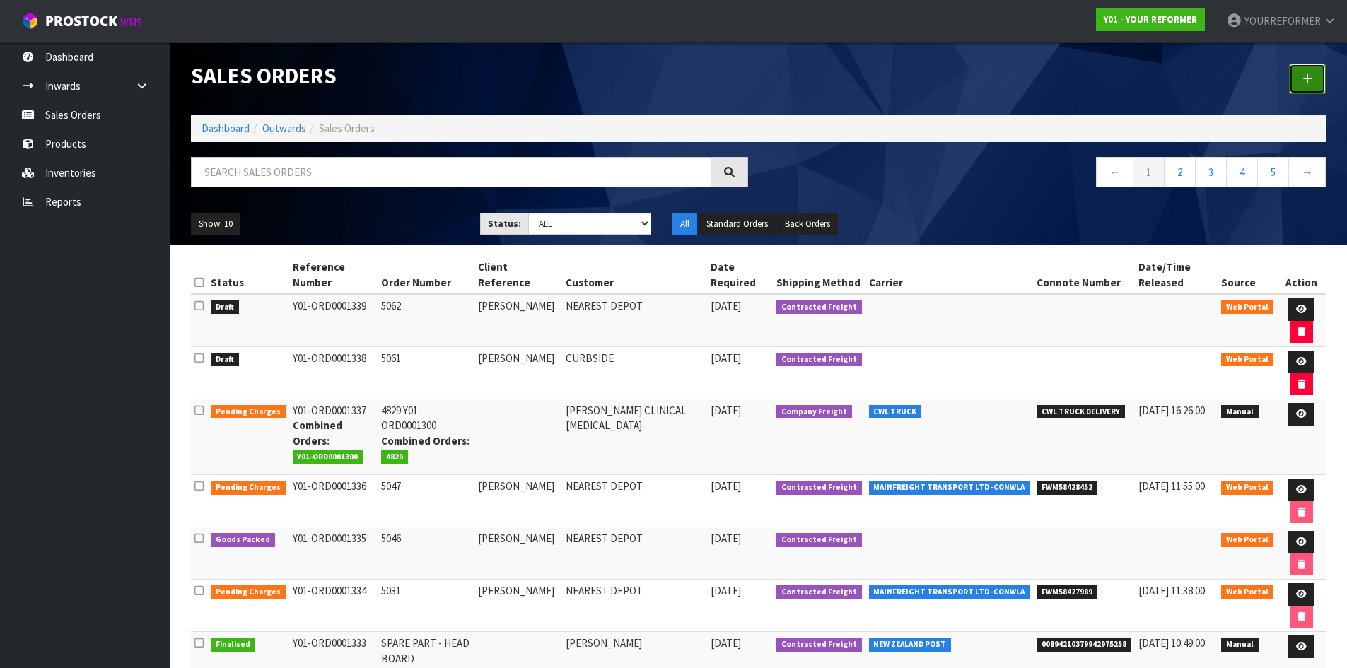
click at [1303, 79] on icon at bounding box center [1308, 79] width 10 height 11
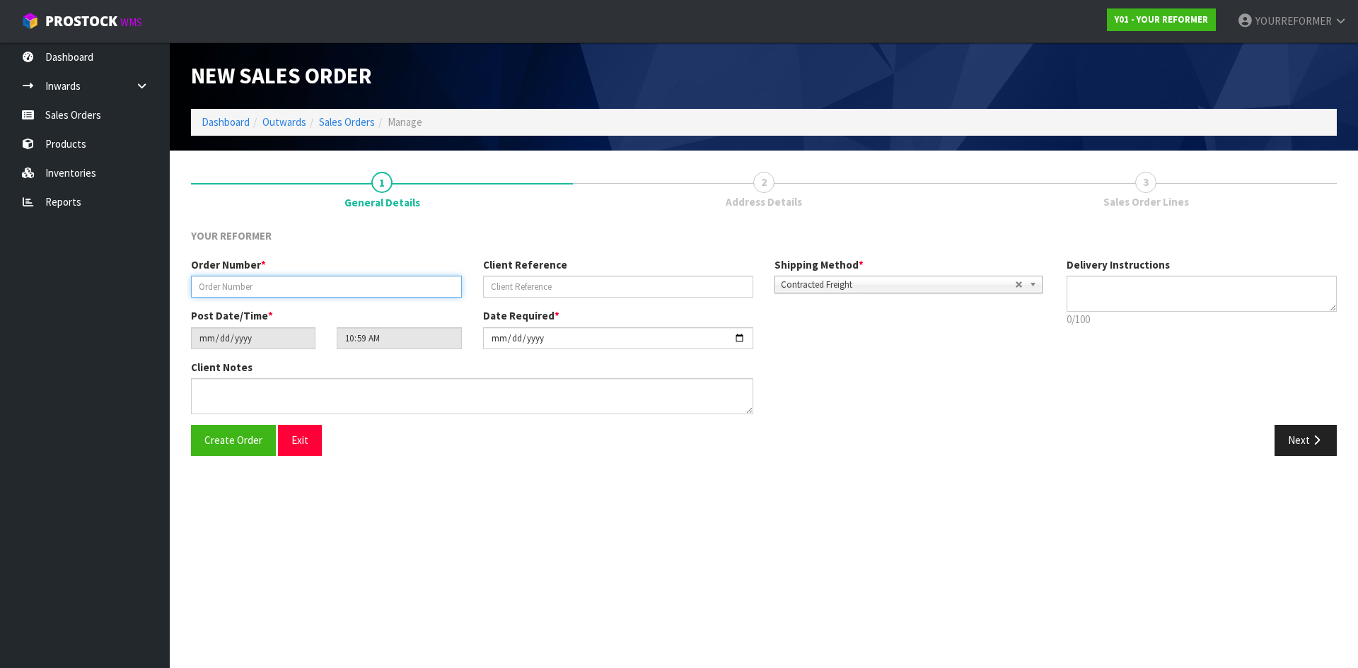
drag, startPoint x: 250, startPoint y: 278, endPoint x: 464, endPoint y: 313, distance: 216.5
click at [250, 278] on input "text" at bounding box center [326, 287] width 271 height 22
paste input "5064"
type input "5064"
click at [558, 298] on input "text" at bounding box center [618, 287] width 271 height 22
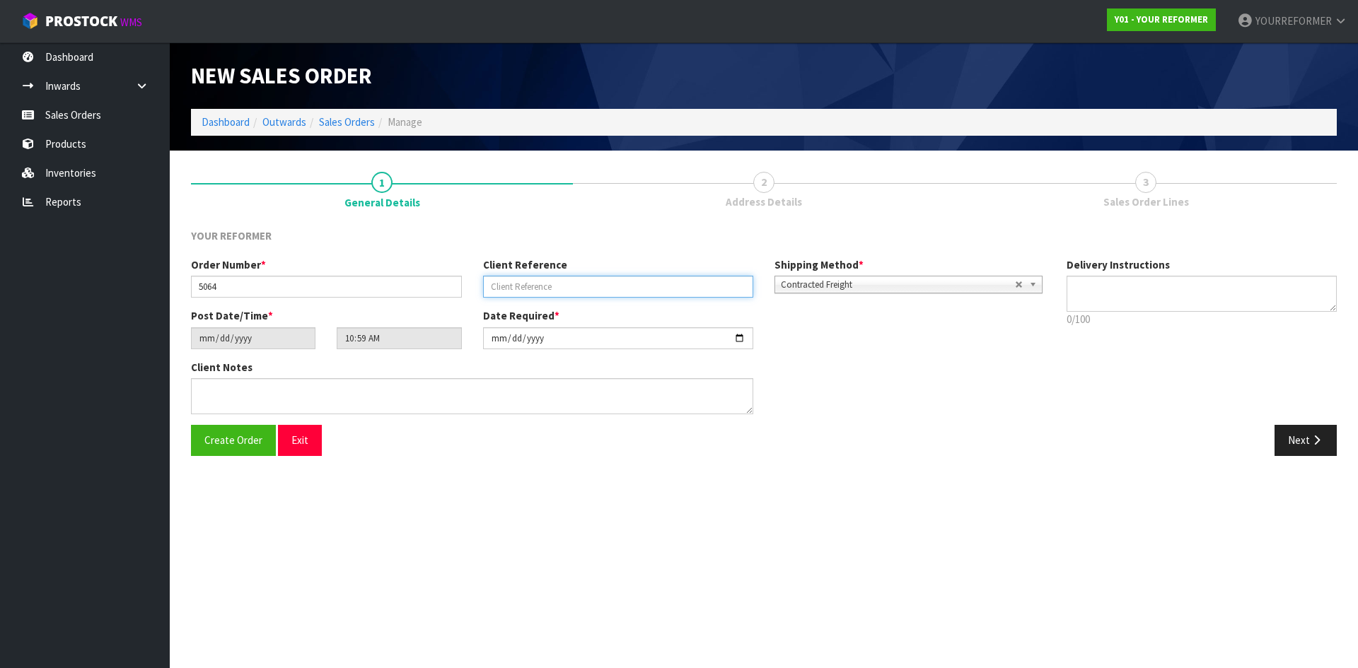
click at [584, 293] on input "text" at bounding box center [618, 287] width 271 height 22
click at [504, 284] on input "text" at bounding box center [618, 287] width 271 height 22
paste input "[PERSON_NAME]"
type input "[PERSON_NAME]"
click at [1161, 270] on label "Delivery Instructions" at bounding box center [1118, 264] width 103 height 15
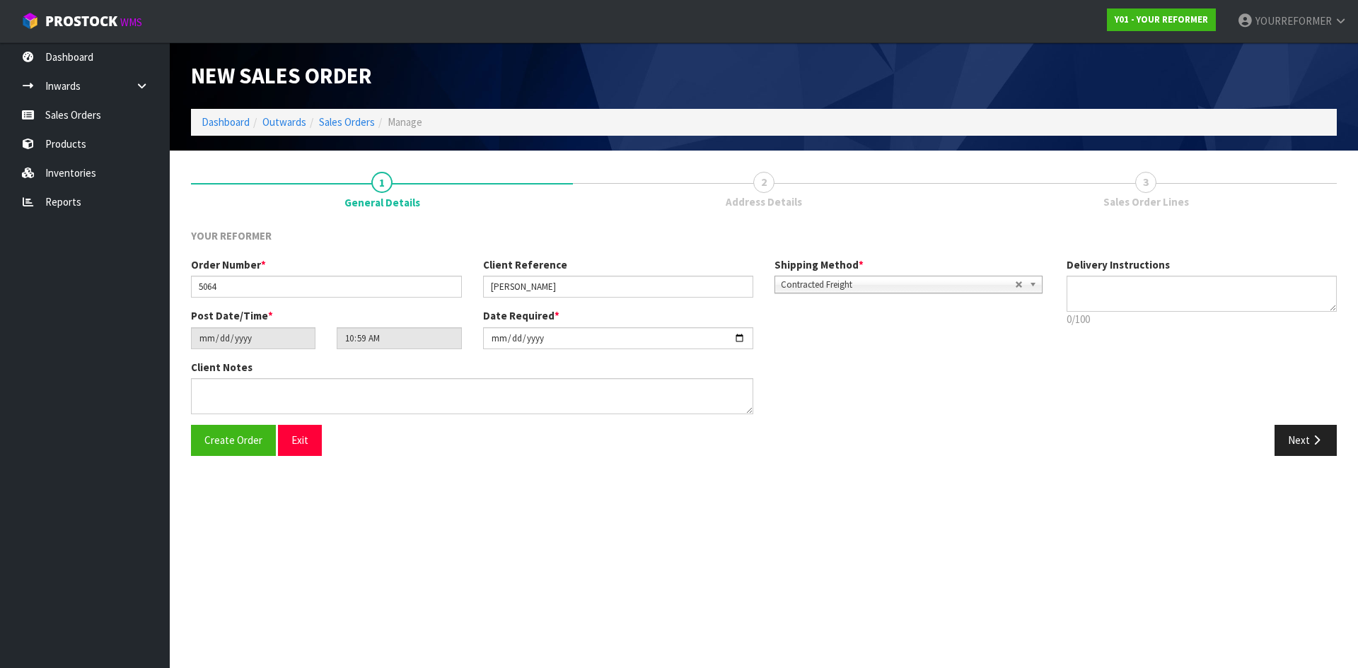
click at [1113, 274] on div "Delivery Instructions 0/100 Delivery instructions has exceeded maximum length!" at bounding box center [1202, 295] width 292 height 77
click at [1121, 296] on textarea at bounding box center [1202, 294] width 271 height 36
click at [1148, 296] on textarea at bounding box center [1202, 294] width 271 height 36
paste textarea "[PHONE_NUMBER]"
type textarea "CURBSIDE [PHONE_NUMBER]"
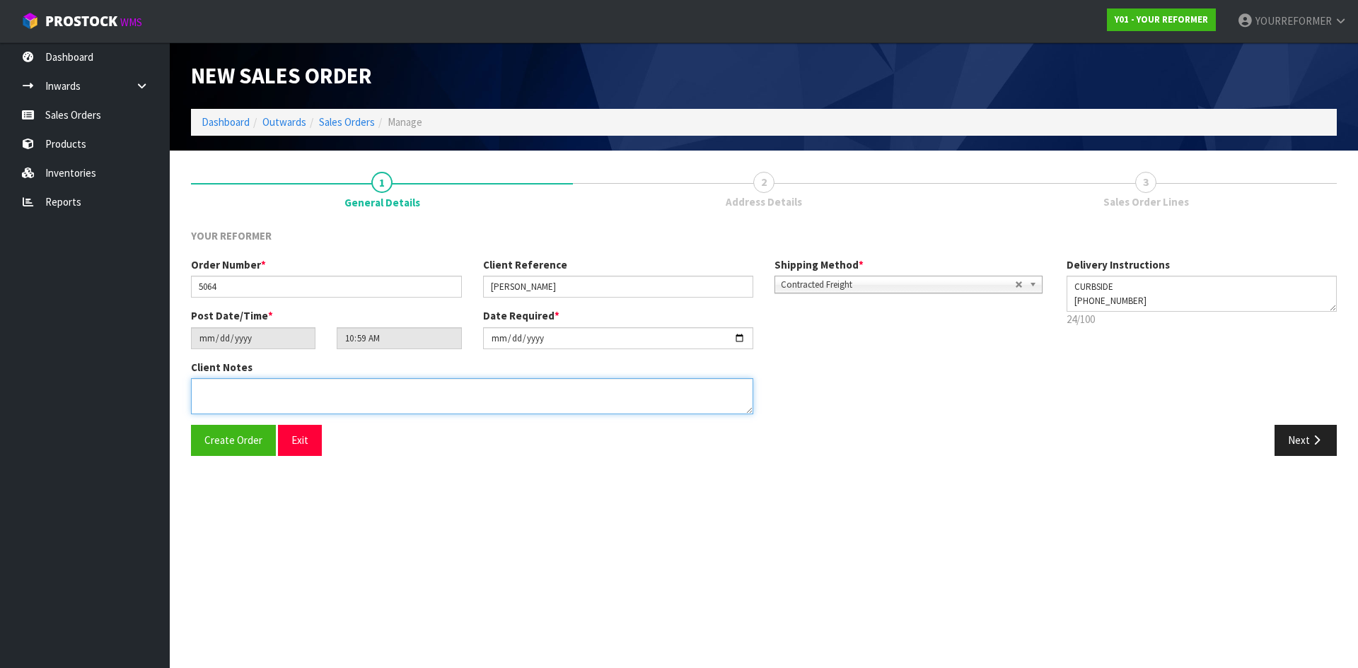
click at [334, 385] on textarea at bounding box center [472, 396] width 562 height 36
paste textarea "[PERSON_NAME] [STREET_ADDRESS][PERSON_NAME] [PHONE_NUMBER]"
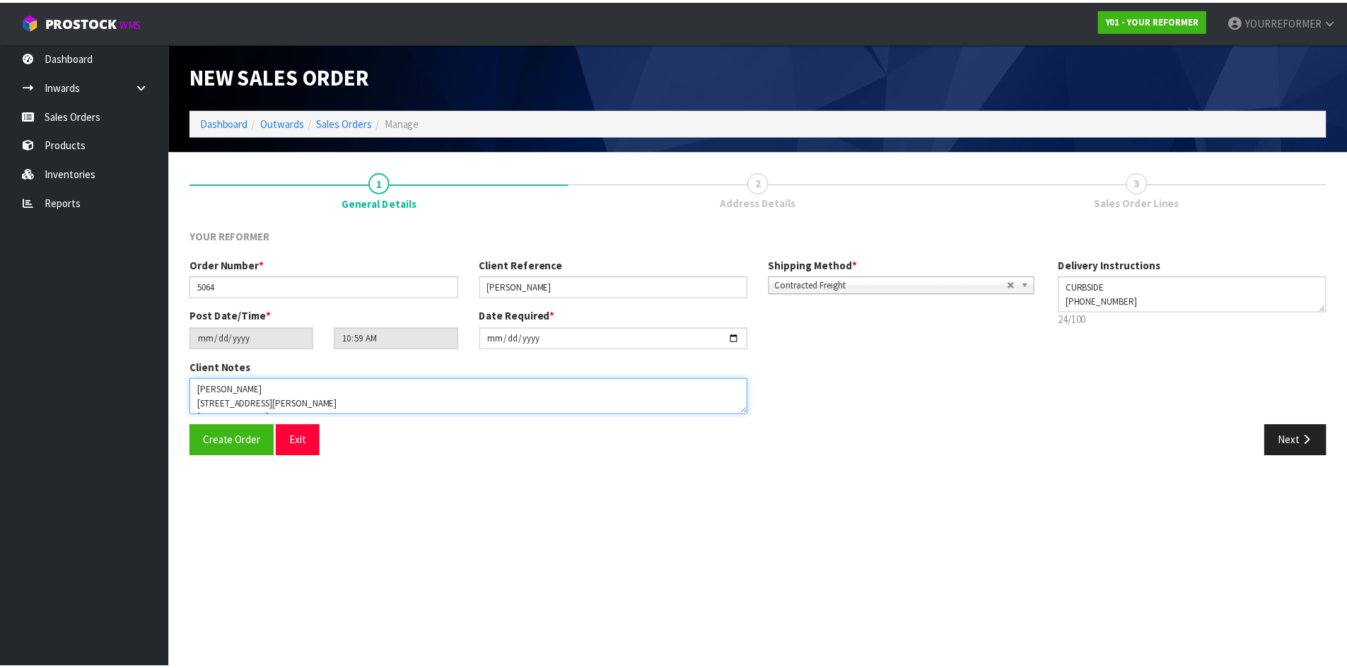
scroll to position [65, 0]
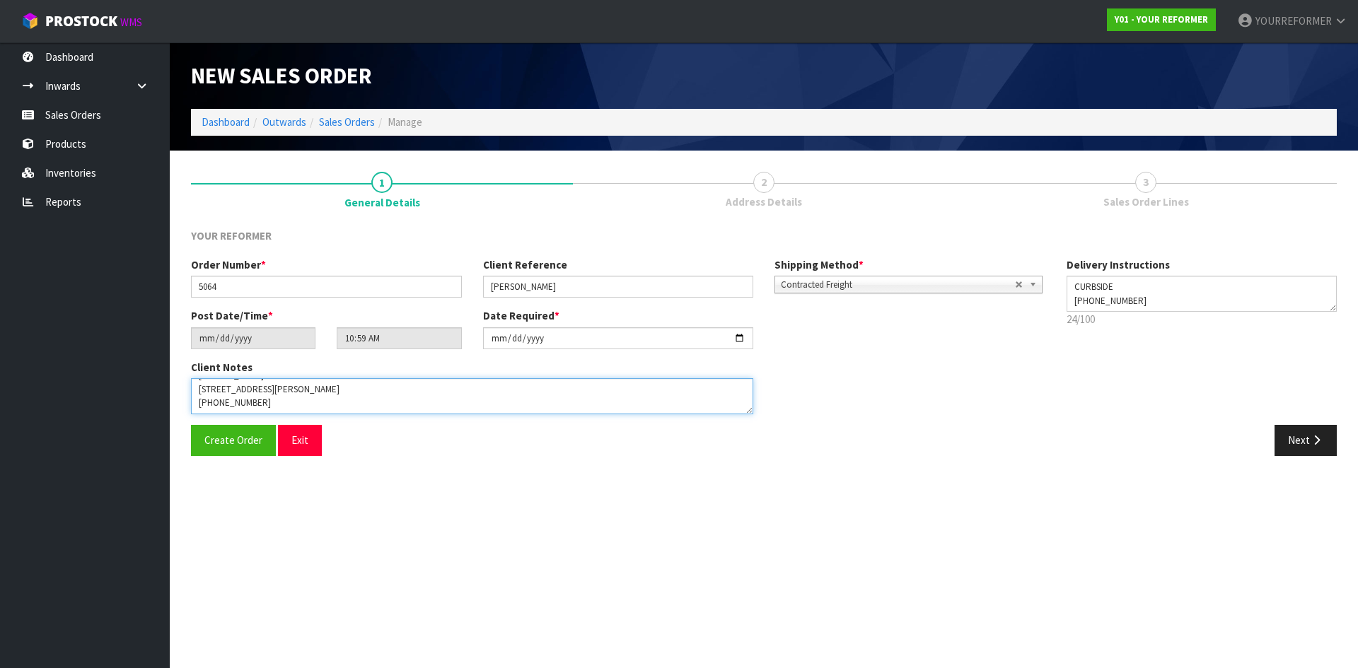
type textarea "[PERSON_NAME] [STREET_ADDRESS][PERSON_NAME] [PHONE_NUMBER]"
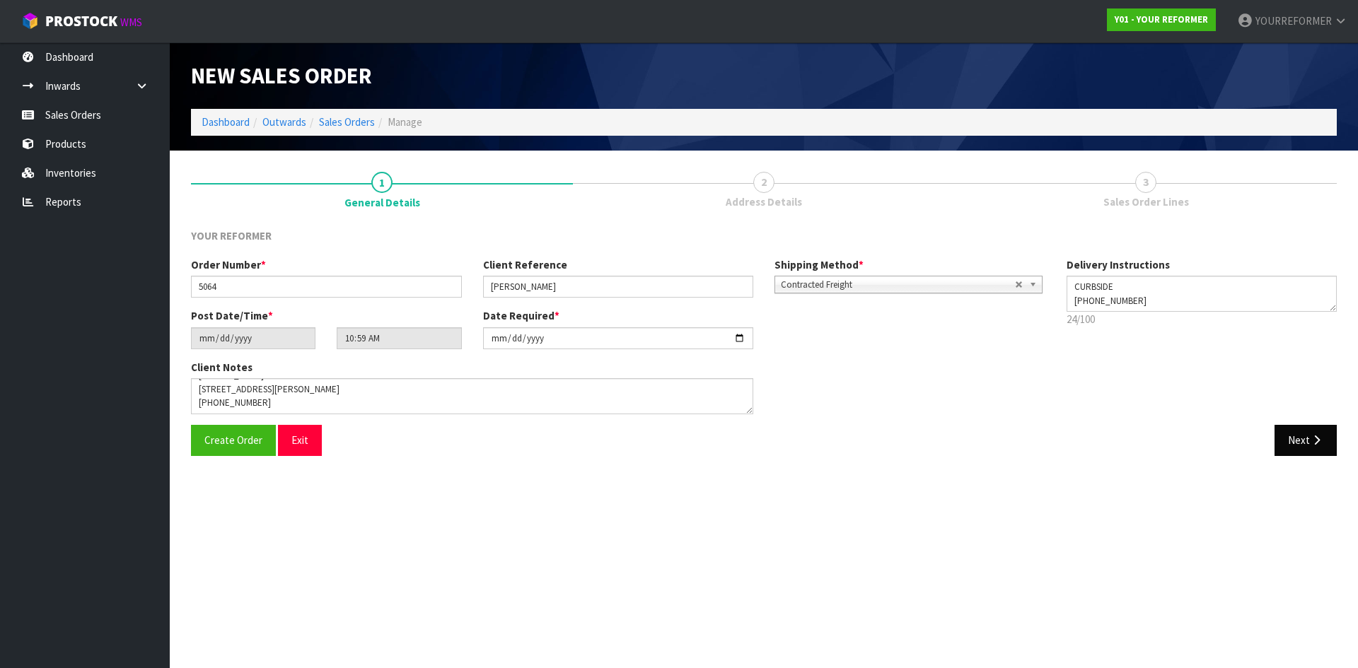
drag, startPoint x: 1314, startPoint y: 468, endPoint x: 1312, endPoint y: 450, distance: 18.4
click at [1313, 467] on section "1 General Details 2 Address Details 3 Sales Order Lines YOUR REFORMER Order Num…" at bounding box center [764, 314] width 1188 height 327
click at [1311, 439] on icon "button" at bounding box center [1316, 440] width 13 height 11
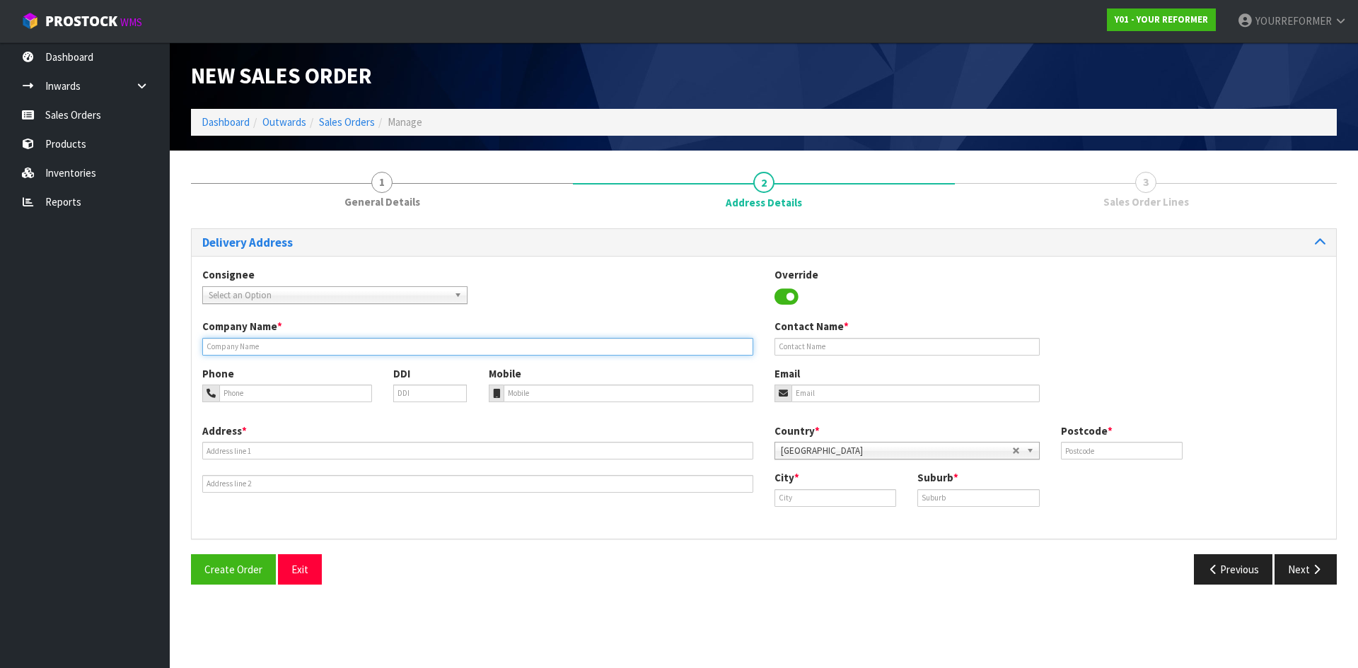
drag, startPoint x: 261, startPoint y: 352, endPoint x: 295, endPoint y: 355, distance: 34.1
click at [261, 352] on input "text" at bounding box center [477, 347] width 551 height 18
type input "CURBSIDE"
click at [609, 381] on div "Mobile" at bounding box center [621, 384] width 286 height 36
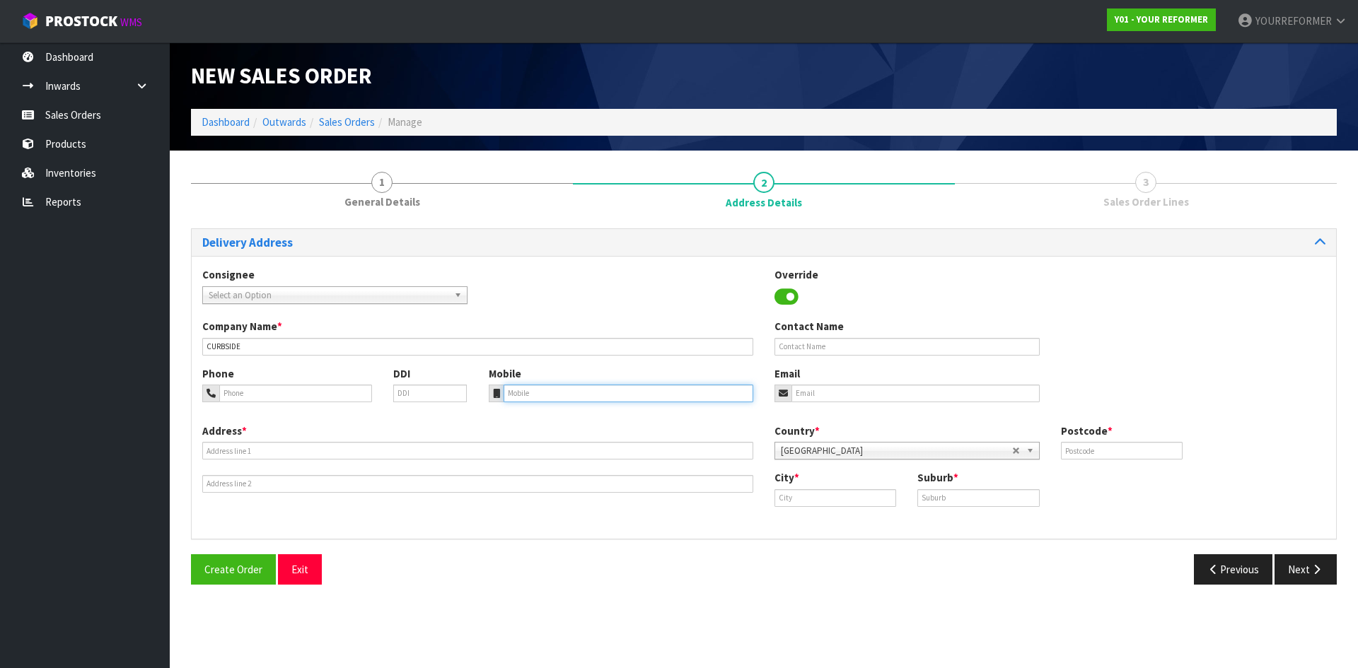
click at [595, 397] on input "tel" at bounding box center [629, 394] width 250 height 18
click at [550, 394] on input "tel" at bounding box center [629, 394] width 250 height 18
paste input "[PHONE_NUMBER]"
type input "[PHONE_NUMBER]"
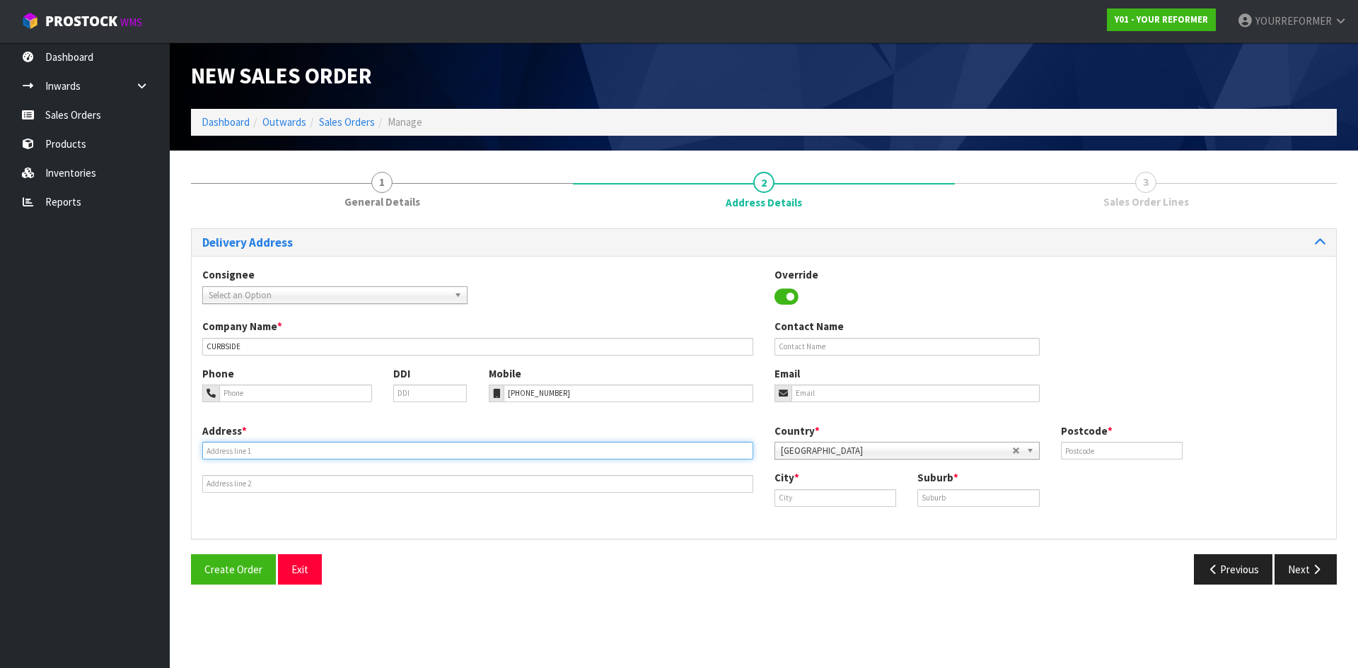
click at [383, 444] on input "text" at bounding box center [477, 451] width 551 height 18
click at [288, 452] on input "text" at bounding box center [477, 451] width 551 height 18
paste input "[STREET_ADDRESS][PERSON_NAME]"
click at [362, 450] on input "[STREET_ADDRESS][PERSON_NAME]" at bounding box center [477, 451] width 551 height 18
drag, startPoint x: 362, startPoint y: 450, endPoint x: 374, endPoint y: 449, distance: 12.0
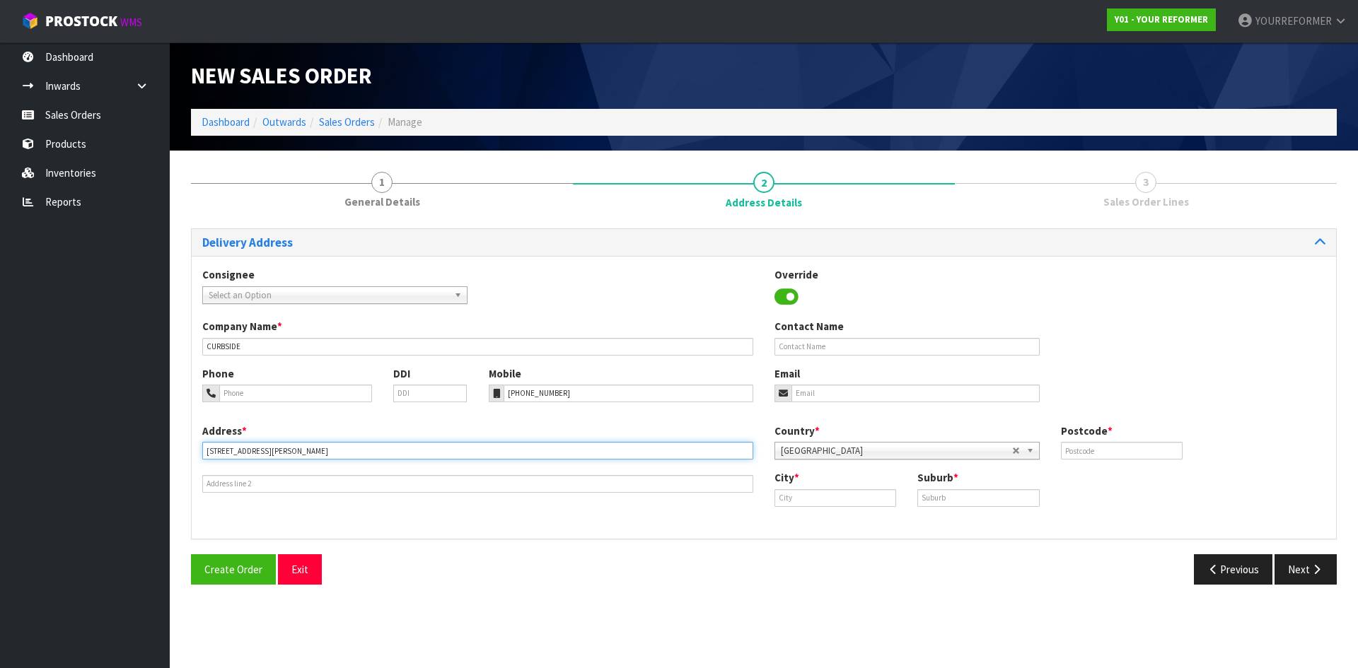
click at [363, 449] on input "[STREET_ADDRESS][PERSON_NAME]" at bounding box center [477, 451] width 551 height 18
type input "[STREET_ADDRESS][PERSON_NAME]"
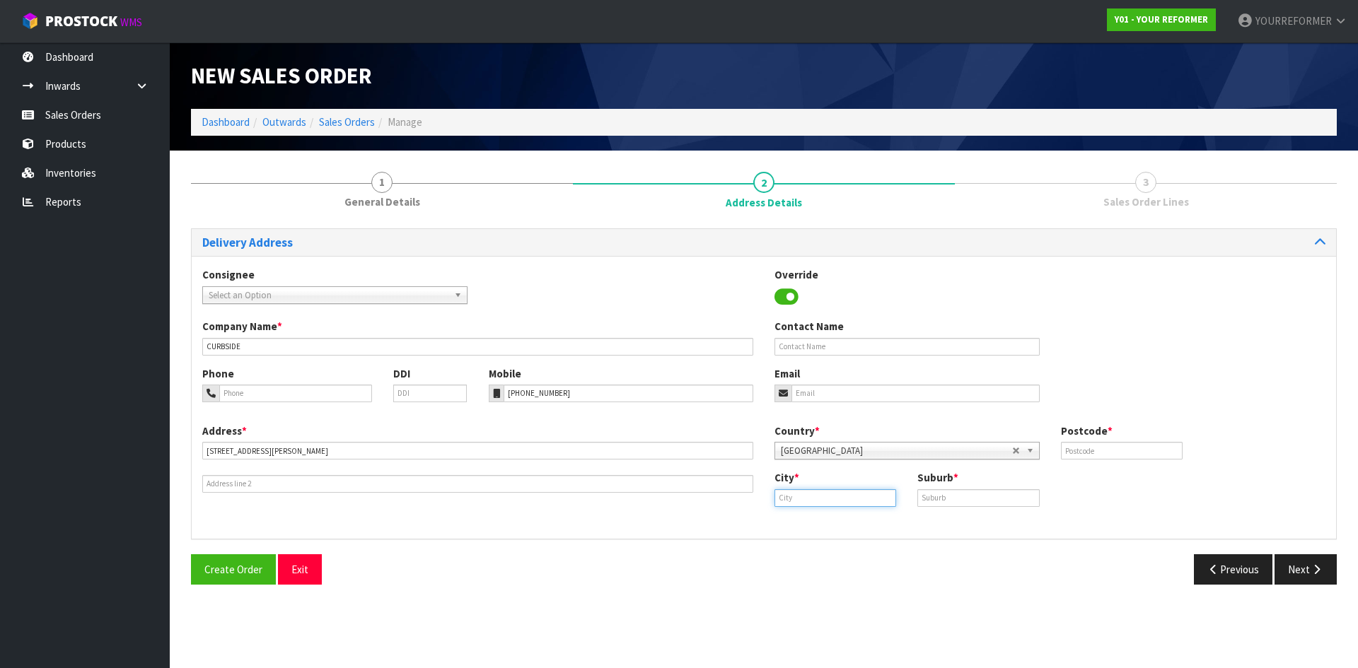
click at [888, 497] on input "text" at bounding box center [836, 498] width 122 height 18
paste input "[GEOGRAPHIC_DATA]"
drag, startPoint x: 851, startPoint y: 525, endPoint x: 842, endPoint y: 525, distance: 9.2
click at [851, 525] on link "[GEOGRAPHIC_DATA]" at bounding box center [840, 522] width 131 height 19
type input "[GEOGRAPHIC_DATA]"
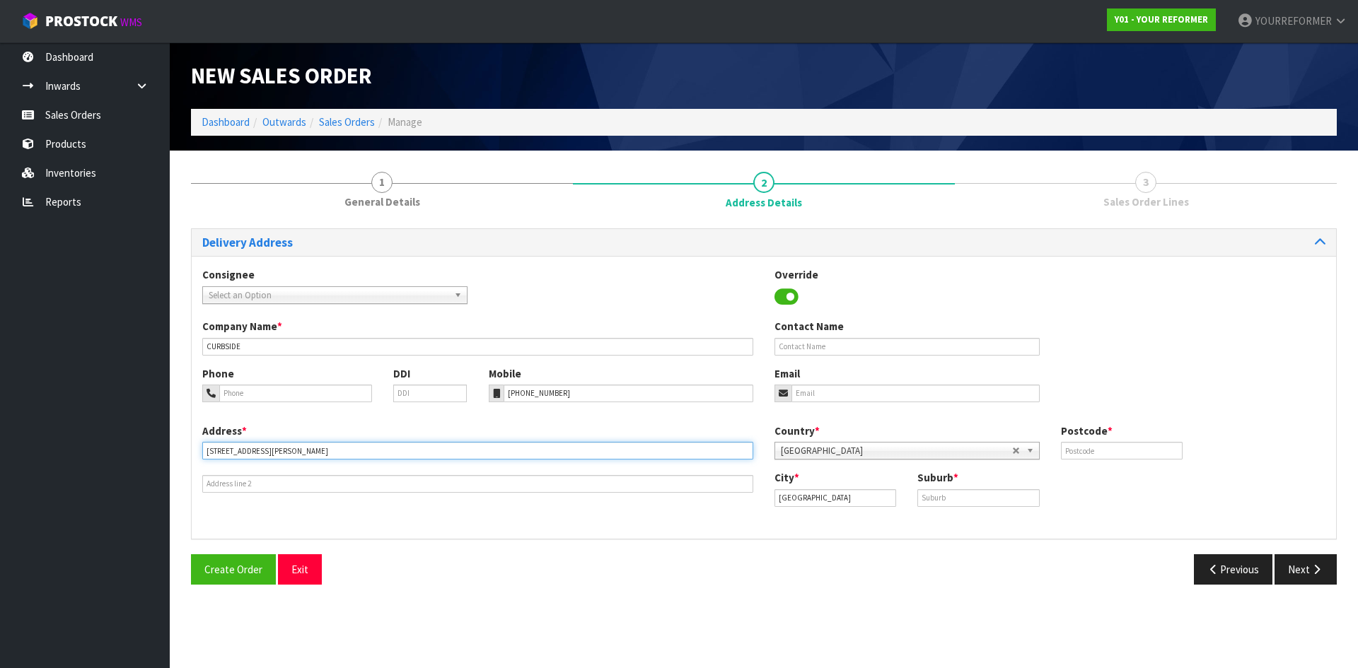
drag, startPoint x: 278, startPoint y: 453, endPoint x: 327, endPoint y: 447, distance: 49.2
click at [327, 447] on input "[STREET_ADDRESS][PERSON_NAME]" at bounding box center [477, 451] width 551 height 18
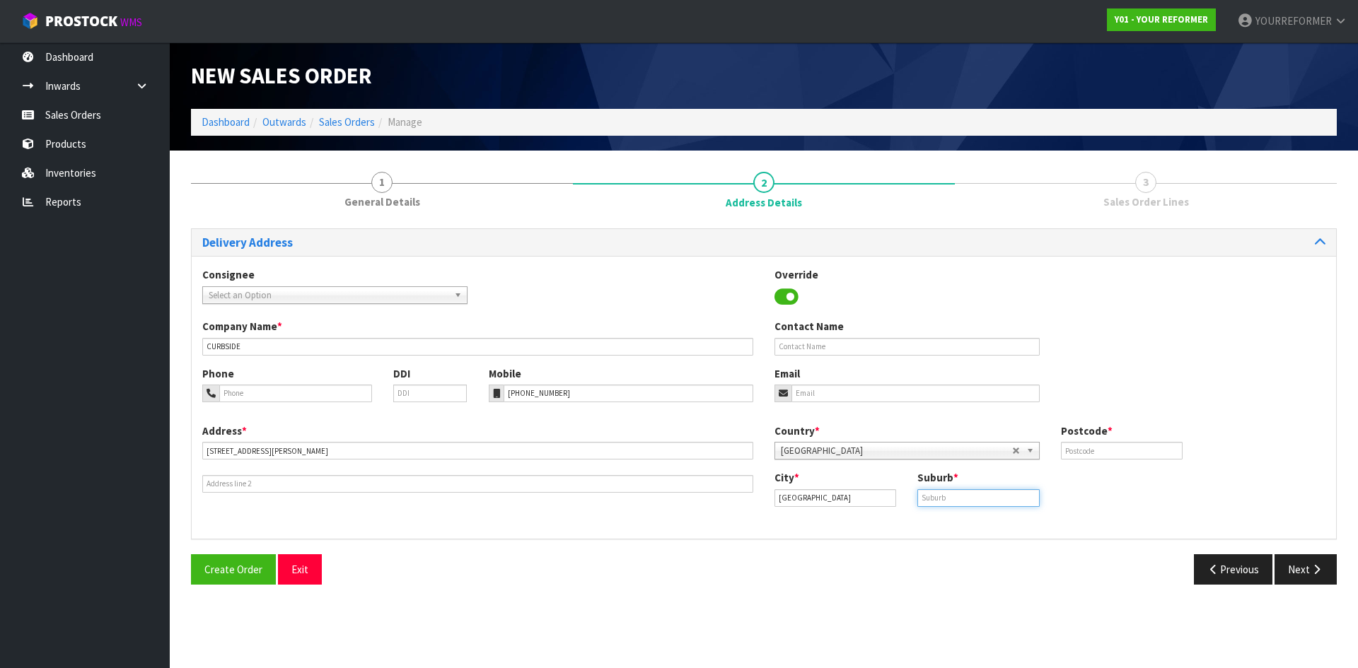
click at [961, 497] on input "text" at bounding box center [978, 498] width 122 height 18
paste input "SAINT HELIERS"
type input "SAINT HELIERS"
click at [1089, 450] on input "text" at bounding box center [1122, 451] width 122 height 18
click at [1089, 448] on input "text" at bounding box center [1122, 451] width 122 height 18
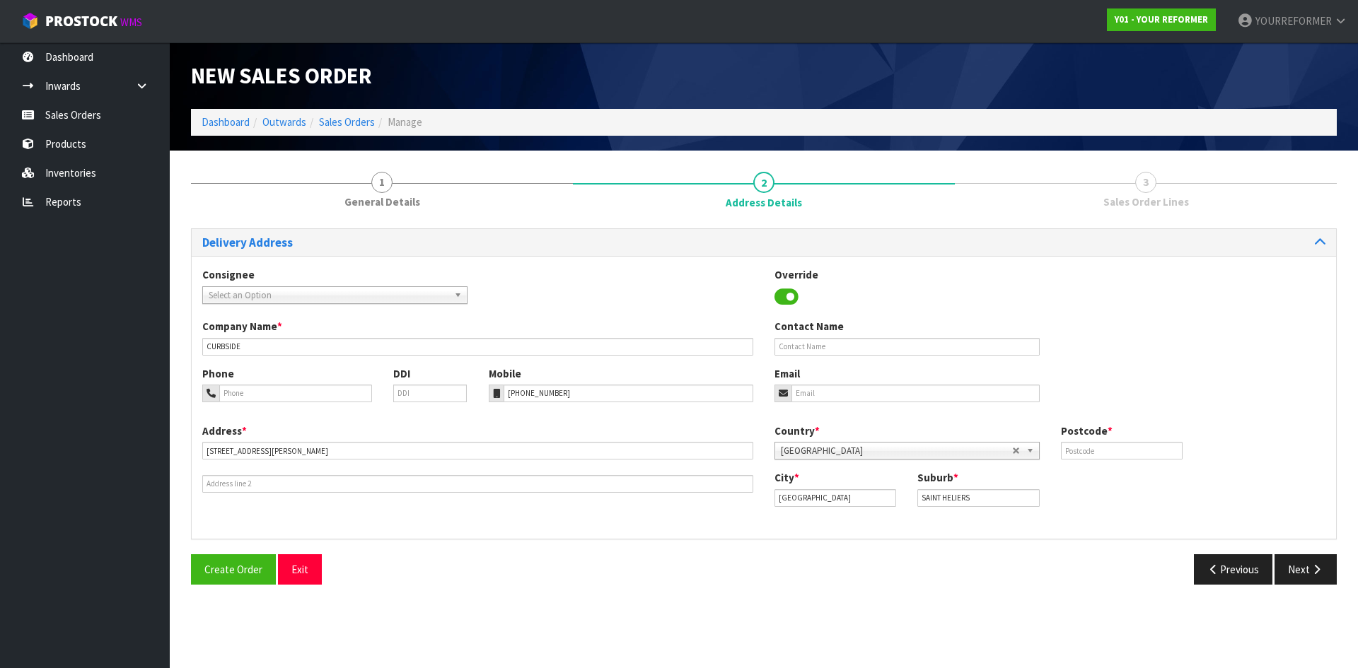
click at [1137, 365] on div "Company Name * CURBSIDE Contact Name" at bounding box center [764, 342] width 1144 height 47
click at [1111, 448] on input "text" at bounding box center [1122, 451] width 122 height 18
type input "00"
click at [838, 343] on input "text" at bounding box center [907, 347] width 265 height 18
paste input "[PERSON_NAME]"
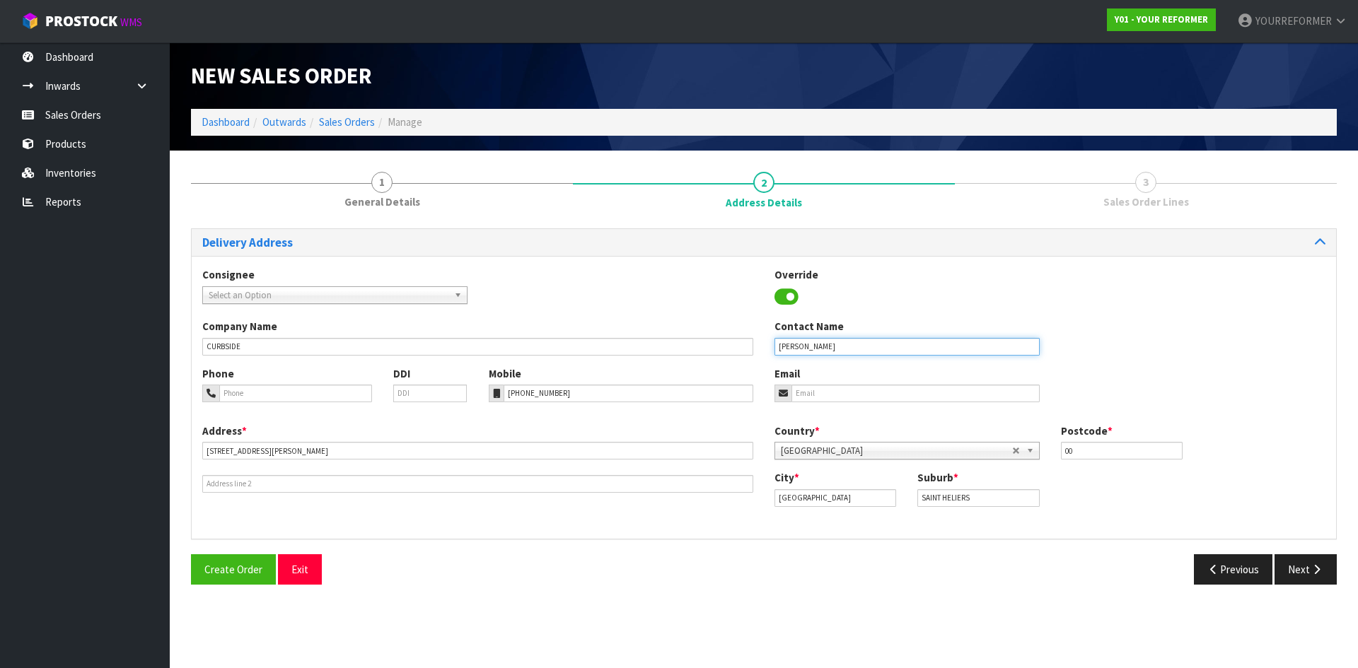
type input "[PERSON_NAME]"
click at [864, 395] on input "email" at bounding box center [916, 394] width 248 height 18
paste input "[EMAIL_ADDRESS][PERSON_NAME][DOMAIN_NAME]"
type input "[EMAIL_ADDRESS][PERSON_NAME][DOMAIN_NAME]"
click at [1326, 561] on button "Next" at bounding box center [1306, 570] width 62 height 30
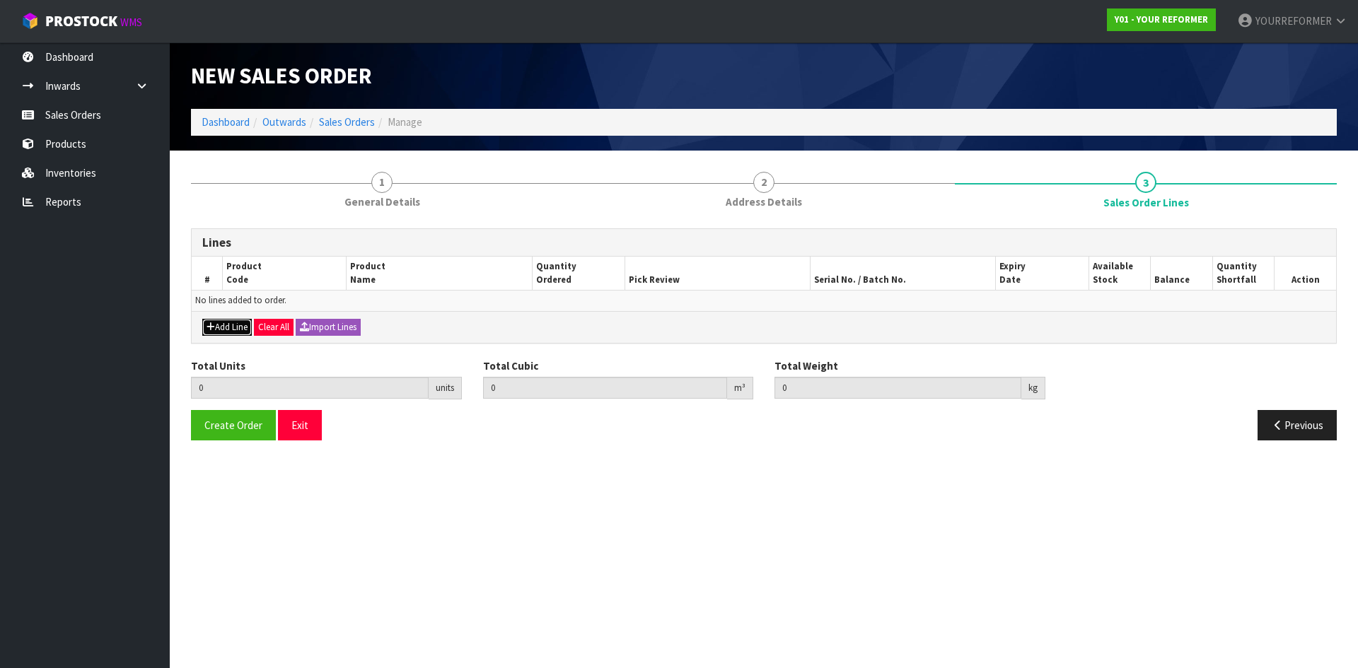
click at [233, 331] on button "Add Line" at bounding box center [227, 327] width 50 height 17
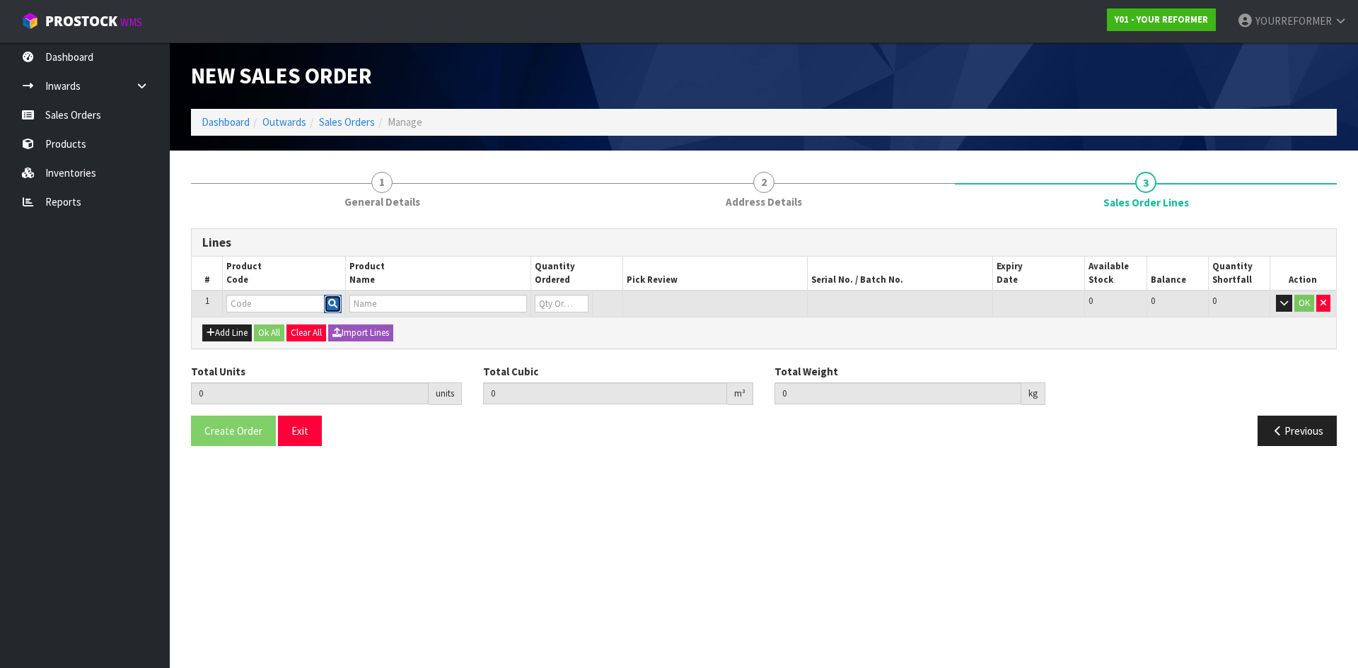
click at [340, 307] on button "button" at bounding box center [333, 304] width 18 height 18
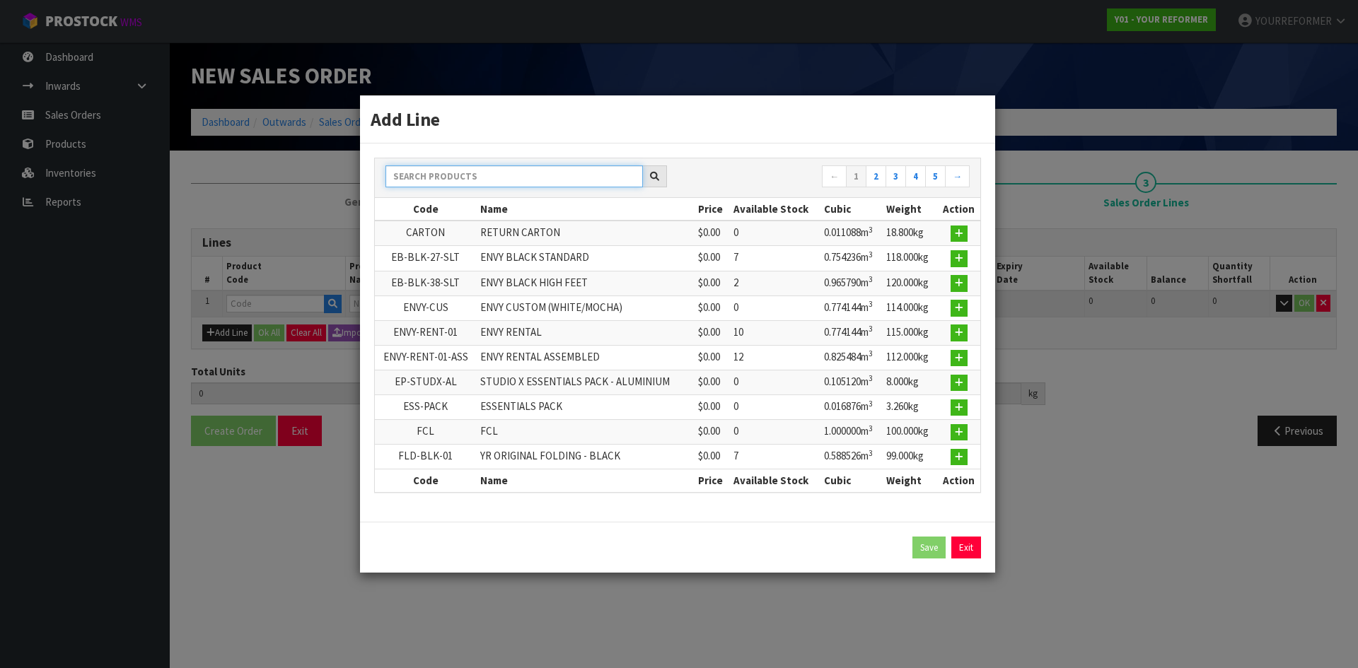
click at [439, 170] on input "text" at bounding box center [513, 177] width 257 height 22
type input "R"
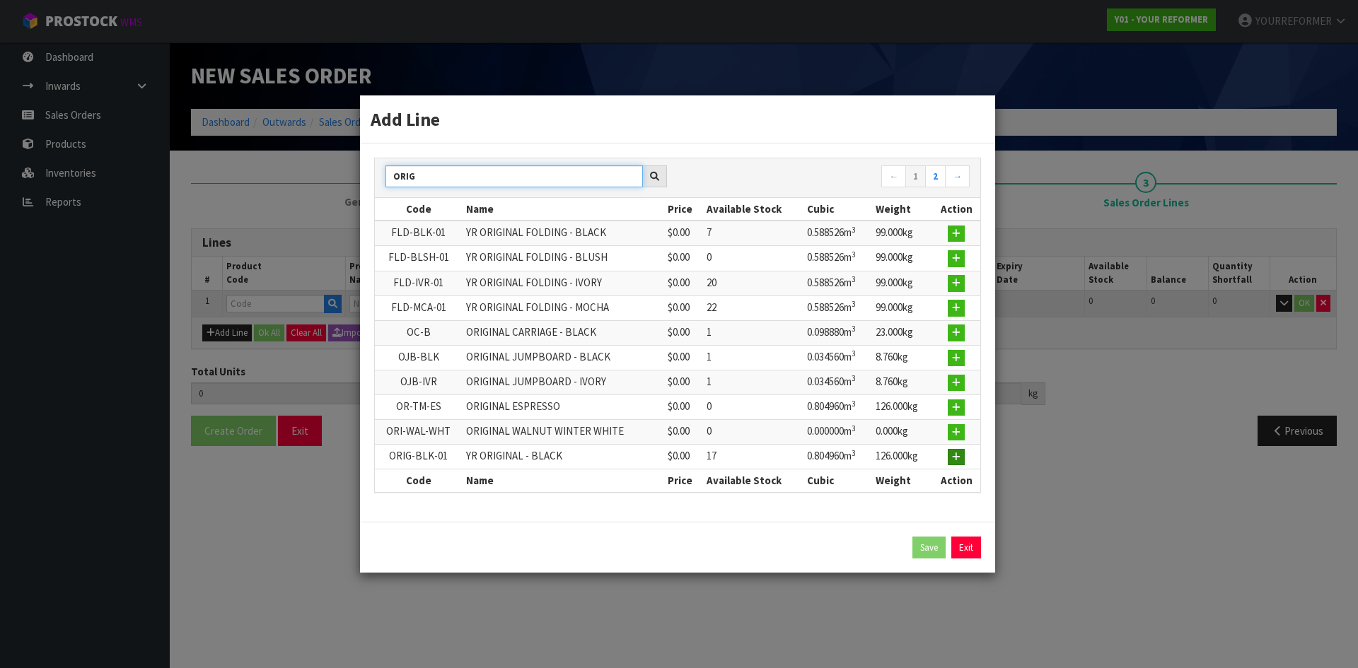
type input "ORIG"
click at [961, 457] on icon "button" at bounding box center [956, 457] width 8 height 9
type input "0.000000"
type input "0.000"
type input "ORIG-BLK-01"
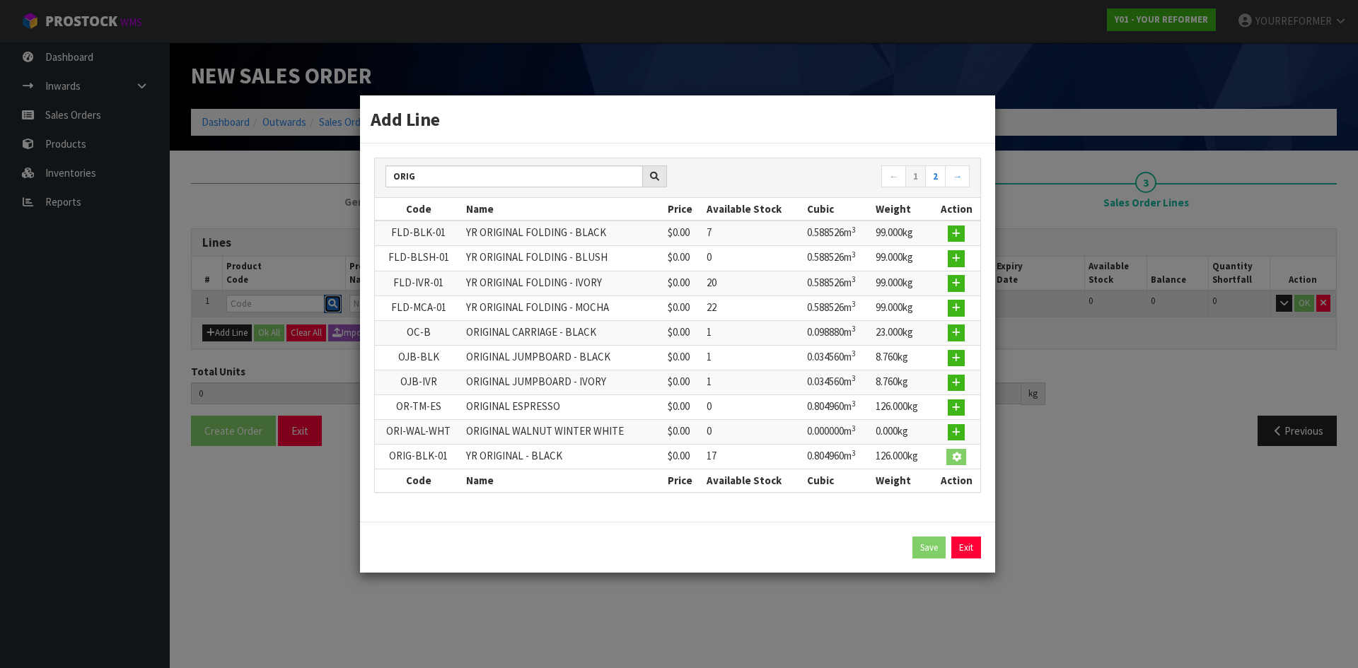
type input "YR ORIGINAL - BLACK"
type input "0"
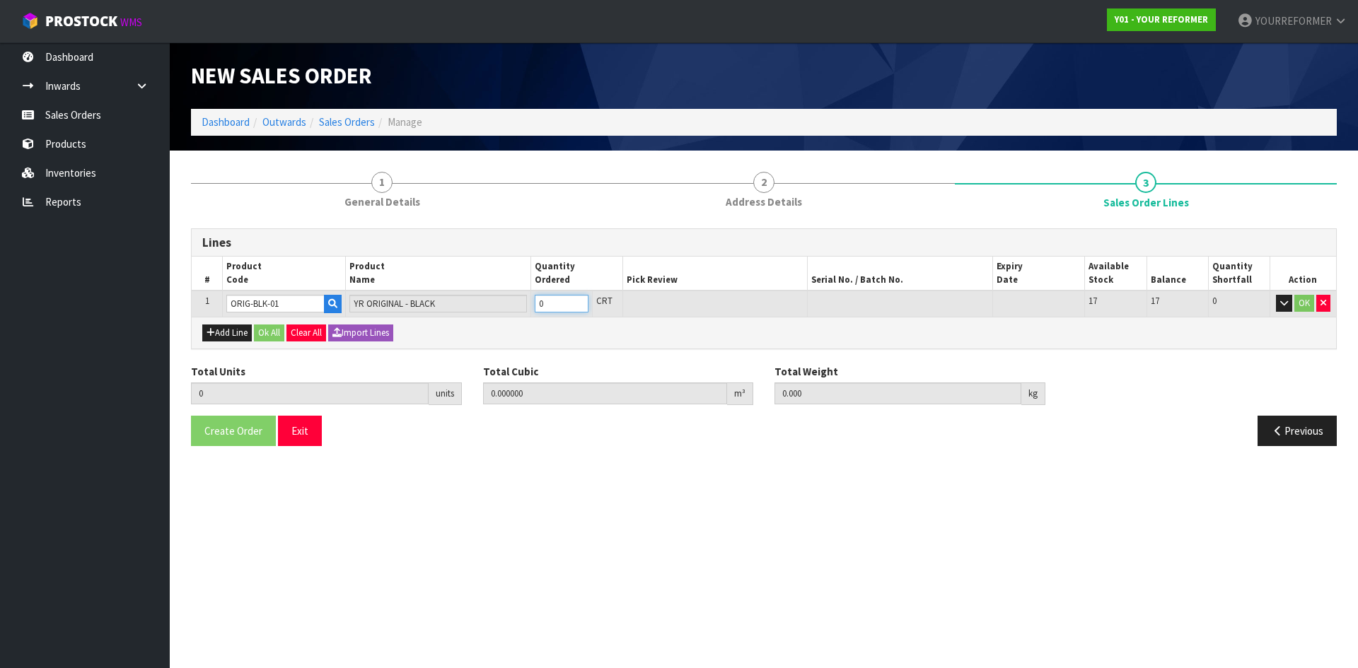
click at [582, 296] on input "0" at bounding box center [562, 304] width 54 height 18
type input "1"
type input "0.80496"
type input "126"
type input "1"
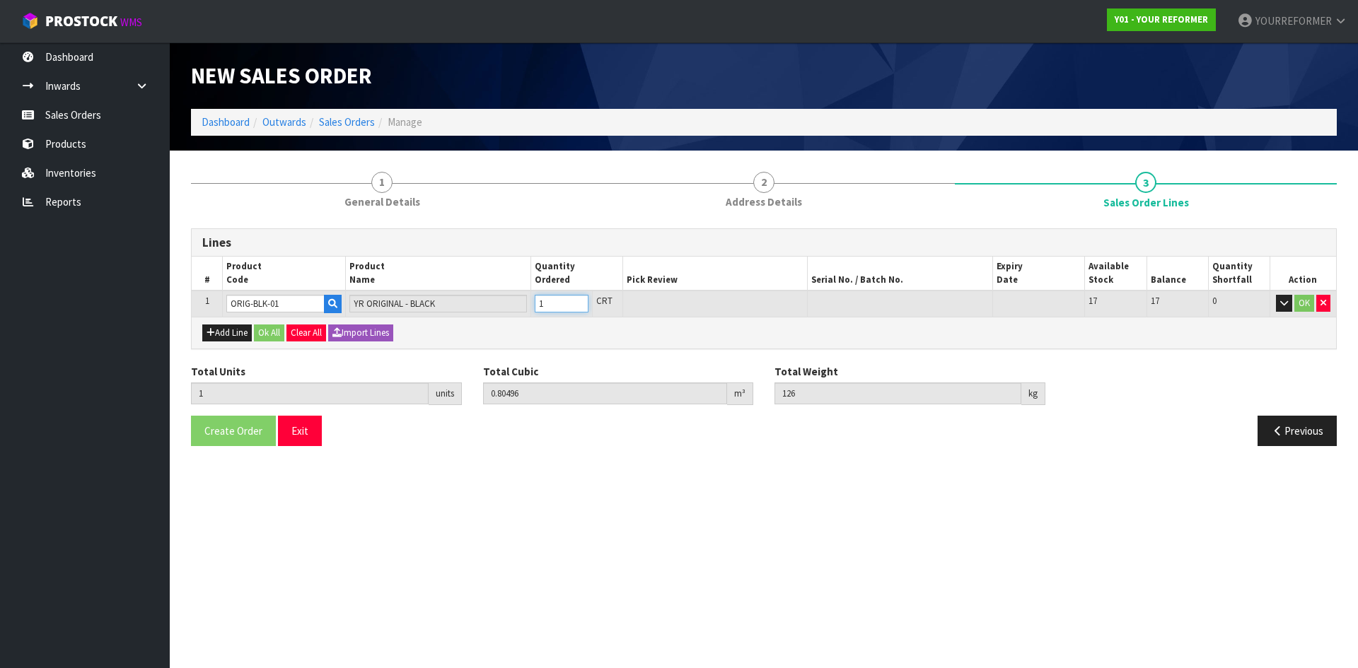
click at [576, 299] on input "1" at bounding box center [562, 304] width 54 height 18
click at [240, 334] on button "Add Line" at bounding box center [227, 333] width 50 height 17
type input "0"
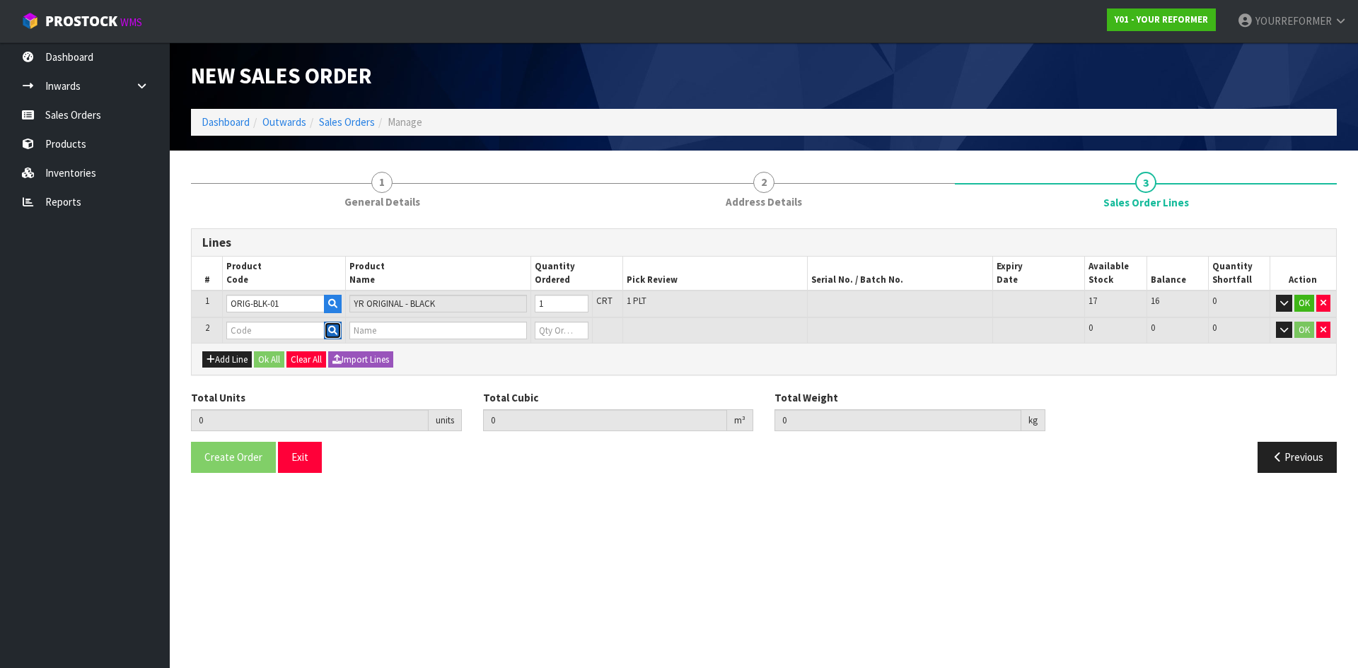
click at [333, 330] on icon "button" at bounding box center [332, 330] width 9 height 9
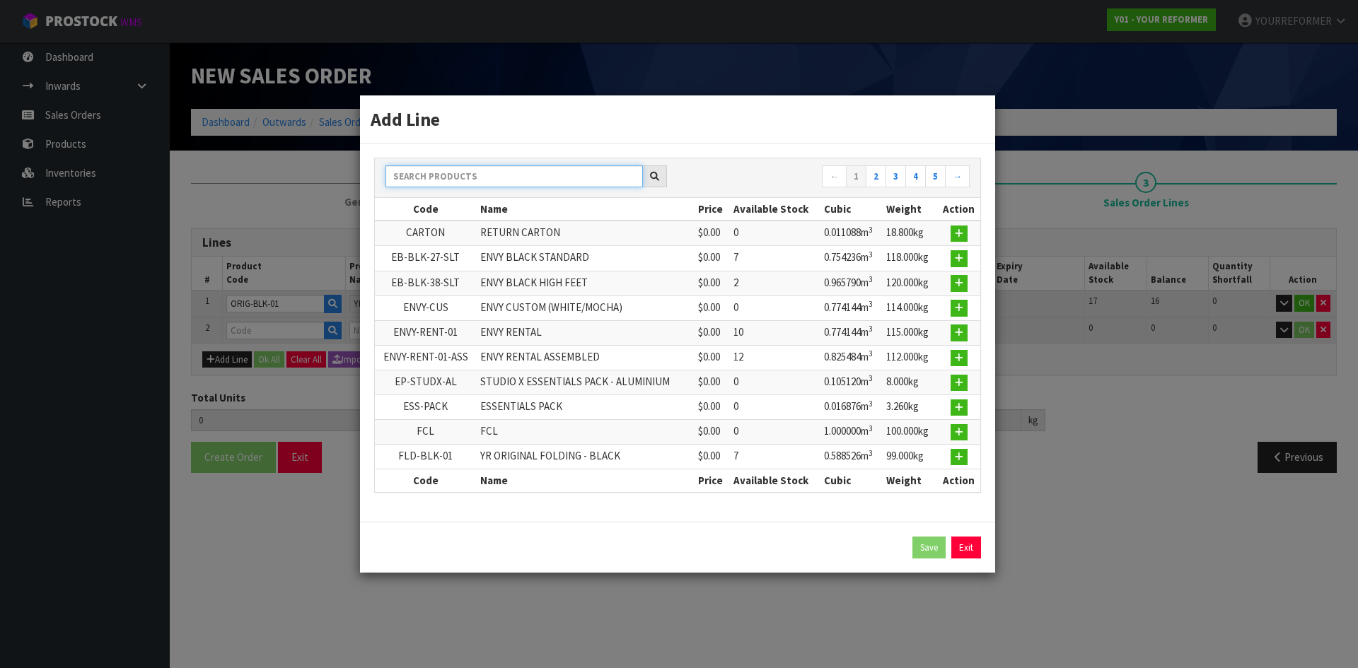
click at [443, 171] on input "text" at bounding box center [513, 177] width 257 height 22
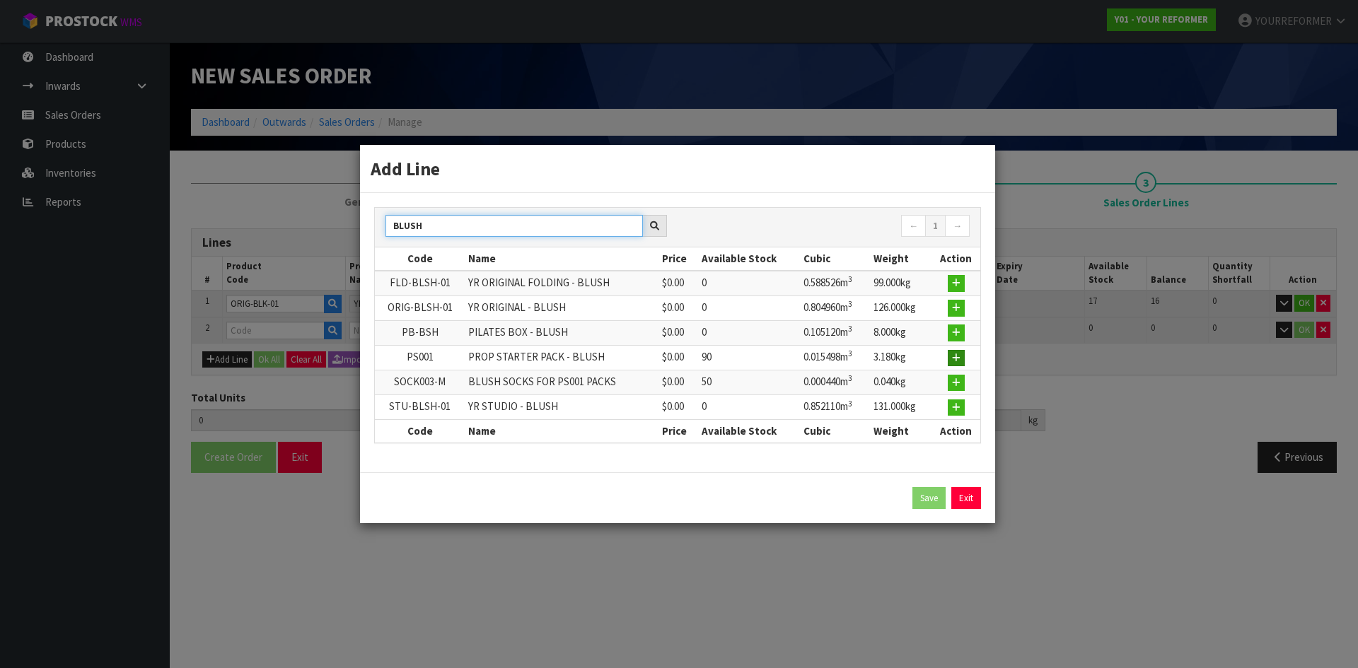
type input "BLUSH"
click at [956, 357] on icon "button" at bounding box center [956, 358] width 8 height 9
type input "1"
type input "0.80496"
type input "126"
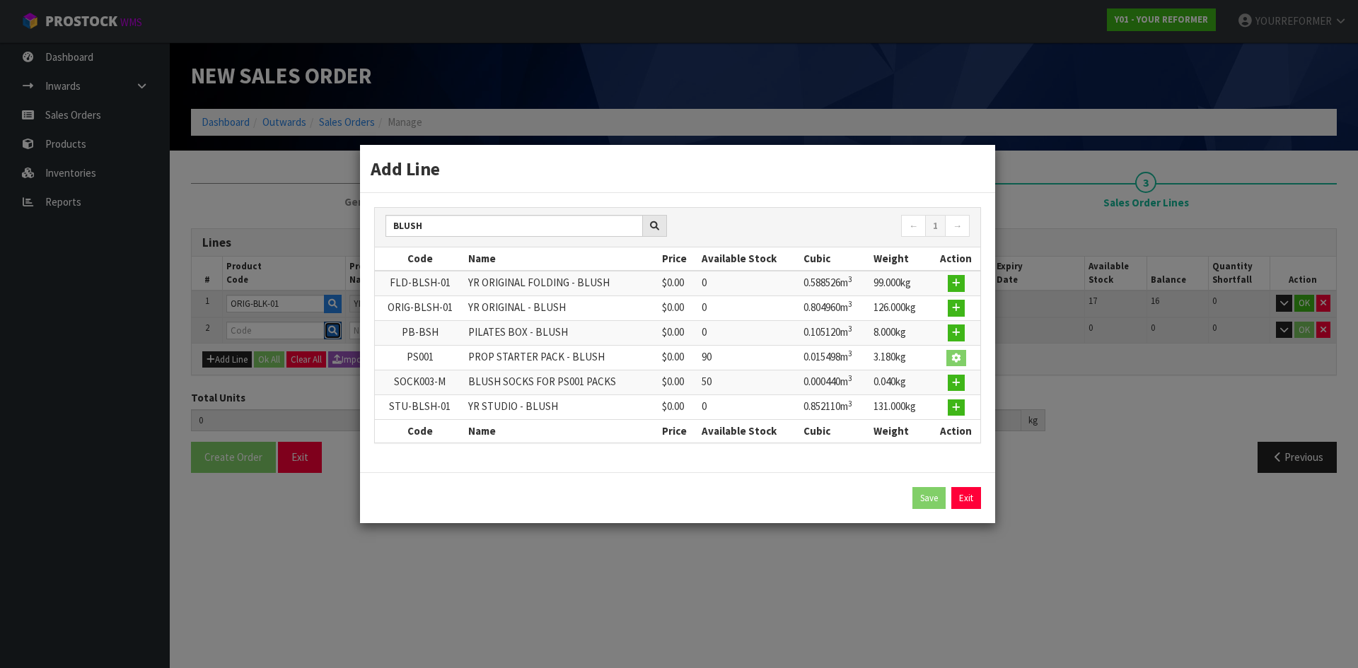
type input "PS001"
type input "PROP STARTER PACK - BLUSH"
type input "0"
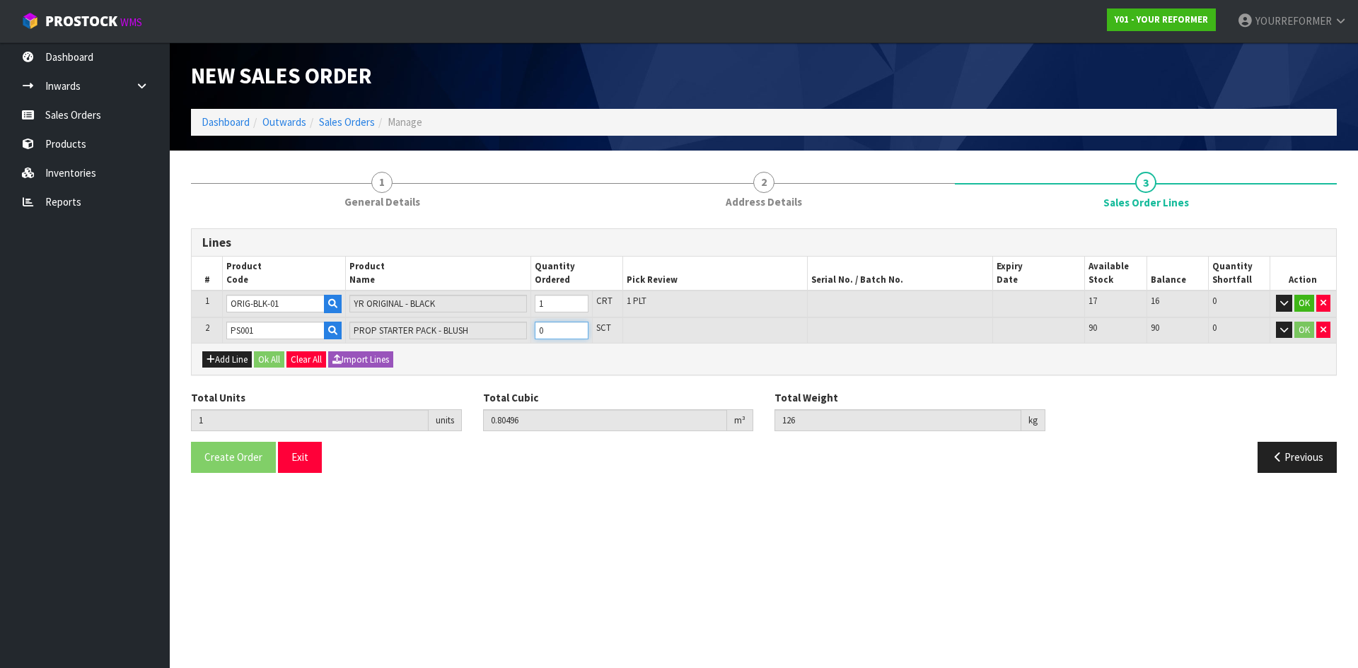
type input "2"
type input "0.820458"
type input "129.18"
type input "1"
click at [580, 327] on input "1" at bounding box center [562, 331] width 54 height 18
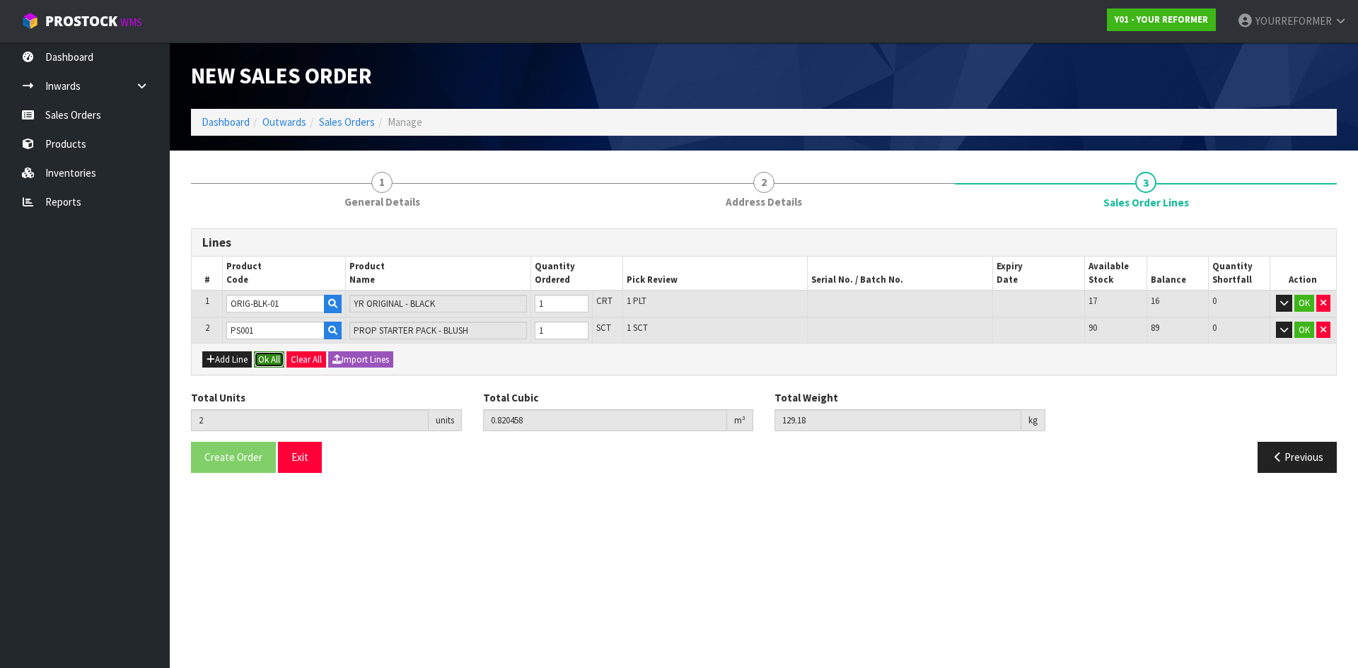
click at [270, 356] on button "Ok All" at bounding box center [269, 360] width 30 height 17
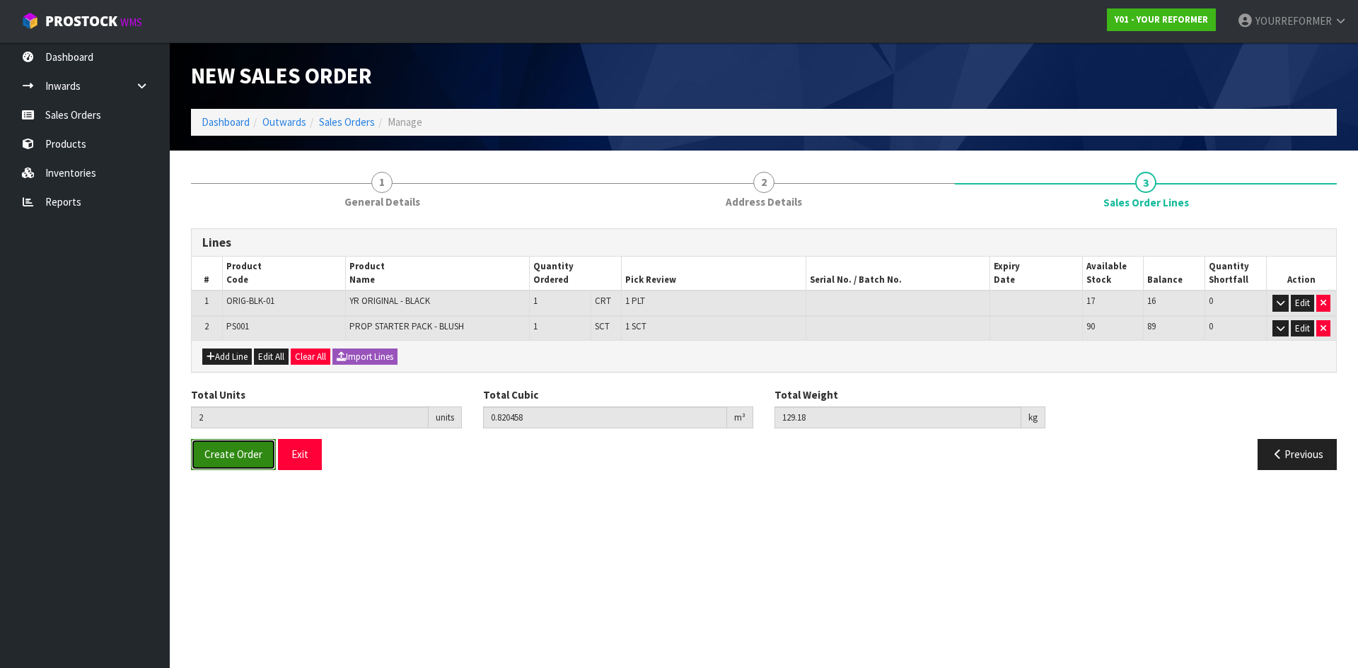
click at [239, 453] on span "Create Order" at bounding box center [233, 454] width 58 height 13
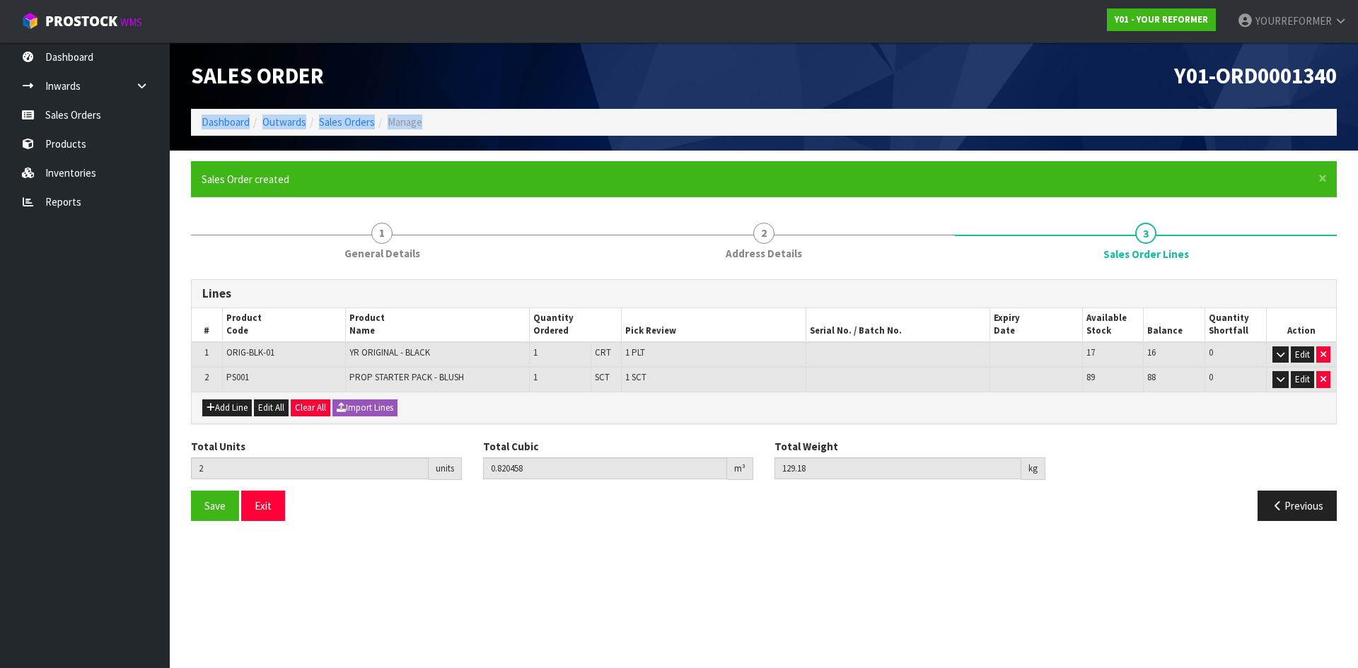
drag, startPoint x: 1335, startPoint y: 78, endPoint x: 905, endPoint y: 127, distance: 433.6
click at [910, 127] on div "Sales Order Y01-ORD0001340 Dashboard Outwards Sales Orders Manage" at bounding box center [763, 96] width 1167 height 108
click at [1235, 24] on link "YOURREFORMER" at bounding box center [1293, 21] width 132 height 42
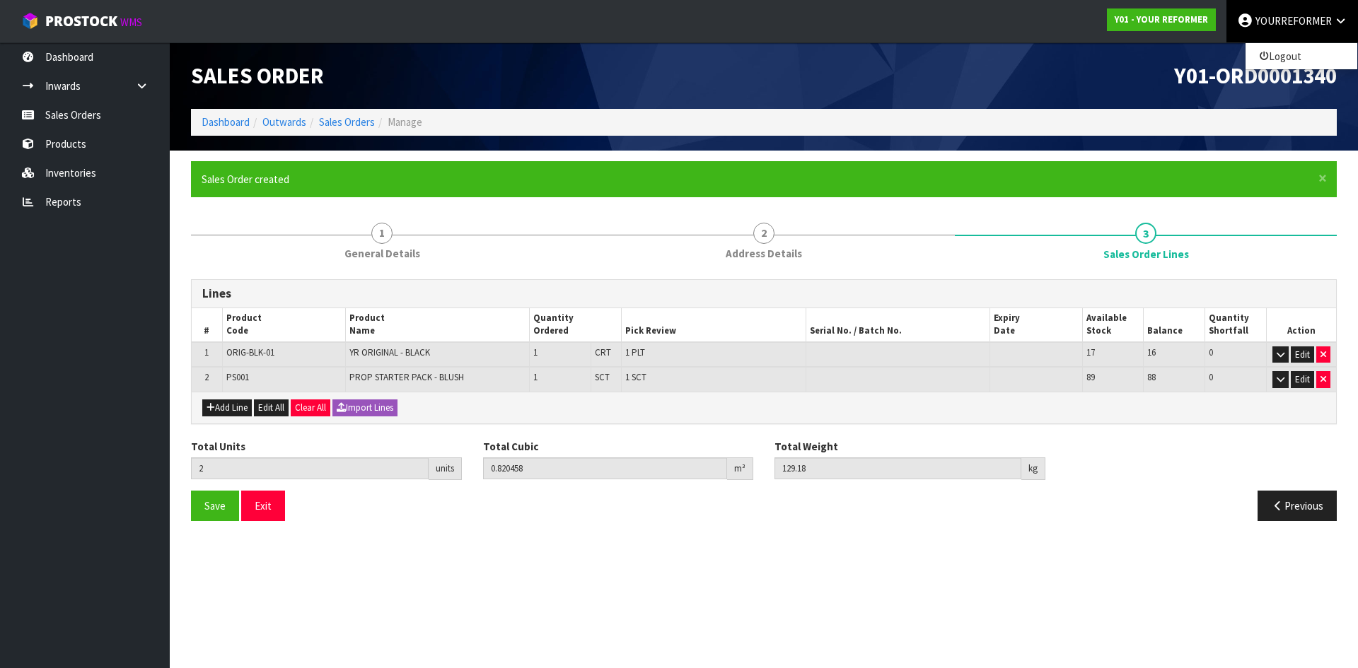
click at [1112, 76] on h1 "Y01-ORD0001340" at bounding box center [1056, 76] width 562 height 24
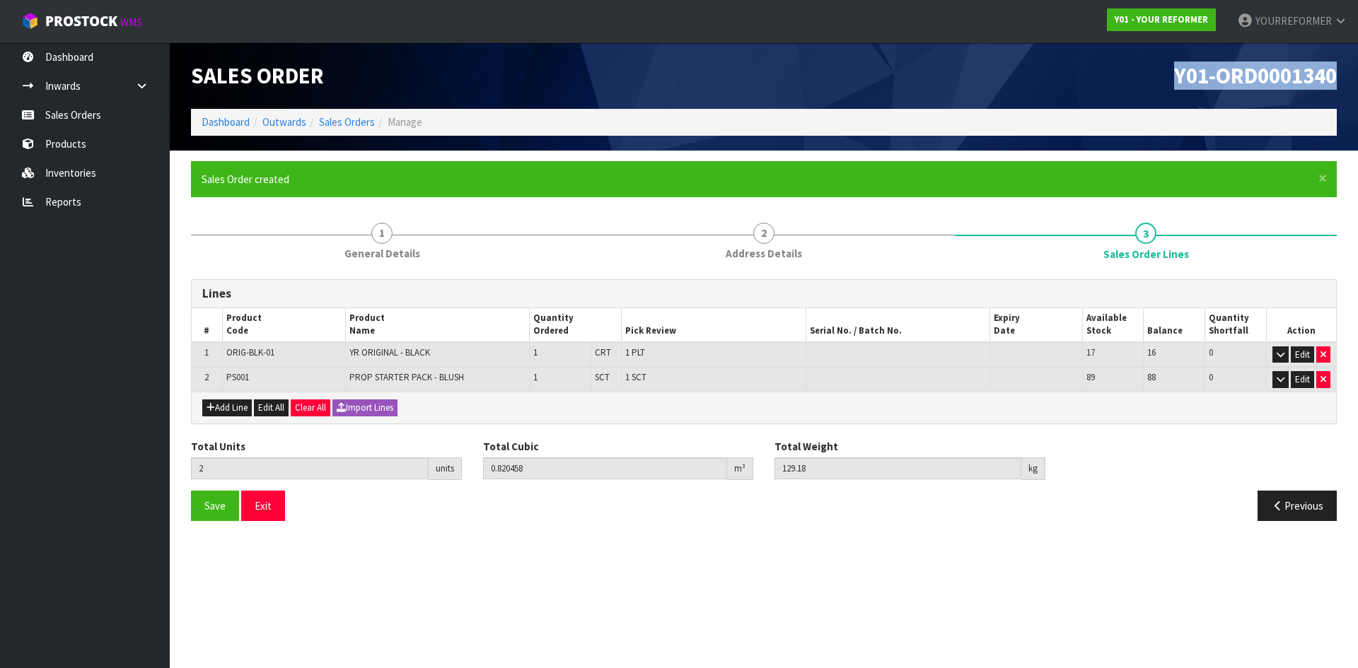
drag, startPoint x: 1340, startPoint y: 81, endPoint x: 71, endPoint y: 196, distance: 1274.1
click at [1137, 93] on div "Y01-ORD0001340" at bounding box center [1056, 75] width 584 height 66
copy span "Y01-ORD0001340"
click at [83, 116] on link "Sales Orders" at bounding box center [85, 114] width 170 height 29
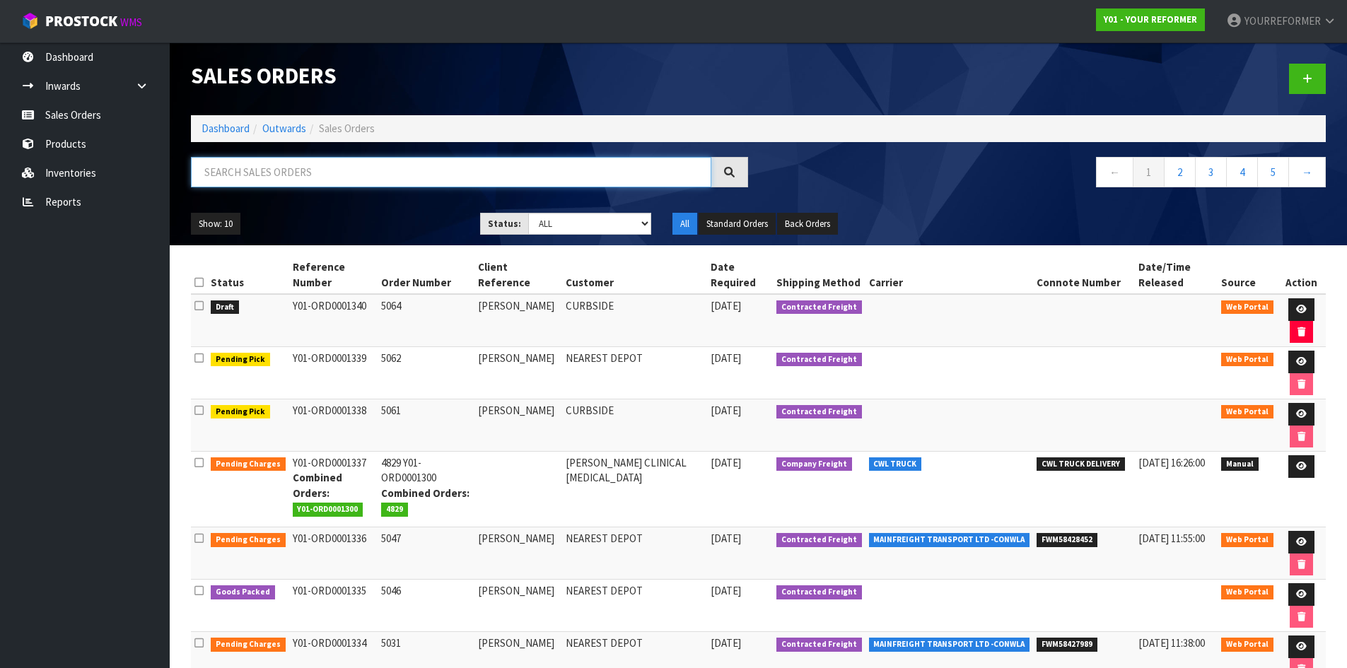
click at [266, 169] on input "text" at bounding box center [451, 172] width 521 height 30
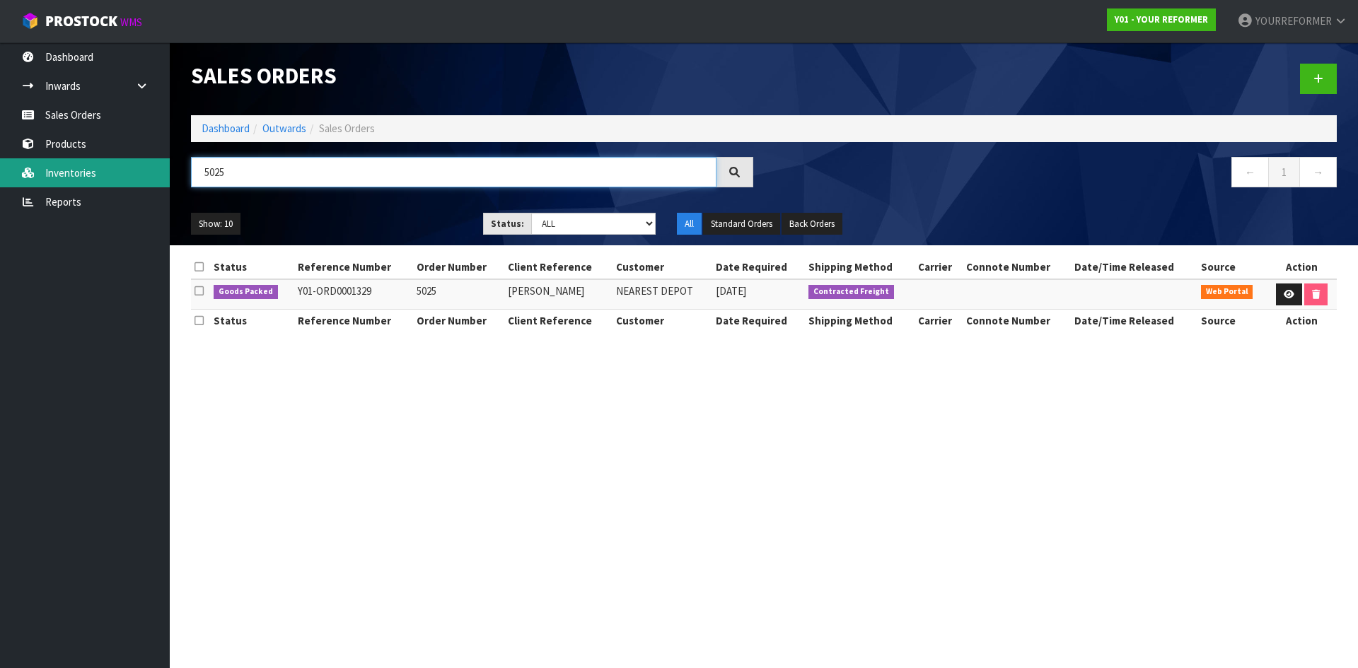
drag, startPoint x: 211, startPoint y: 170, endPoint x: 109, endPoint y: 169, distance: 102.6
click at [115, 169] on body "Toggle navigation ProStock WMS Y01 - YOUR REFORMER YOURREFORMER Logout Dashboar…" at bounding box center [679, 334] width 1358 height 668
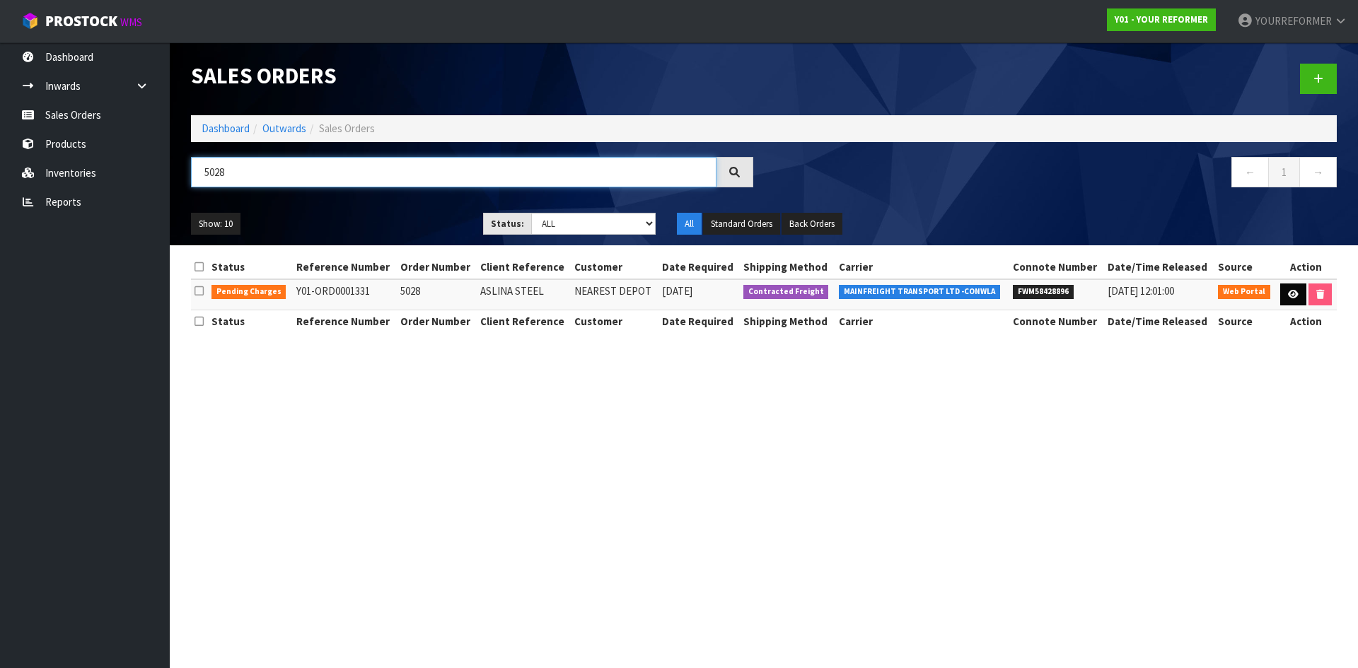
type input "5028"
click at [1289, 294] on icon at bounding box center [1293, 294] width 11 height 9
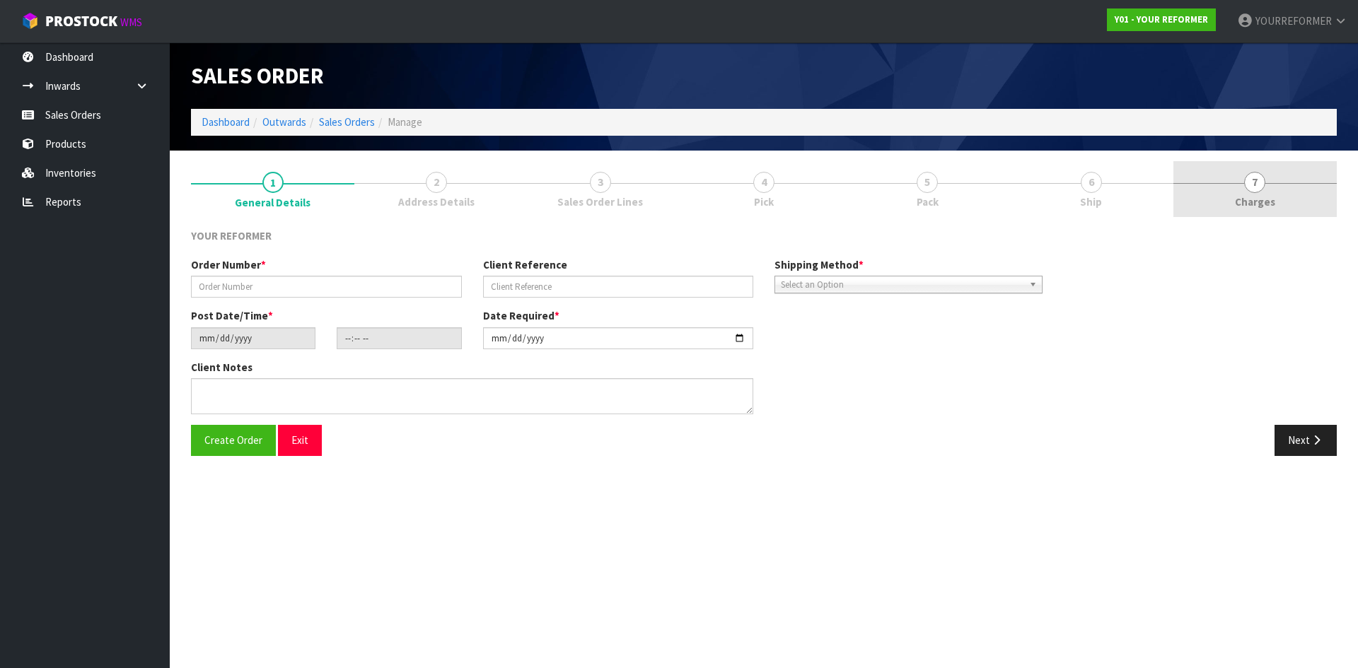
type input "5028"
type input "ASLINA STEEL"
type input "[DATE]"
type input "16:40:00.000"
type input "[DATE]"
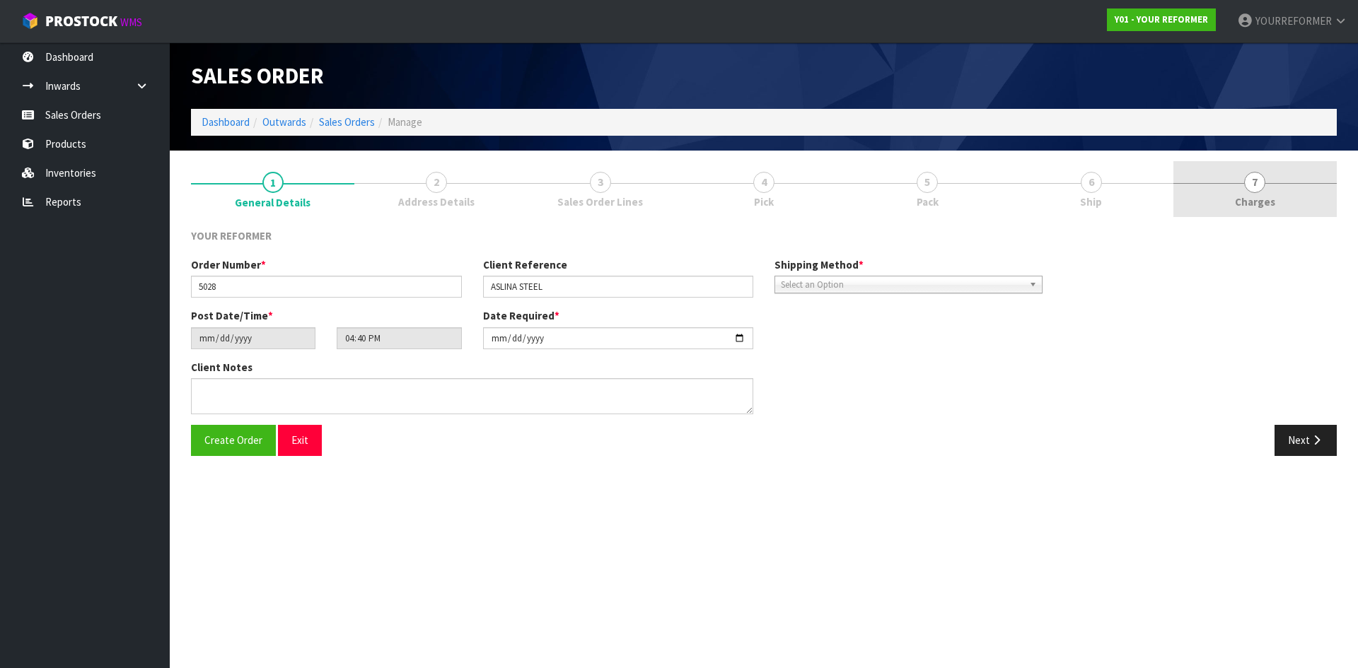
type textarea "ASLINA STEEL [STREET_ADDRESS][PERSON_NAME] [PHONE_NUMBER]"
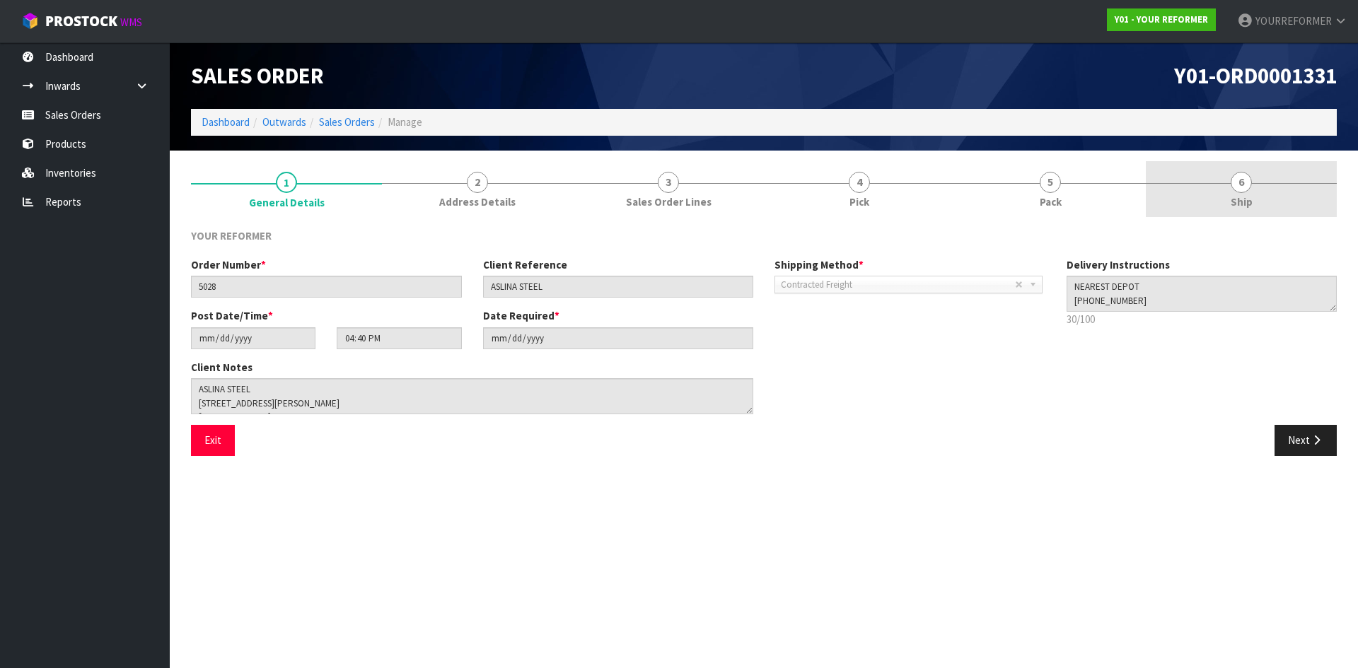
click at [1281, 188] on link "6 Ship" at bounding box center [1241, 189] width 191 height 56
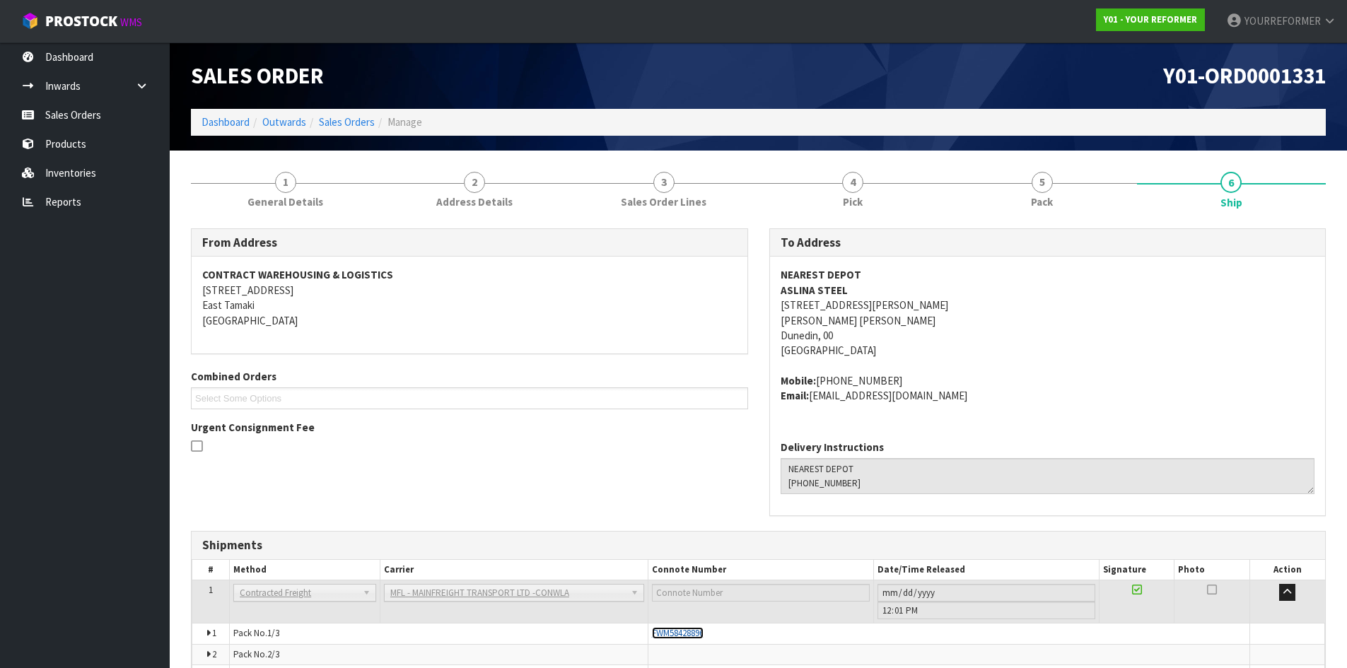
click at [700, 632] on span "FWM58428896" at bounding box center [678, 633] width 52 height 12
drag, startPoint x: 113, startPoint y: 115, endPoint x: 129, endPoint y: 114, distance: 15.6
click at [113, 115] on link "Sales Orders" at bounding box center [85, 114] width 170 height 29
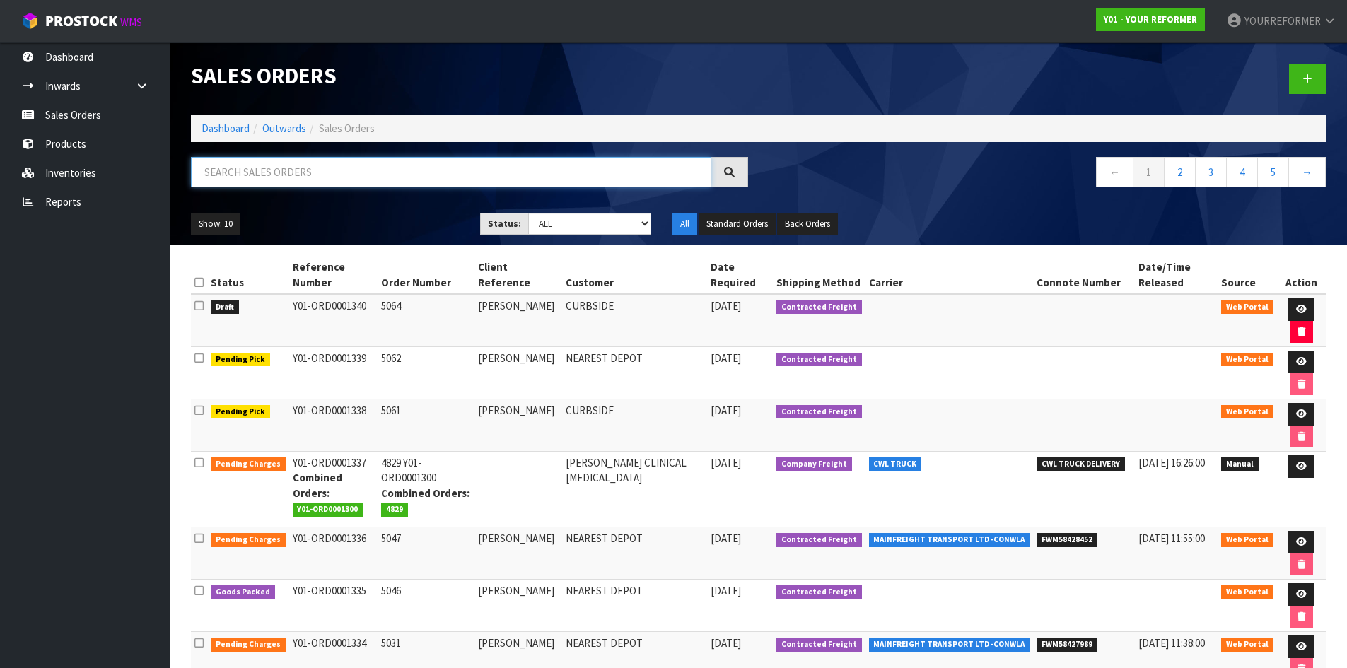
click at [323, 172] on input "text" at bounding box center [451, 172] width 521 height 30
type input "5029"
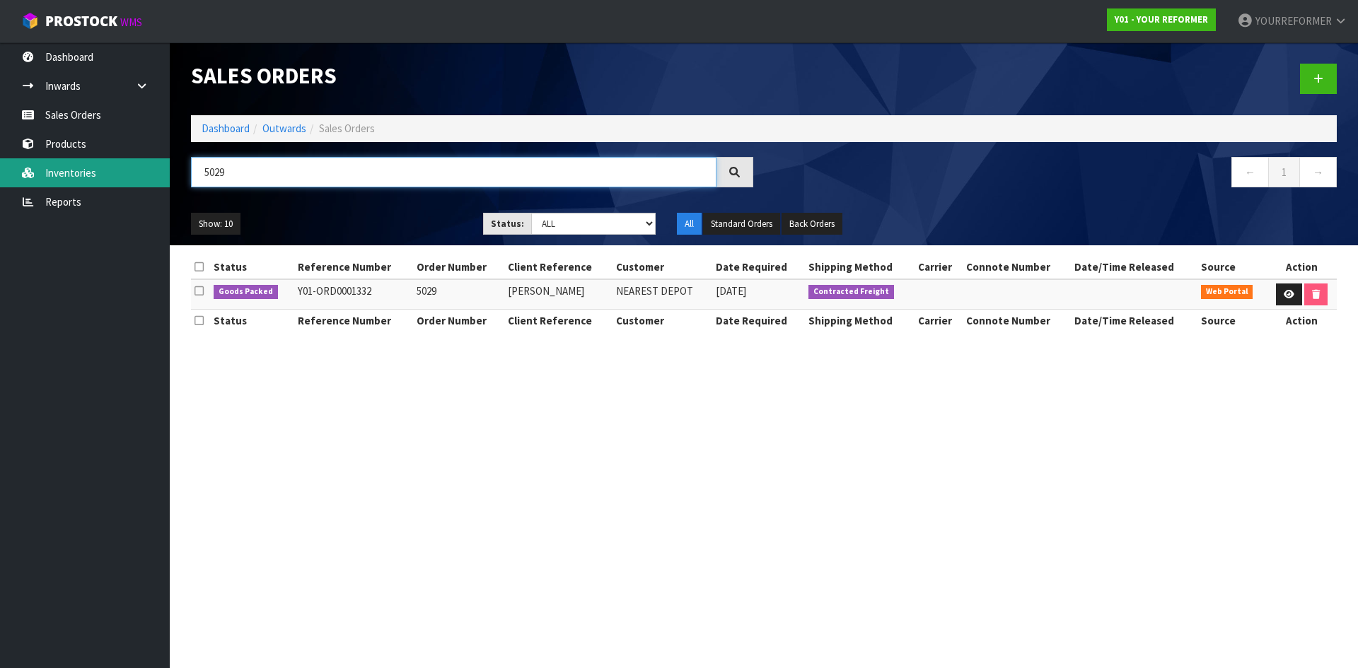
drag, startPoint x: 146, startPoint y: 173, endPoint x: 110, endPoint y: 172, distance: 36.1
click at [110, 172] on body "Toggle navigation ProStock WMS Y01 - YOUR REFORMER YOURREFORMER Logout Dashboar…" at bounding box center [679, 334] width 1358 height 668
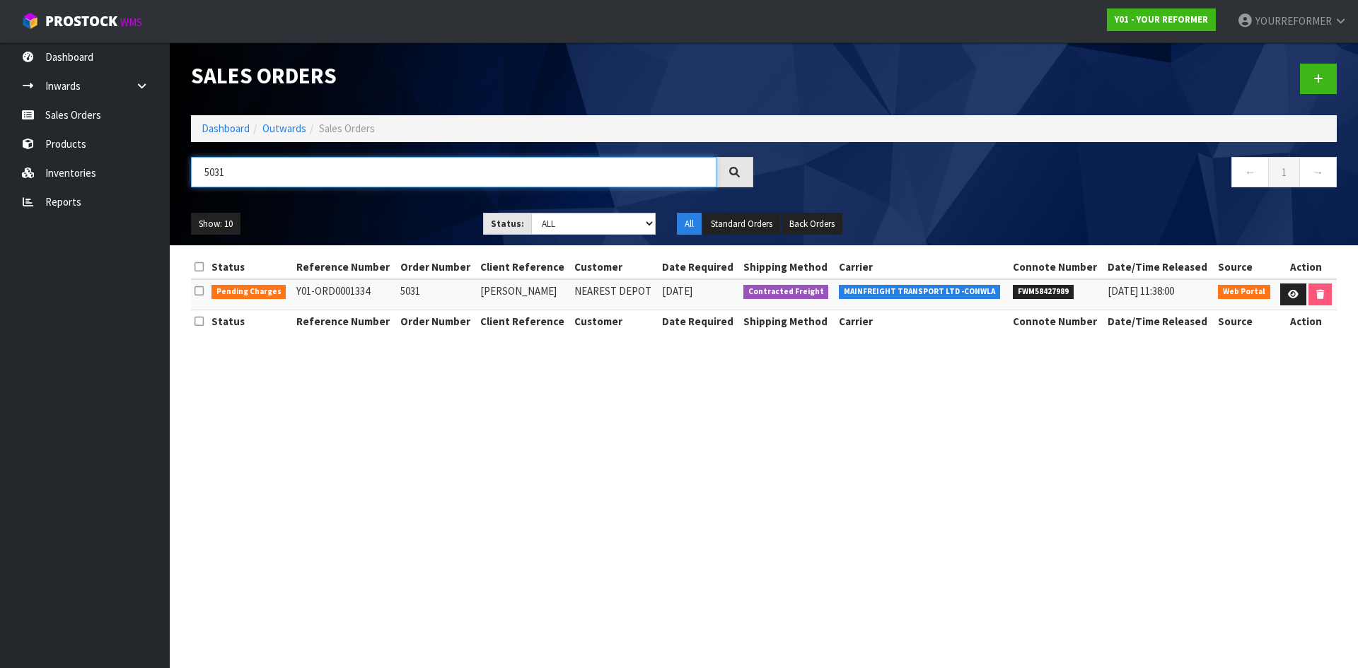
drag, startPoint x: 220, startPoint y: 182, endPoint x: 186, endPoint y: 182, distance: 34.0
click at [186, 181] on div "5031" at bounding box center [472, 177] width 584 height 41
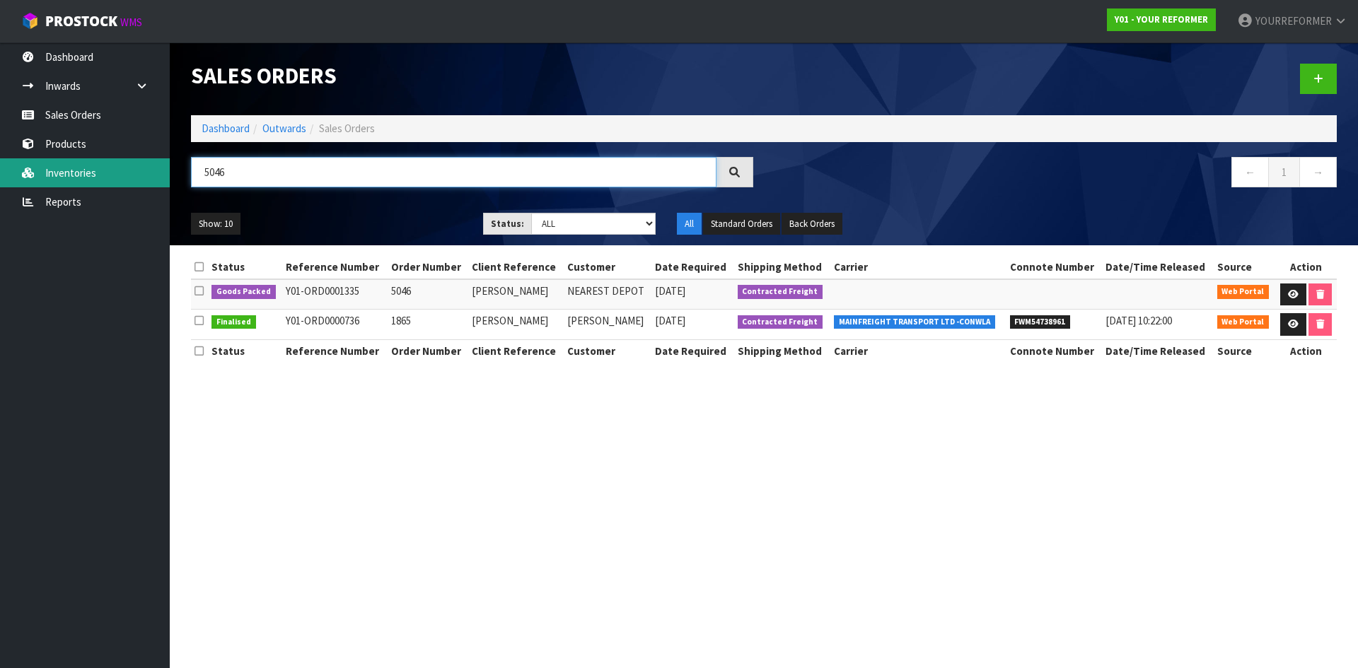
drag, startPoint x: 249, startPoint y: 168, endPoint x: 134, endPoint y: 173, distance: 114.7
click at [134, 173] on body "Toggle navigation ProStock WMS Y01 - YOUR REFORMER YOURREFORMER Logout Dashboar…" at bounding box center [679, 334] width 1358 height 668
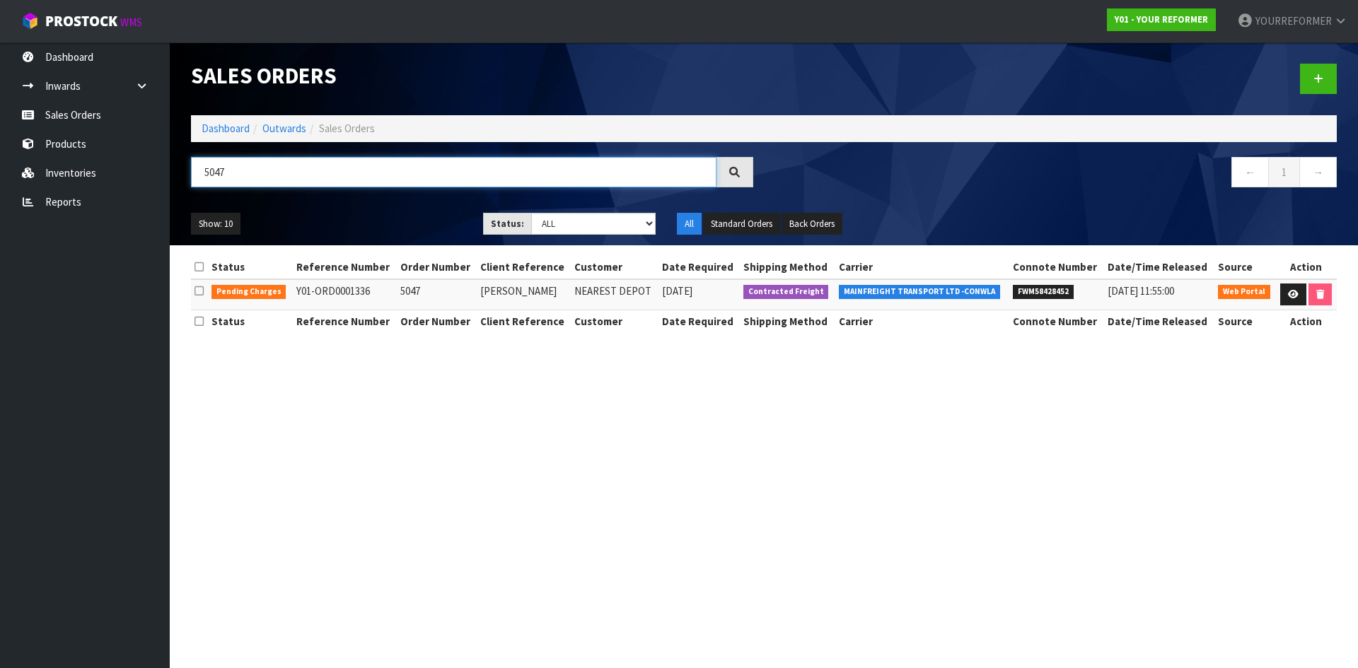
type input "5047"
click at [1282, 294] on link at bounding box center [1293, 295] width 26 height 23
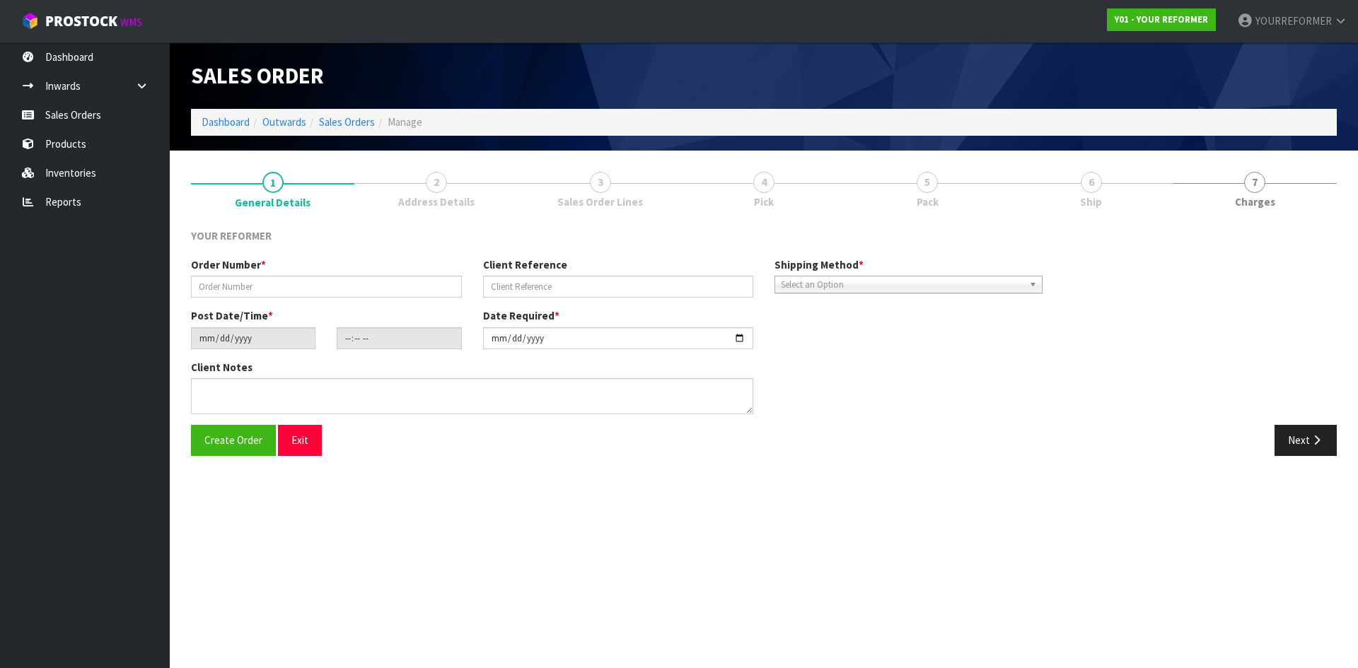
type input "5047"
type input "[PERSON_NAME]"
type input "[DATE]"
type input "11:51:00.000"
type input "[DATE]"
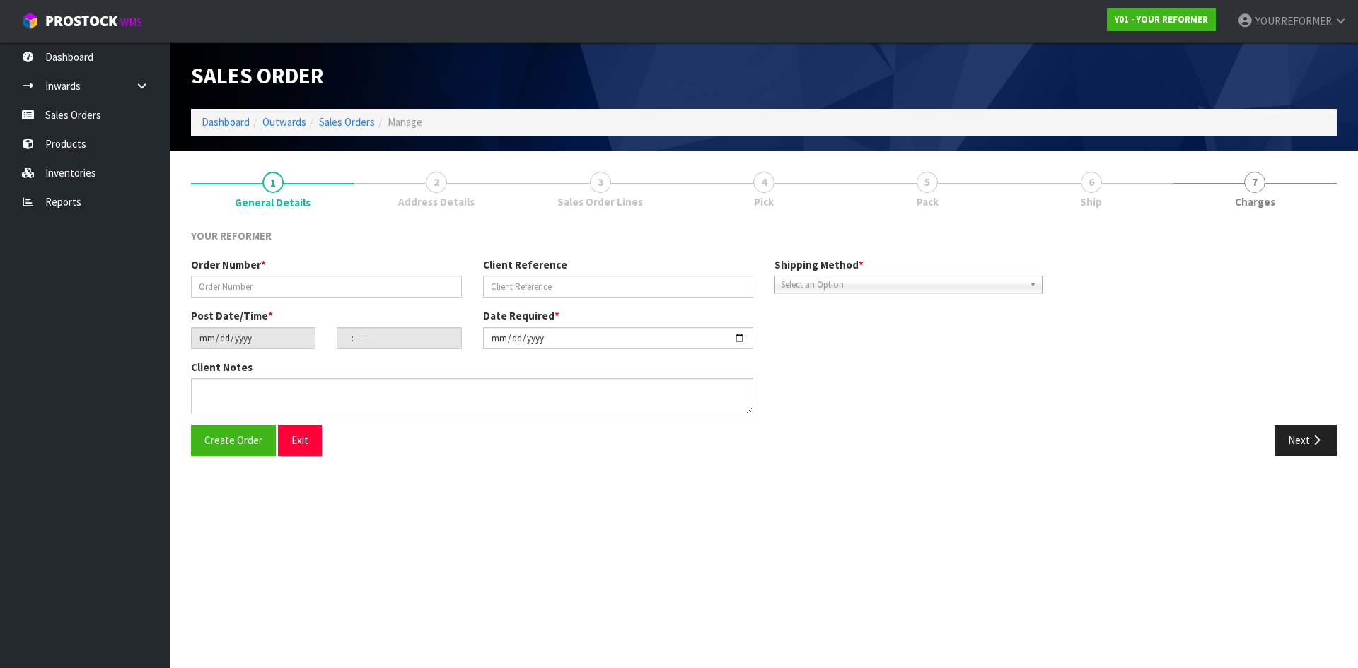
type textarea "[PERSON_NAME] TASMAN HONDA [STREET_ADDRESS][PERSON_NAME] [PHONE_NUMBER]"
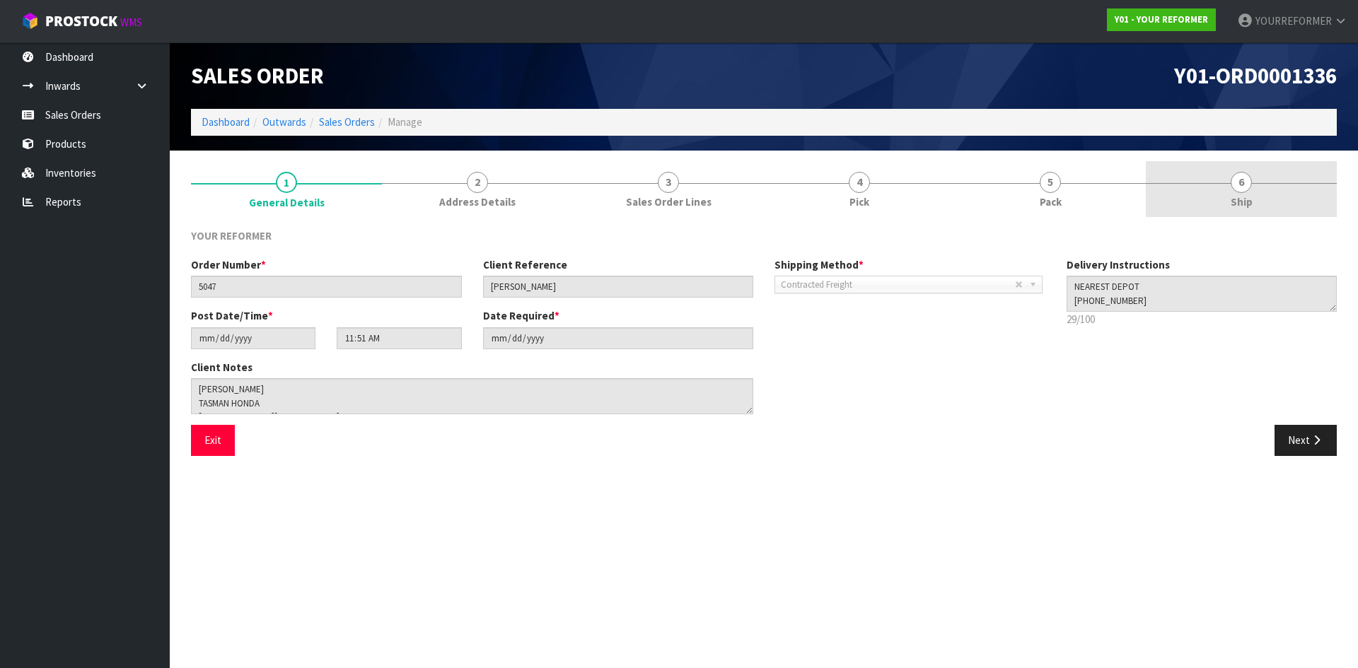
click at [1277, 198] on link "6 Ship" at bounding box center [1241, 189] width 191 height 56
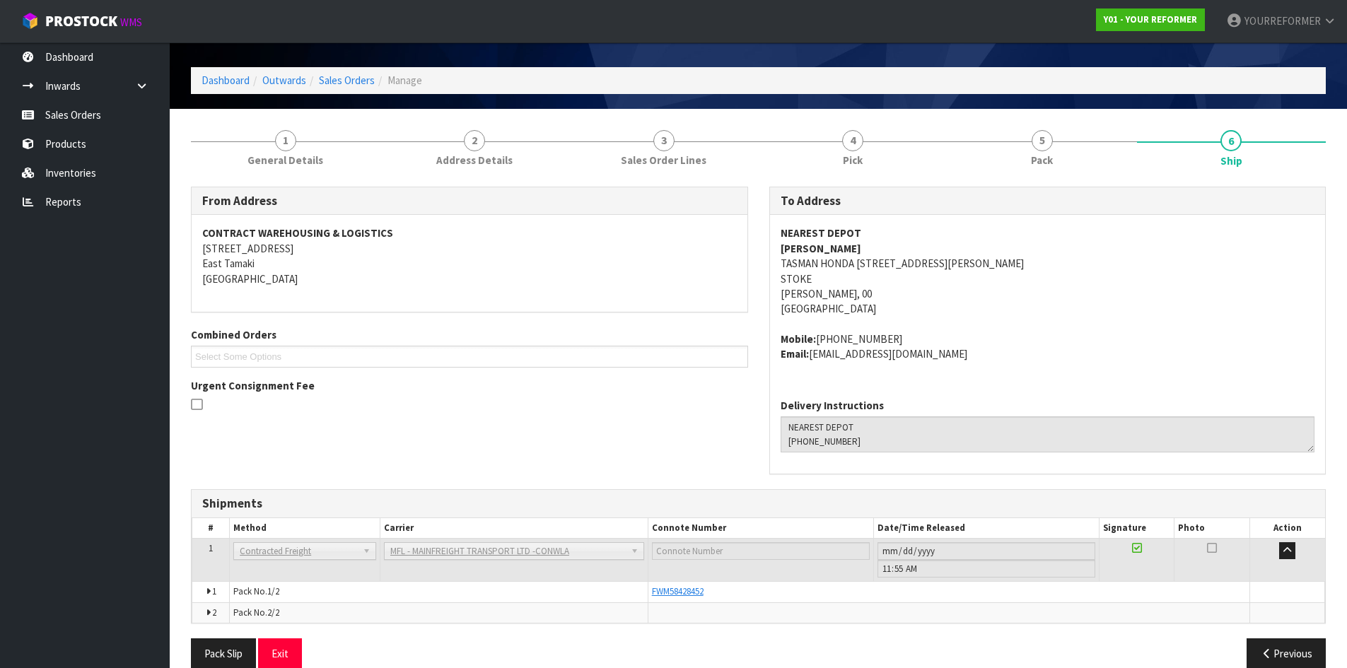
scroll to position [64, 0]
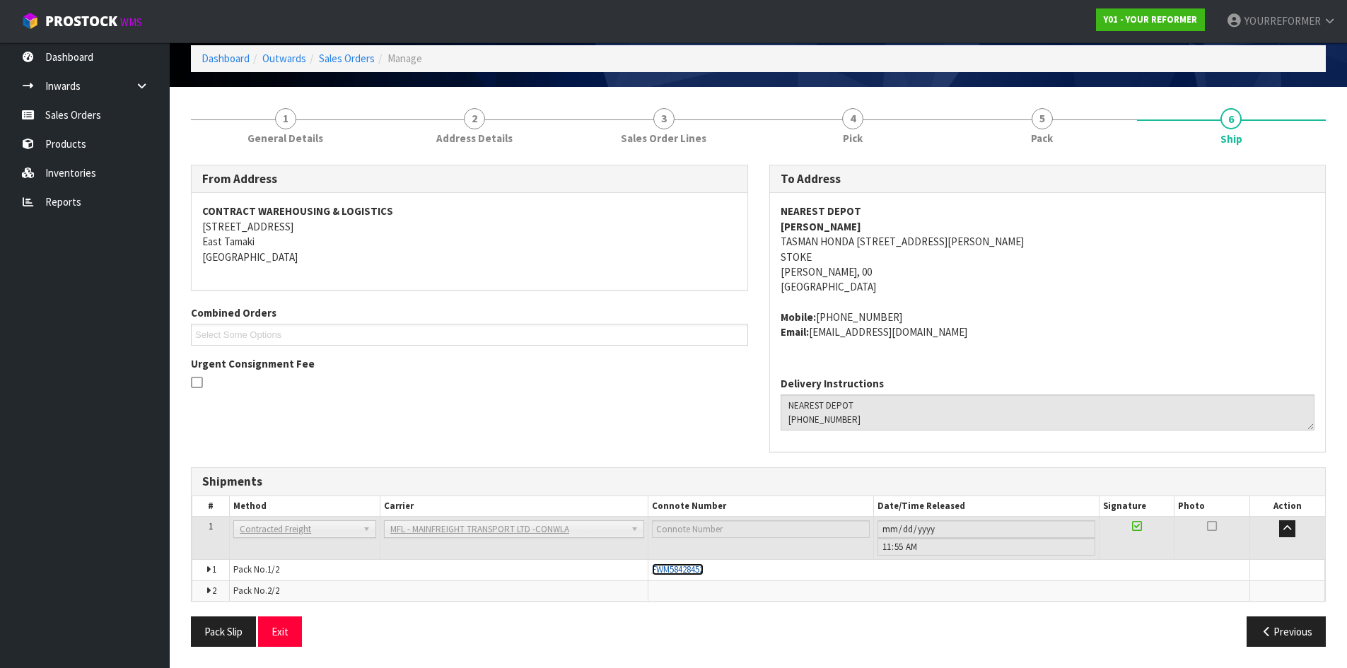
click at [661, 571] on span "FWM58428452" at bounding box center [678, 570] width 52 height 12
click at [93, 103] on link "Sales Orders" at bounding box center [85, 114] width 170 height 29
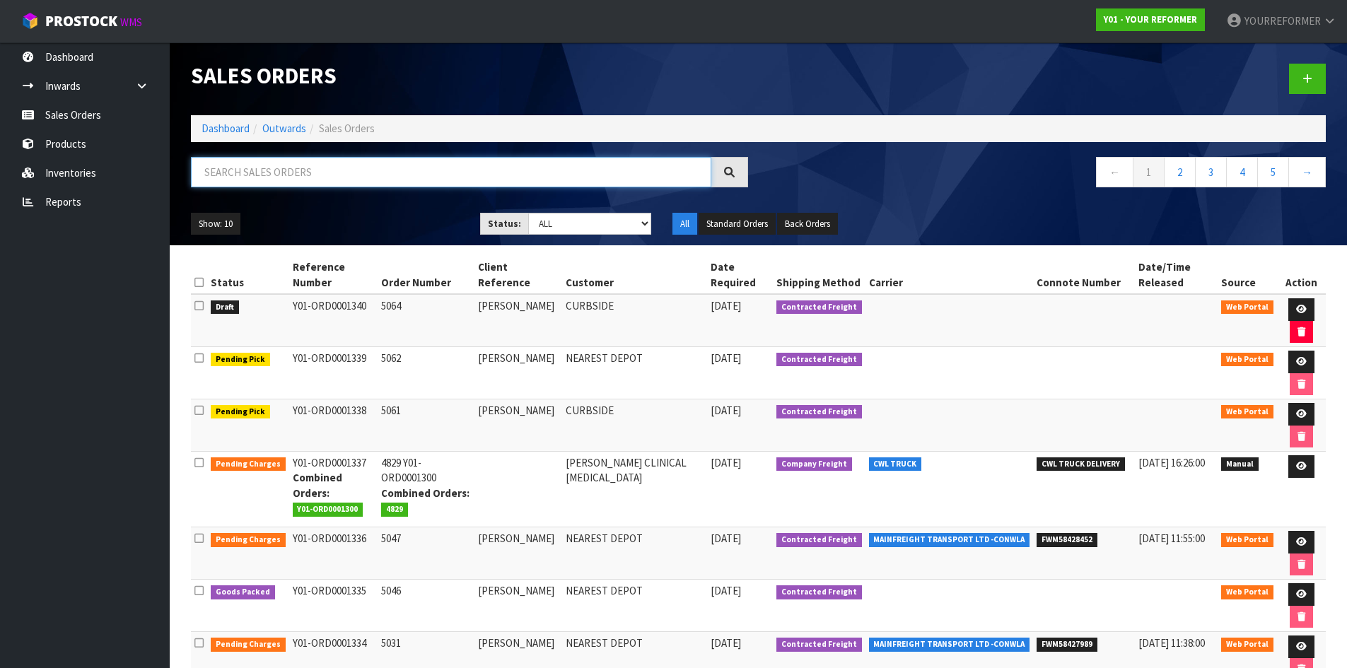
click at [335, 172] on input "text" at bounding box center [451, 172] width 521 height 30
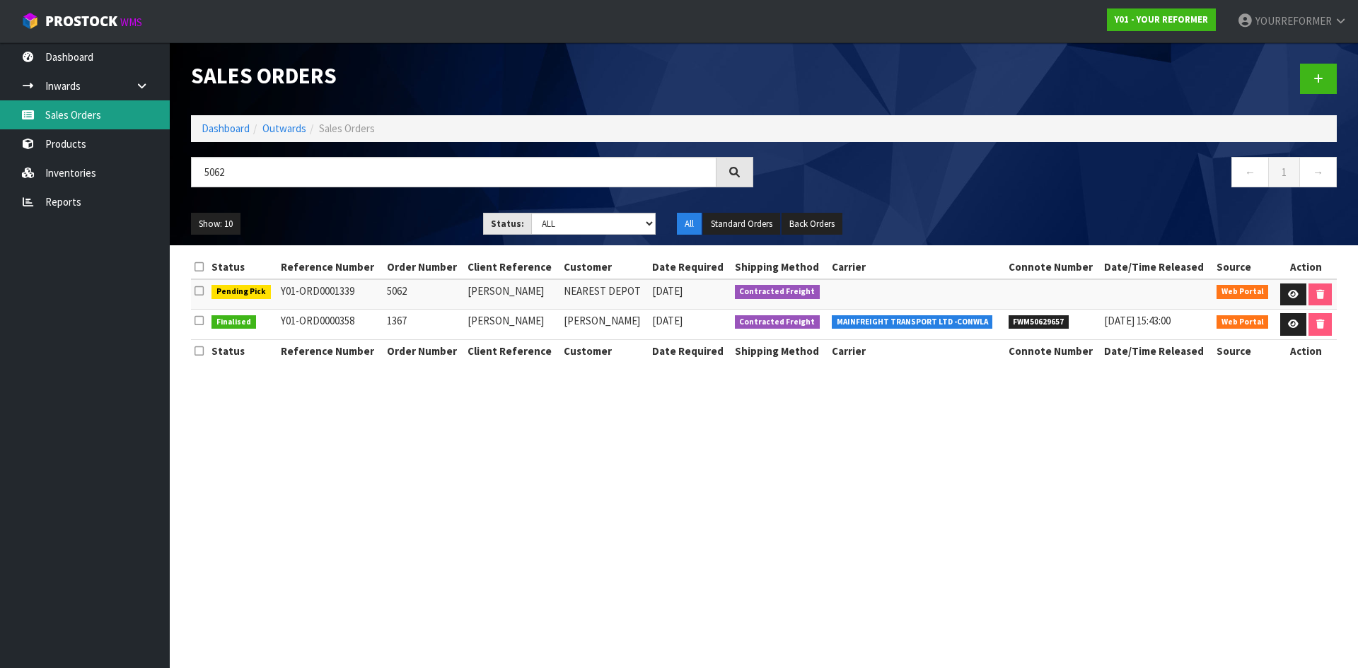
drag, startPoint x: 116, startPoint y: 122, endPoint x: 286, endPoint y: 559, distance: 469.2
click at [116, 123] on link "Sales Orders" at bounding box center [85, 114] width 170 height 29
drag, startPoint x: 225, startPoint y: 178, endPoint x: 192, endPoint y: 174, distance: 32.7
click at [199, 175] on input "5062" at bounding box center [454, 172] width 526 height 30
paste input "46"
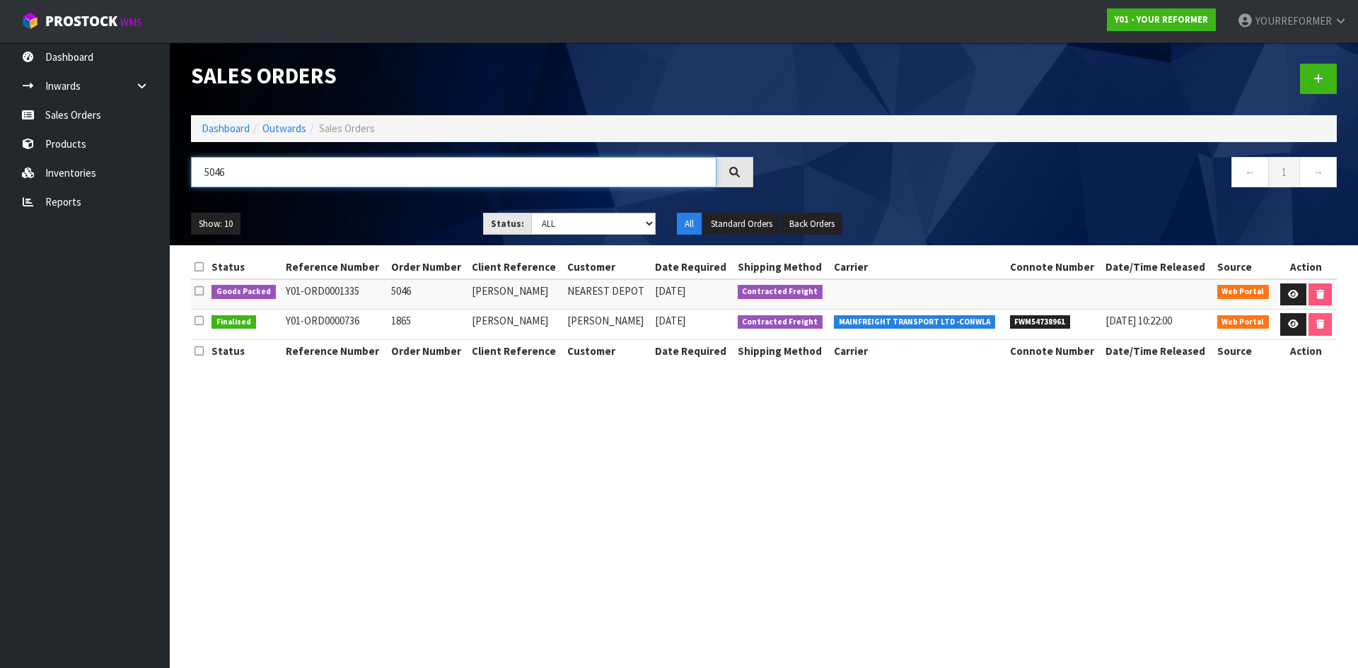
type input "5046"
click at [403, 293] on td "5046" at bounding box center [428, 294] width 81 height 30
click at [390, 289] on td "5046" at bounding box center [428, 294] width 81 height 30
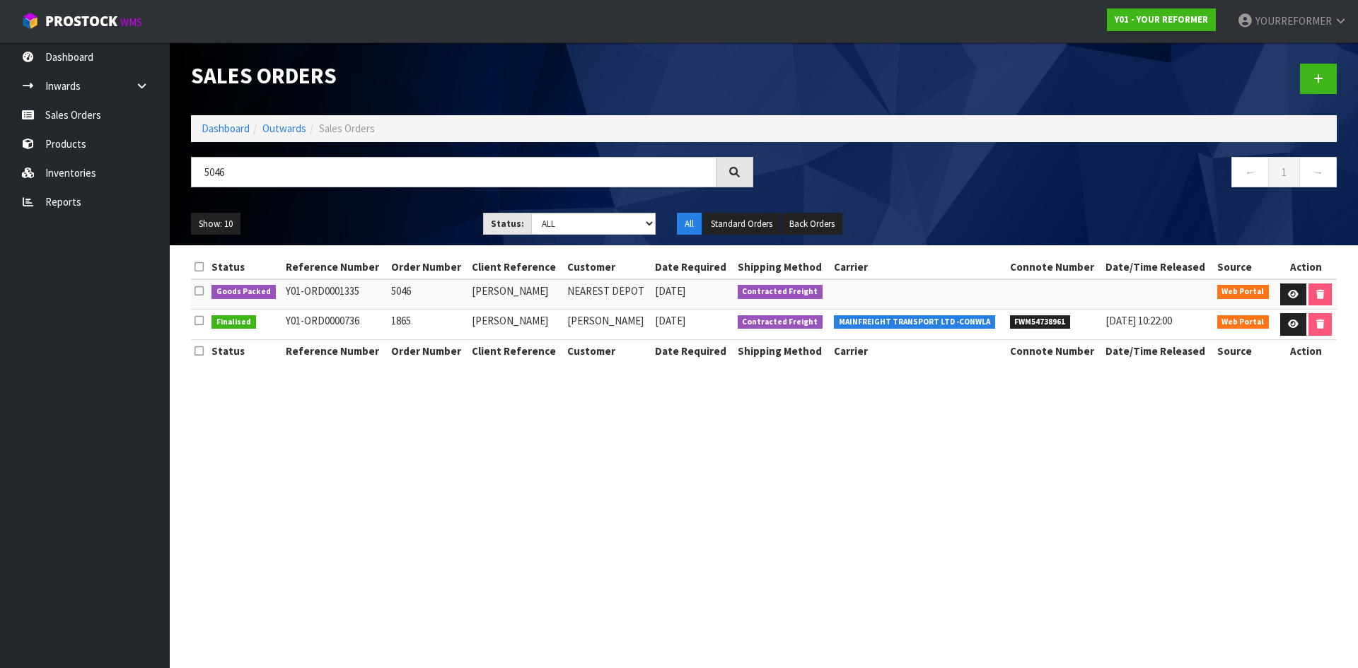
copy td "5046"
